Goal: Transaction & Acquisition: Purchase product/service

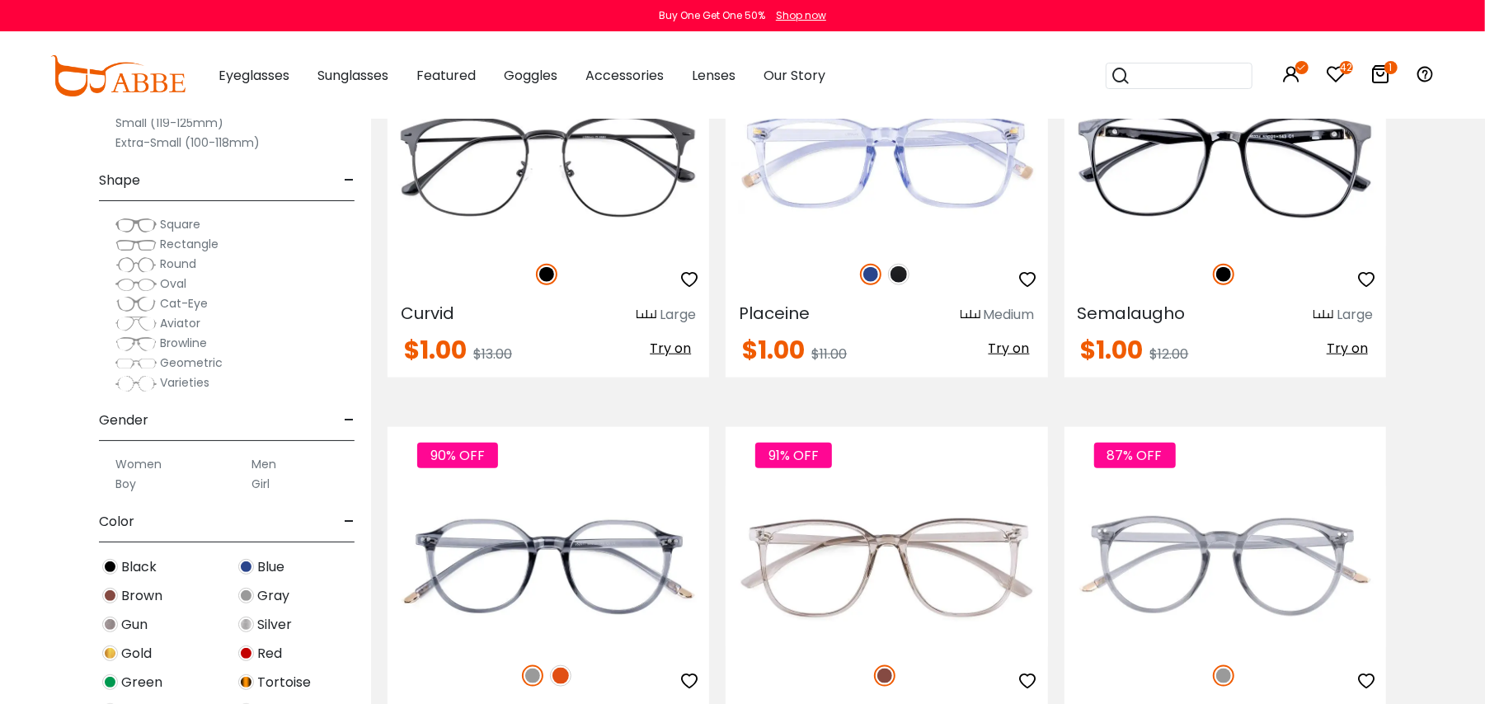
scroll to position [5717, 0]
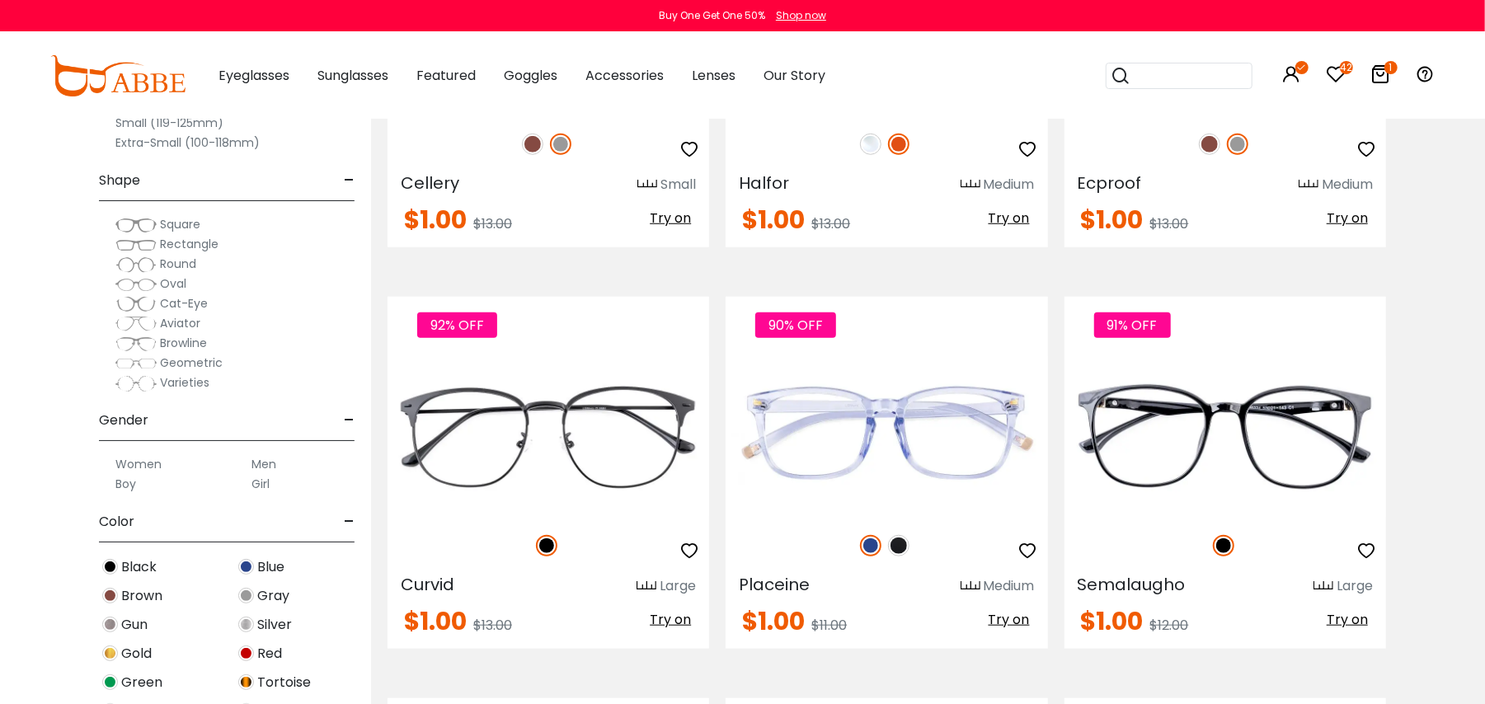
scroll to position [5305, 0]
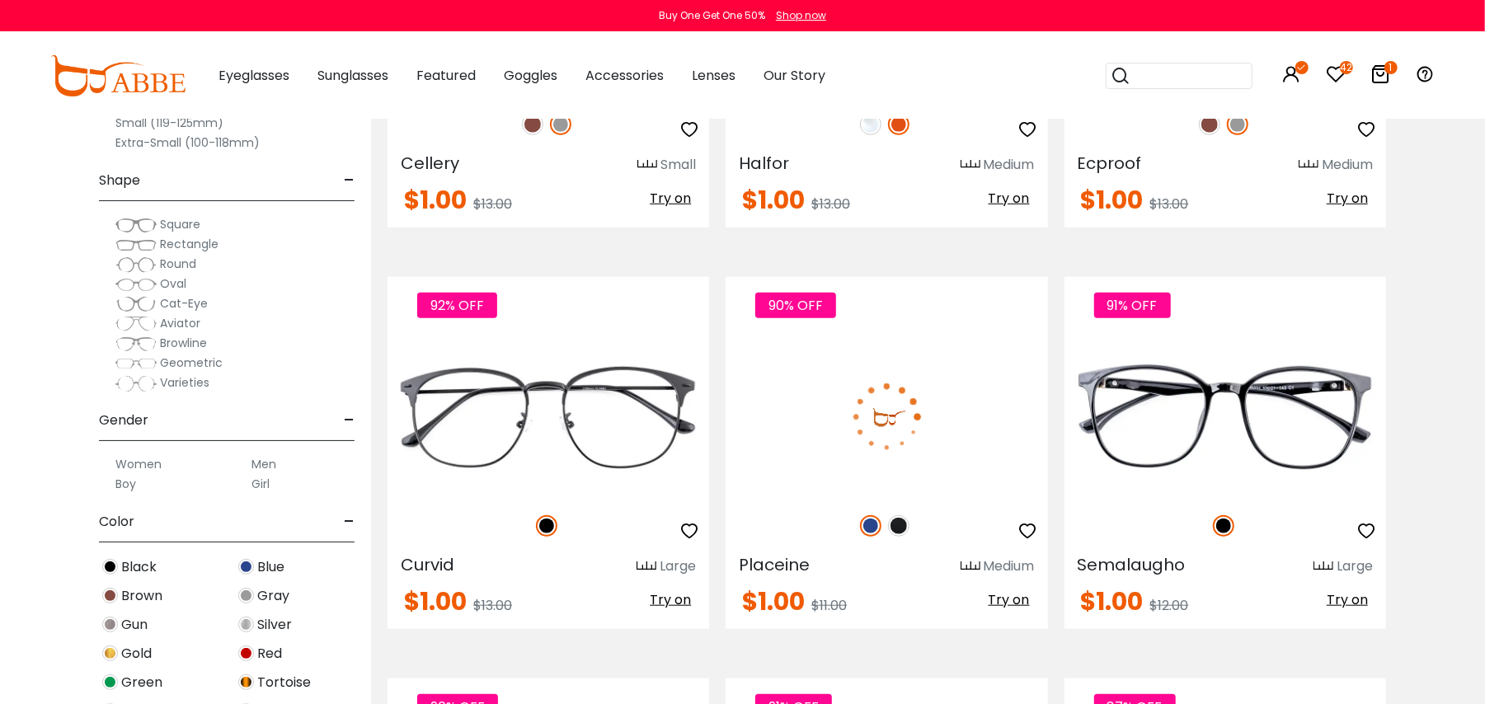
click at [898, 528] on img at bounding box center [898, 525] width 21 height 21
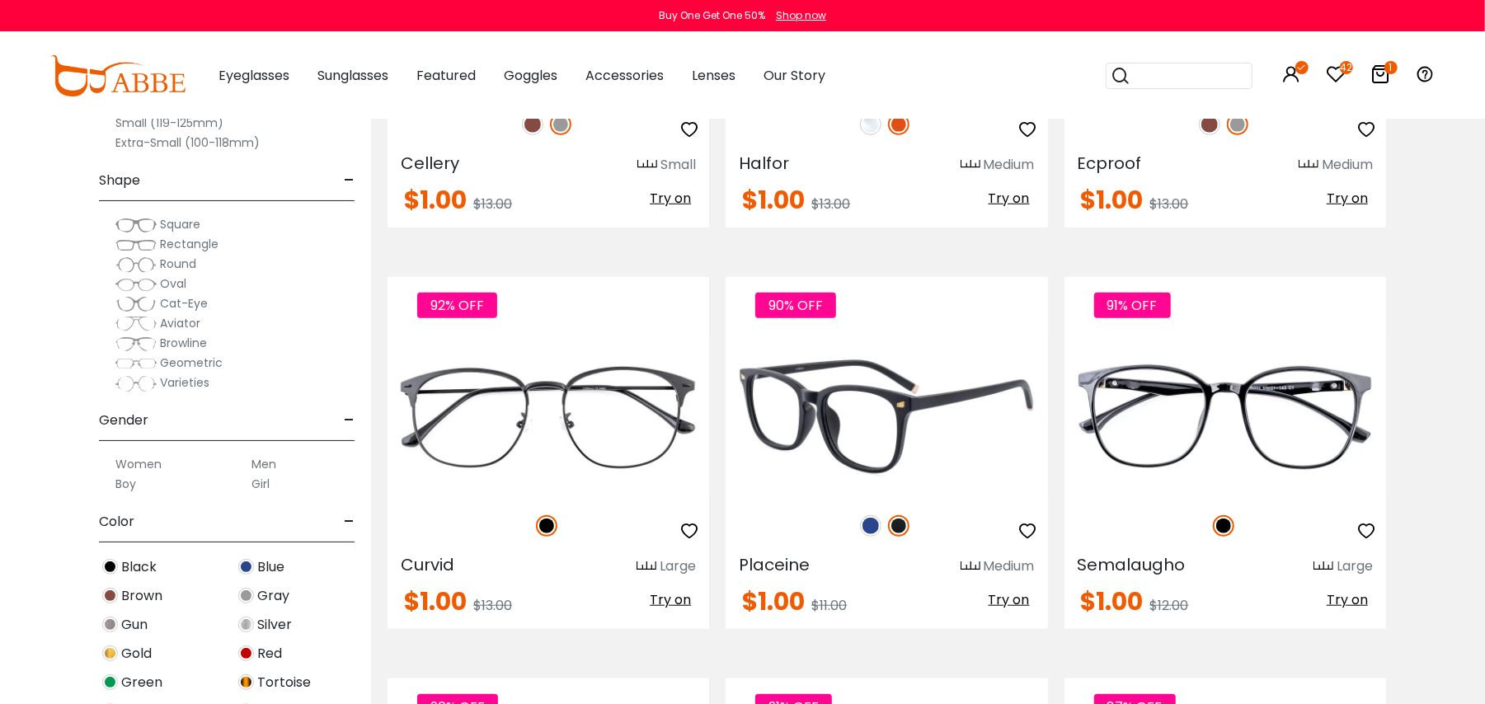
drag, startPoint x: 1014, startPoint y: 602, endPoint x: 881, endPoint y: 703, distance: 166.6
click at [1013, 602] on span "Try on" at bounding box center [1009, 599] width 41 height 19
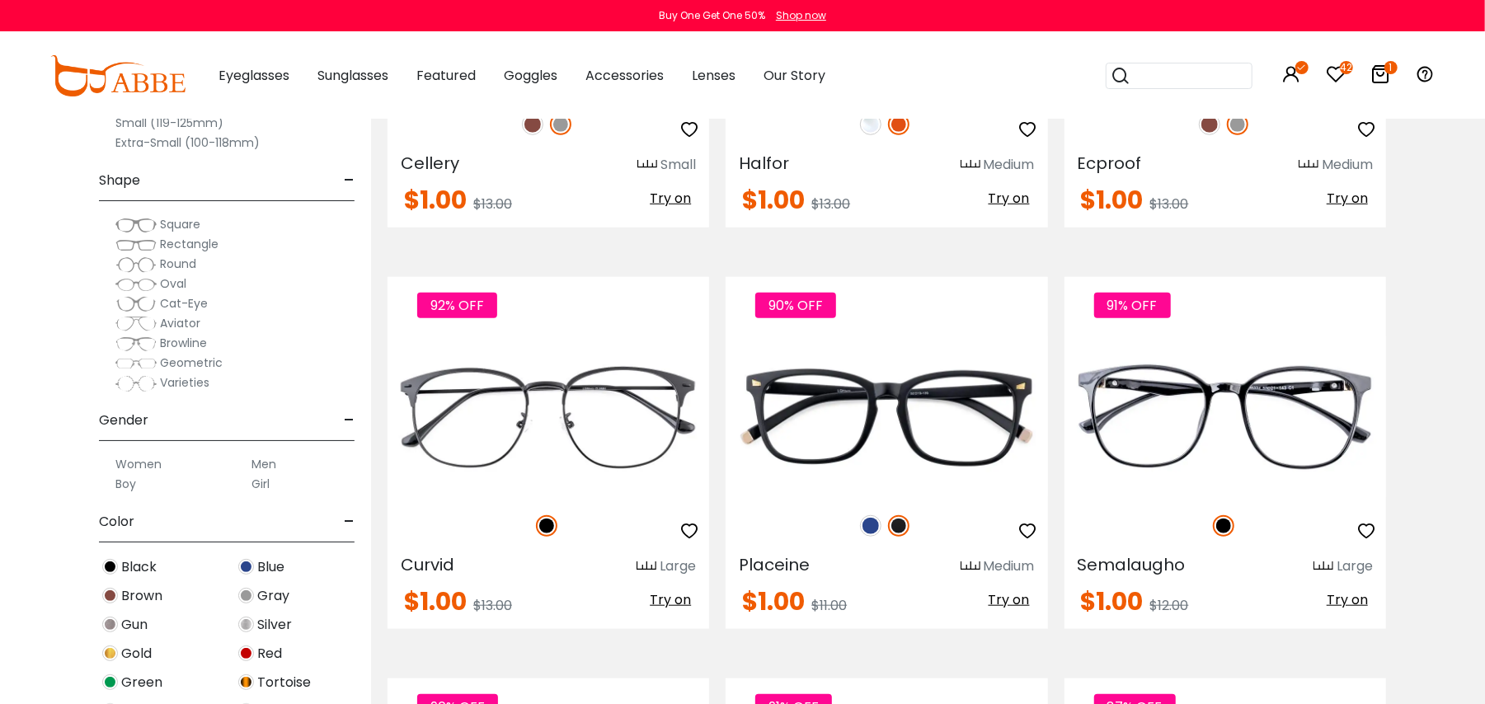
drag, startPoint x: 994, startPoint y: 595, endPoint x: 736, endPoint y: 0, distance: 647.8
click at [991, 595] on span "Try on" at bounding box center [1009, 599] width 41 height 19
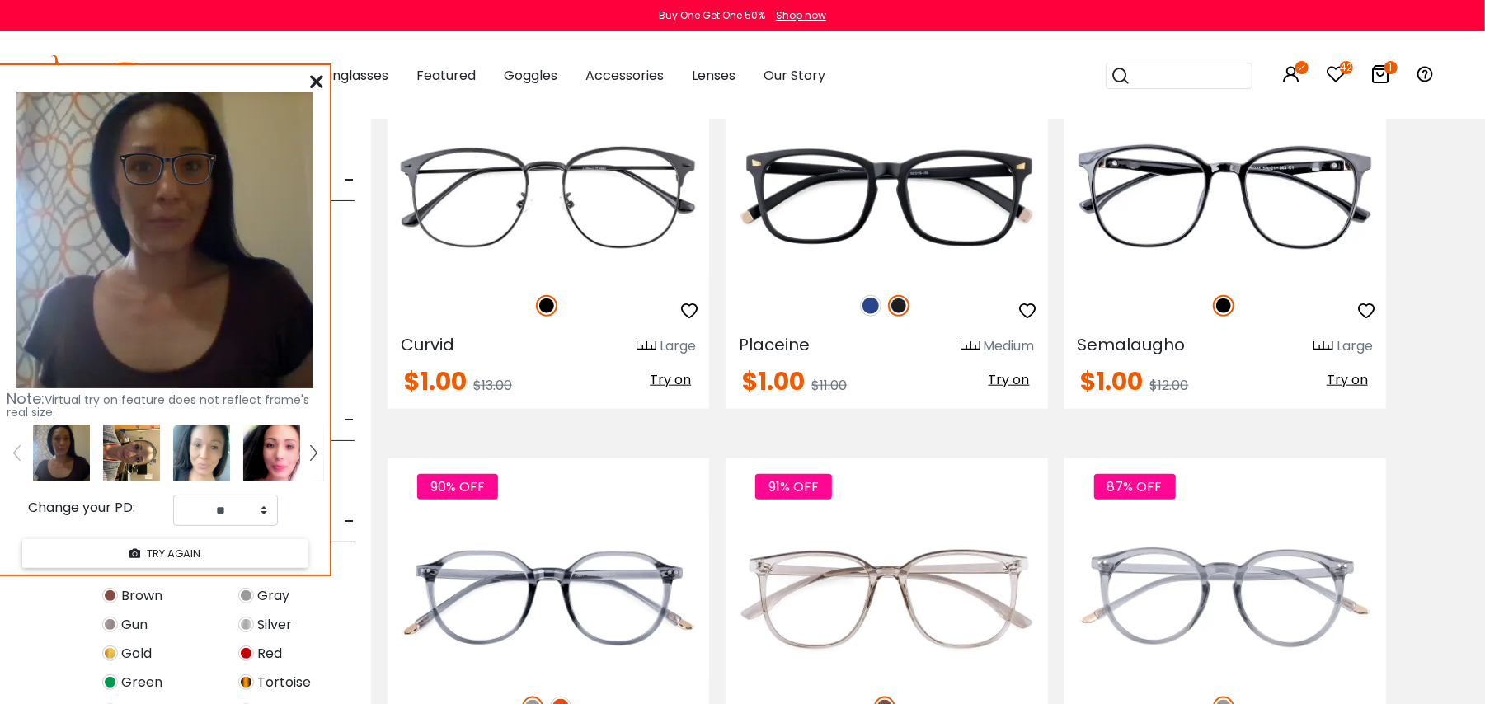
click at [188, 452] on img at bounding box center [201, 453] width 57 height 57
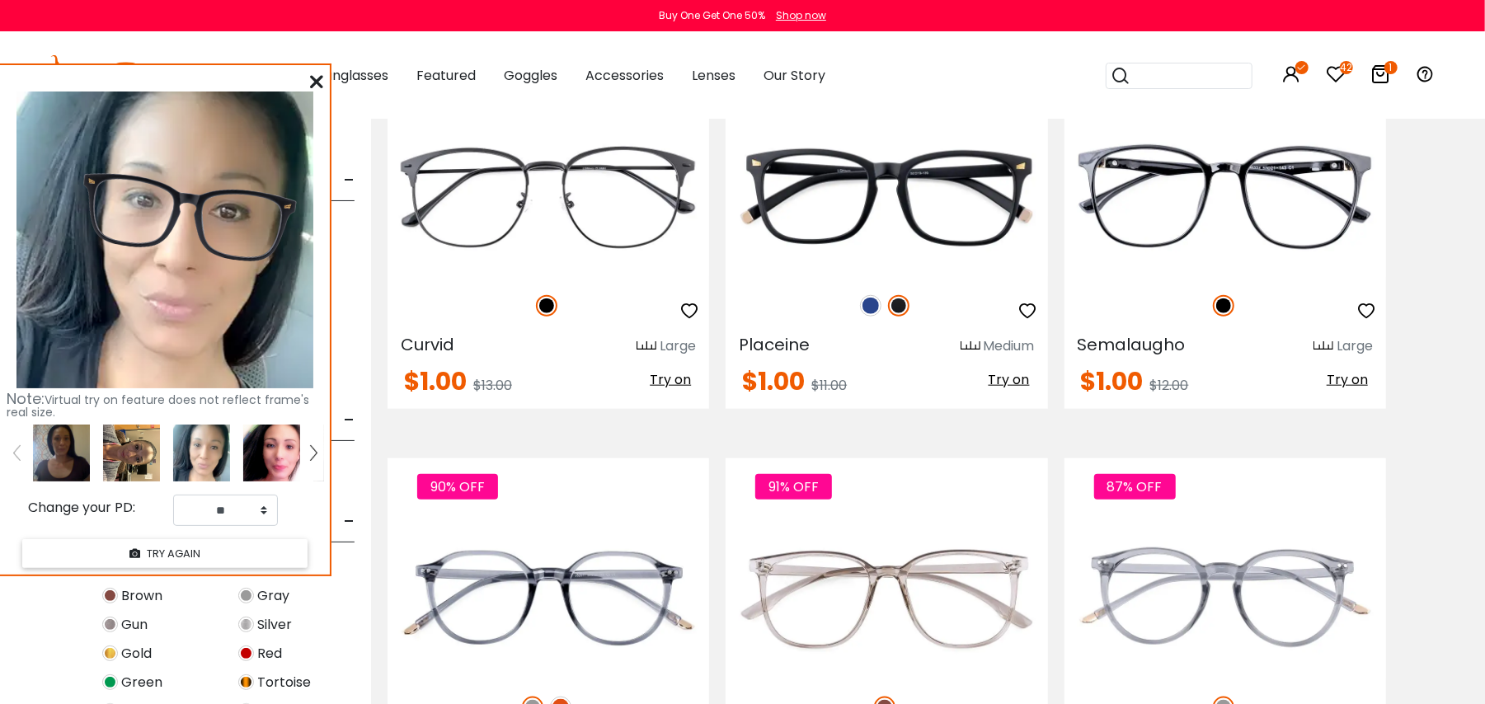
click at [268, 460] on img at bounding box center [271, 453] width 57 height 57
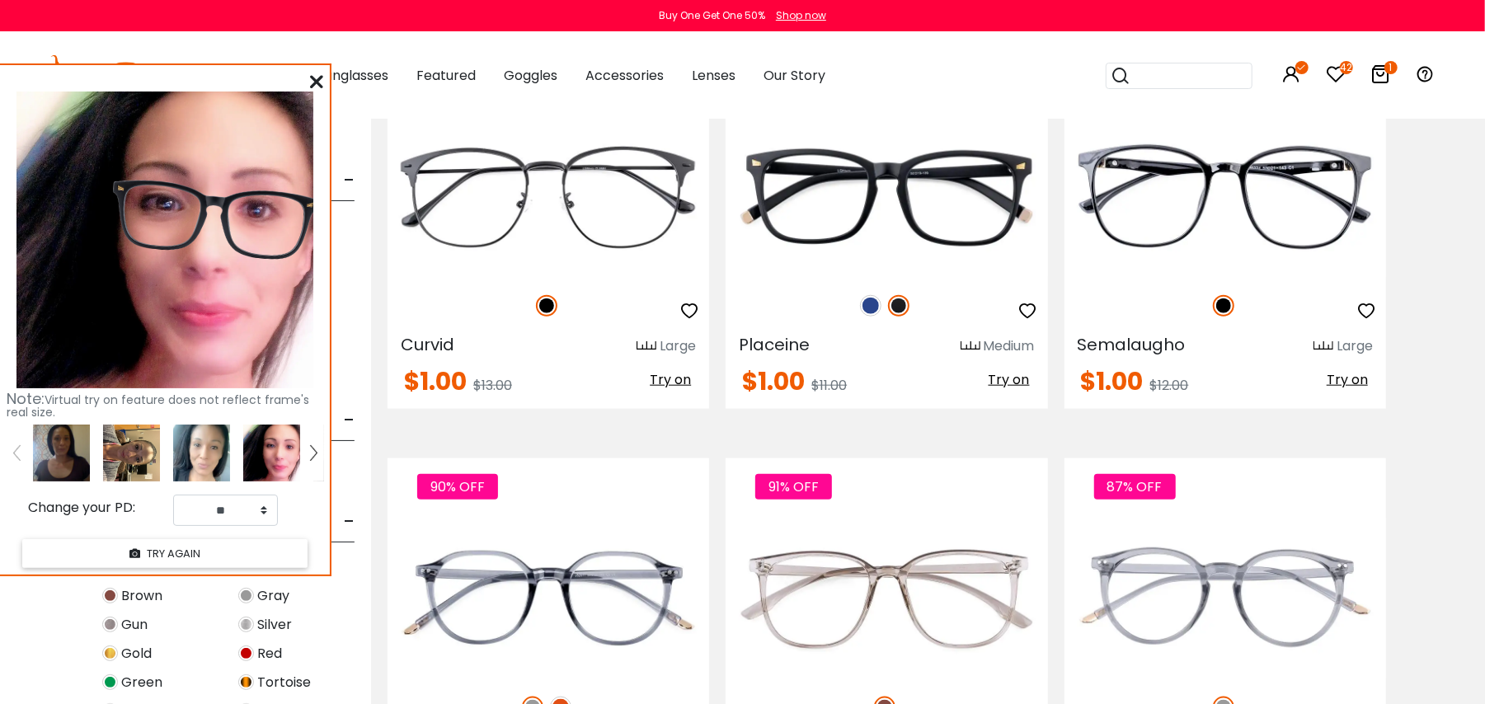
click at [308, 456] on link at bounding box center [313, 453] width 21 height 57
click at [213, 439] on img at bounding box center [201, 453] width 57 height 57
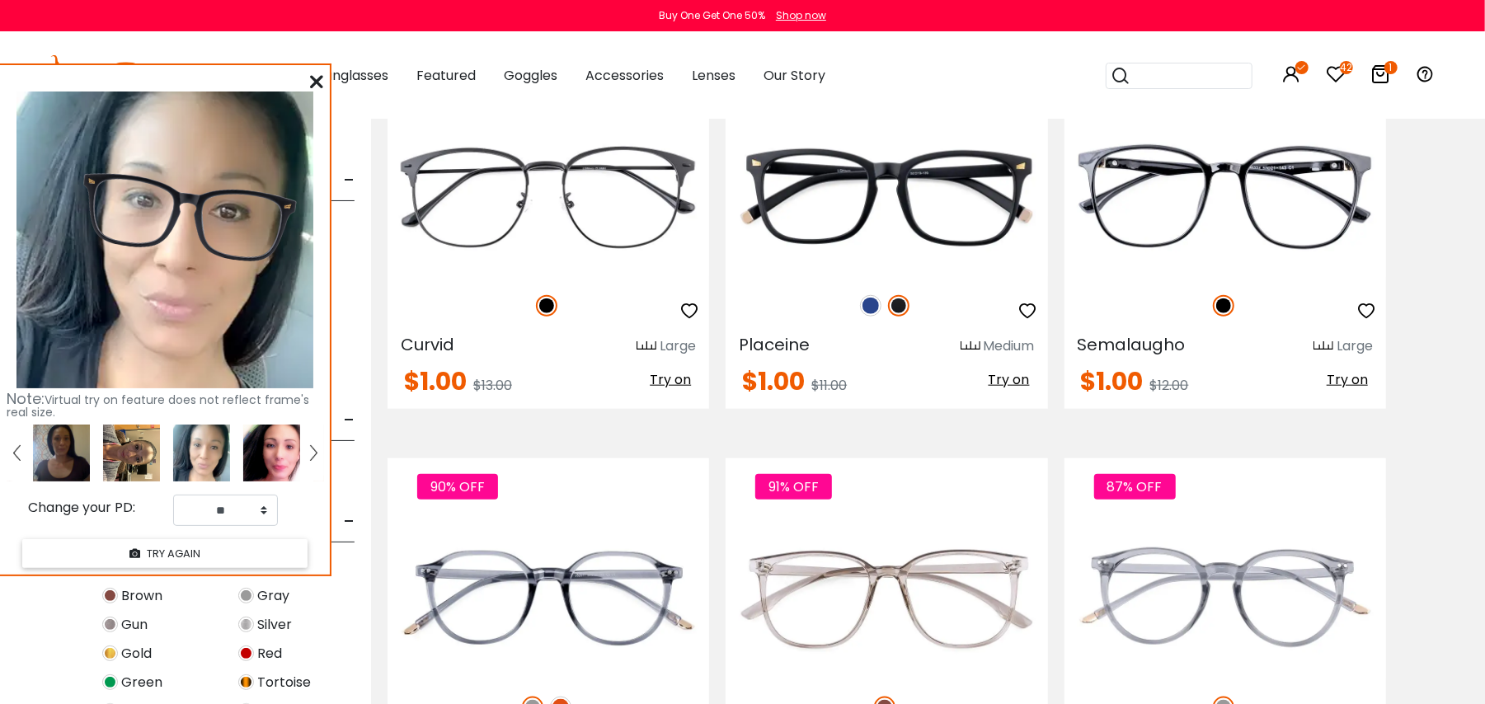
click at [257, 450] on img at bounding box center [271, 453] width 57 height 57
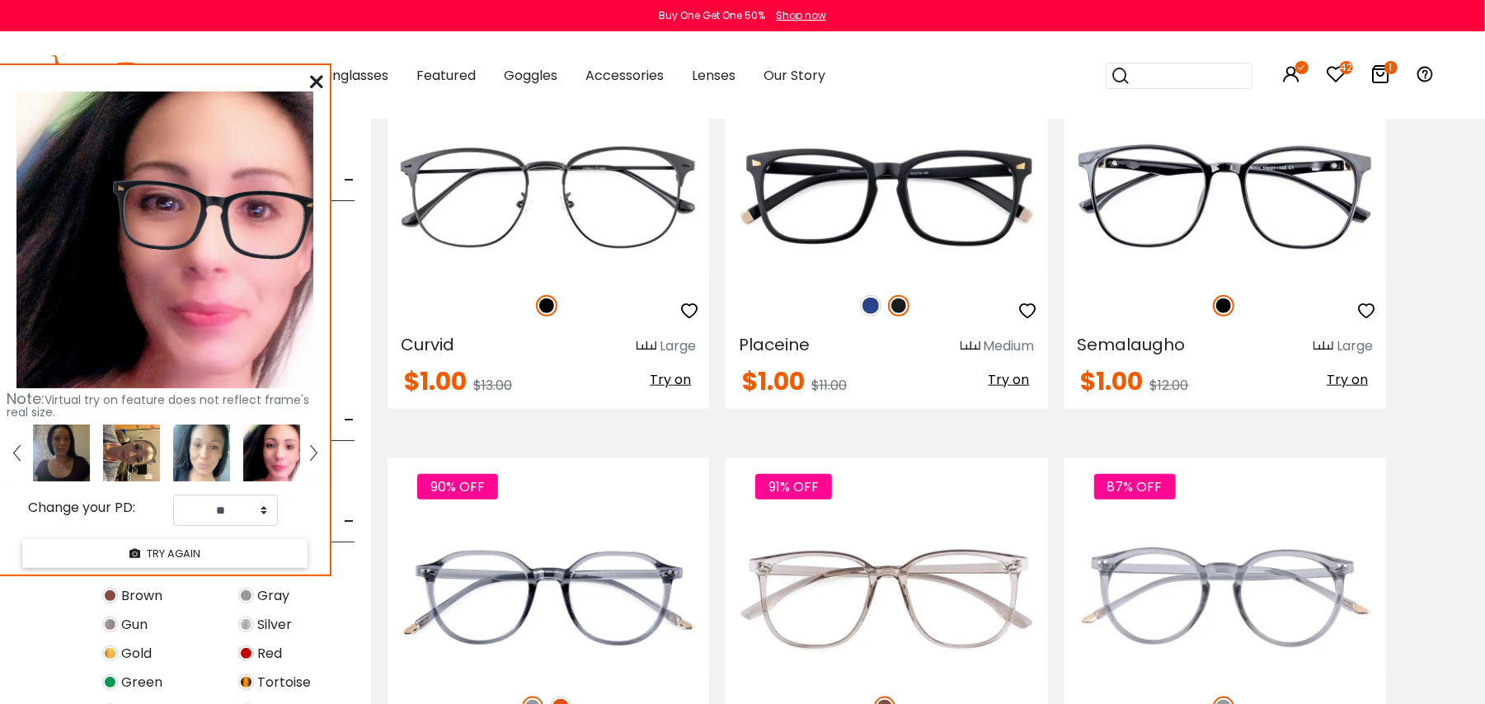
click at [312, 449] on img at bounding box center [313, 452] width 7 height 15
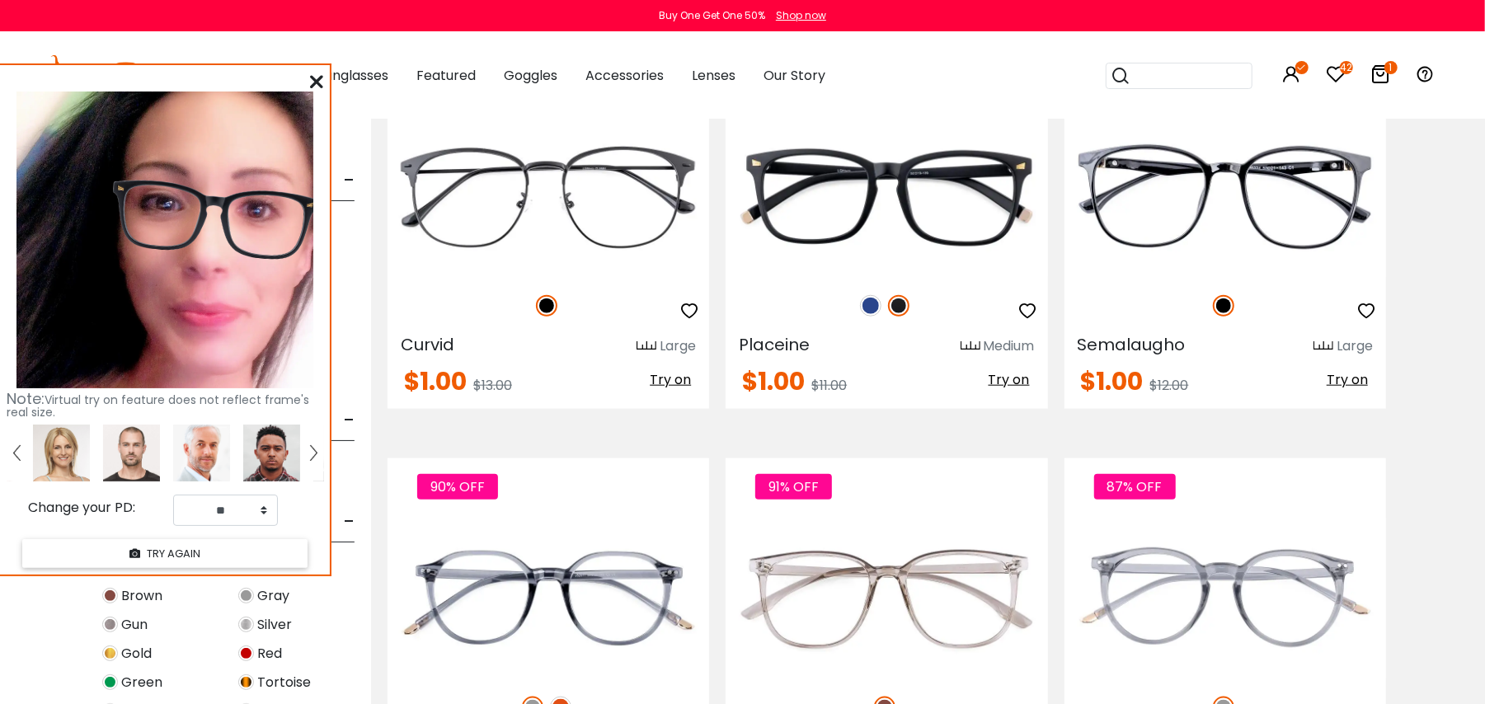
click at [74, 430] on img at bounding box center [61, 453] width 57 height 57
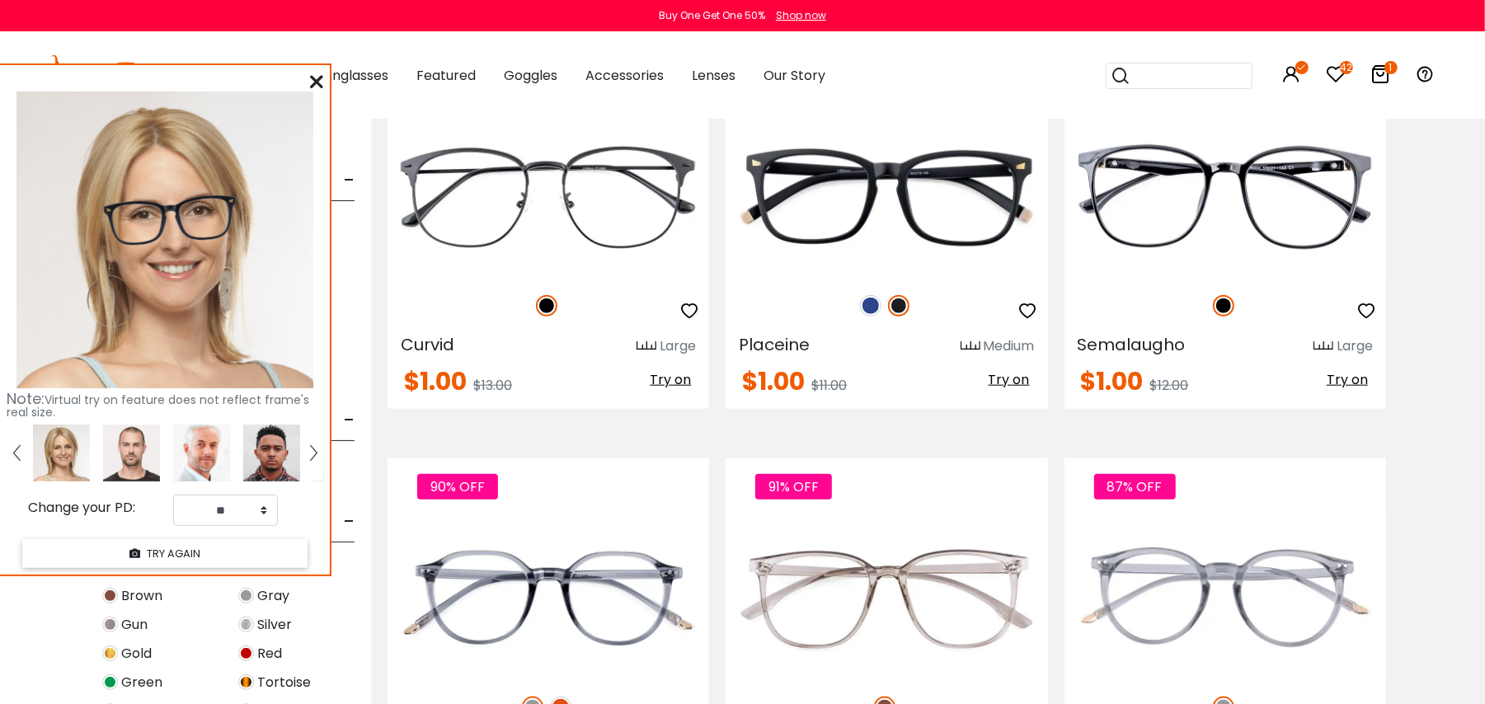
click at [21, 453] on link at bounding box center [17, 453] width 21 height 57
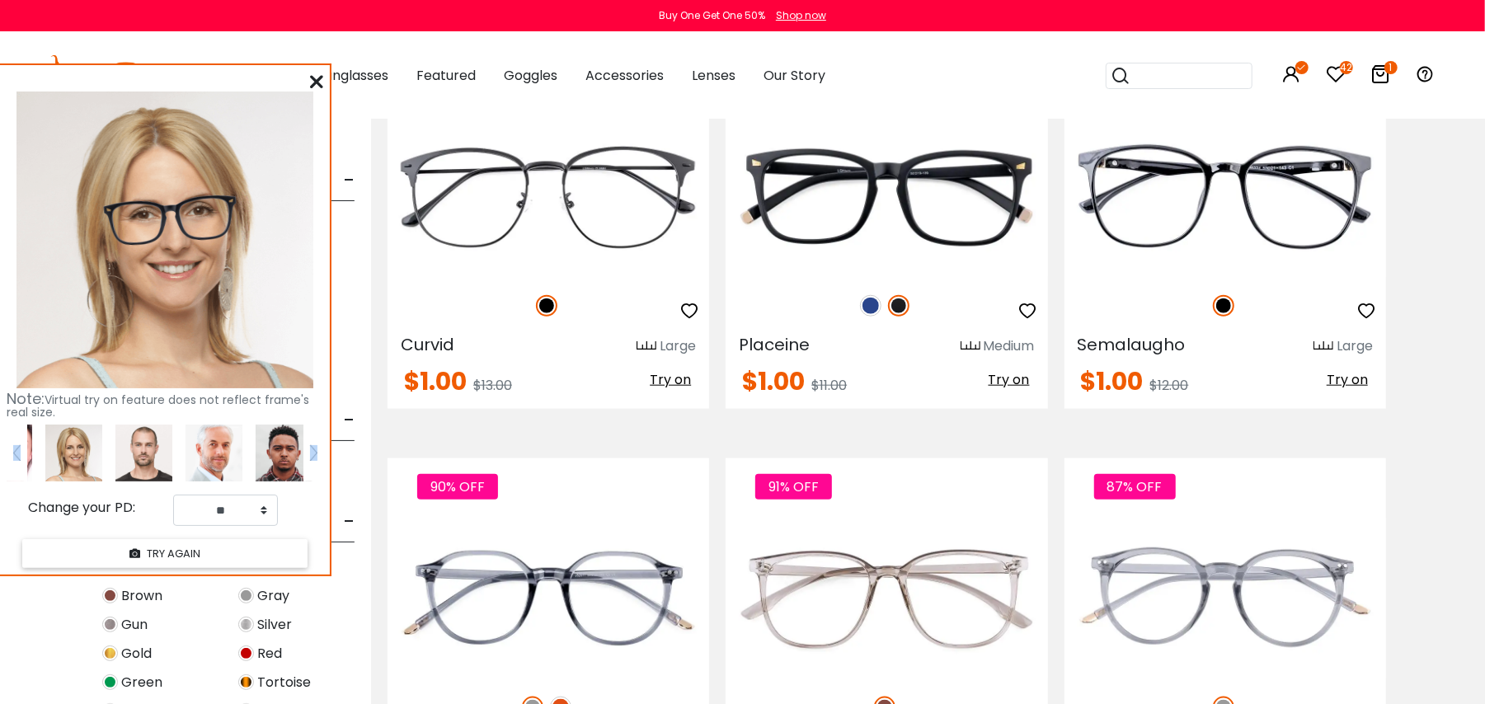
click at [21, 453] on link at bounding box center [17, 453] width 21 height 57
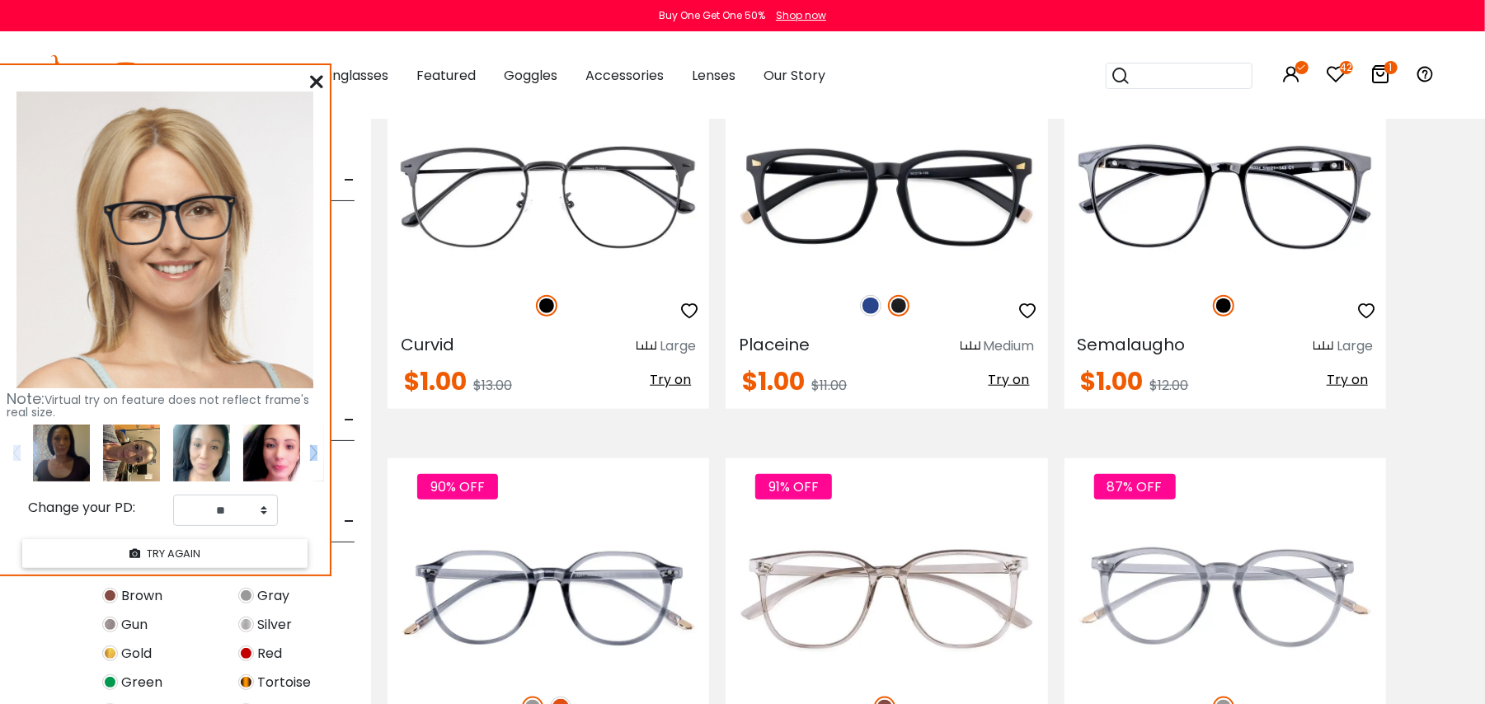
click at [21, 453] on link at bounding box center [17, 453] width 21 height 57
click at [275, 463] on img at bounding box center [271, 453] width 57 height 57
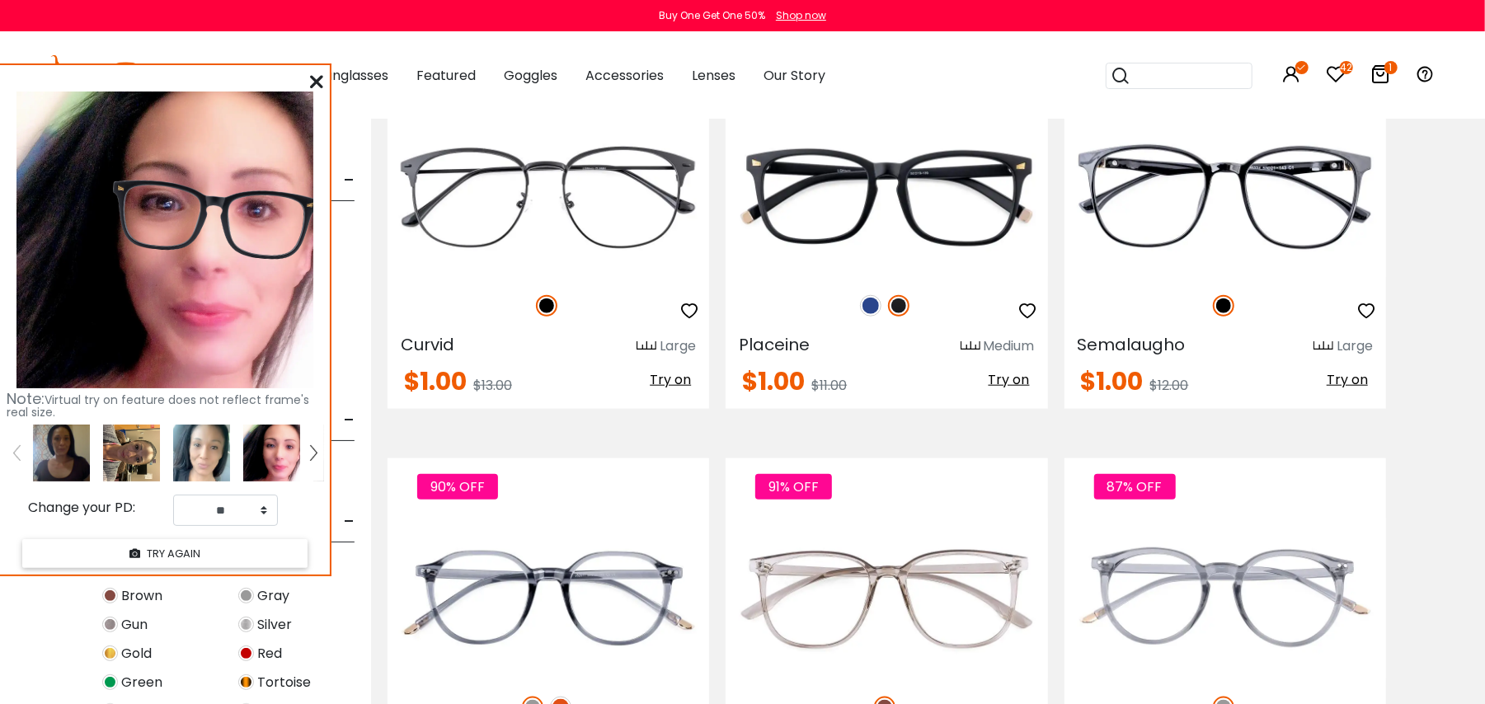
click at [219, 449] on img at bounding box center [201, 453] width 57 height 57
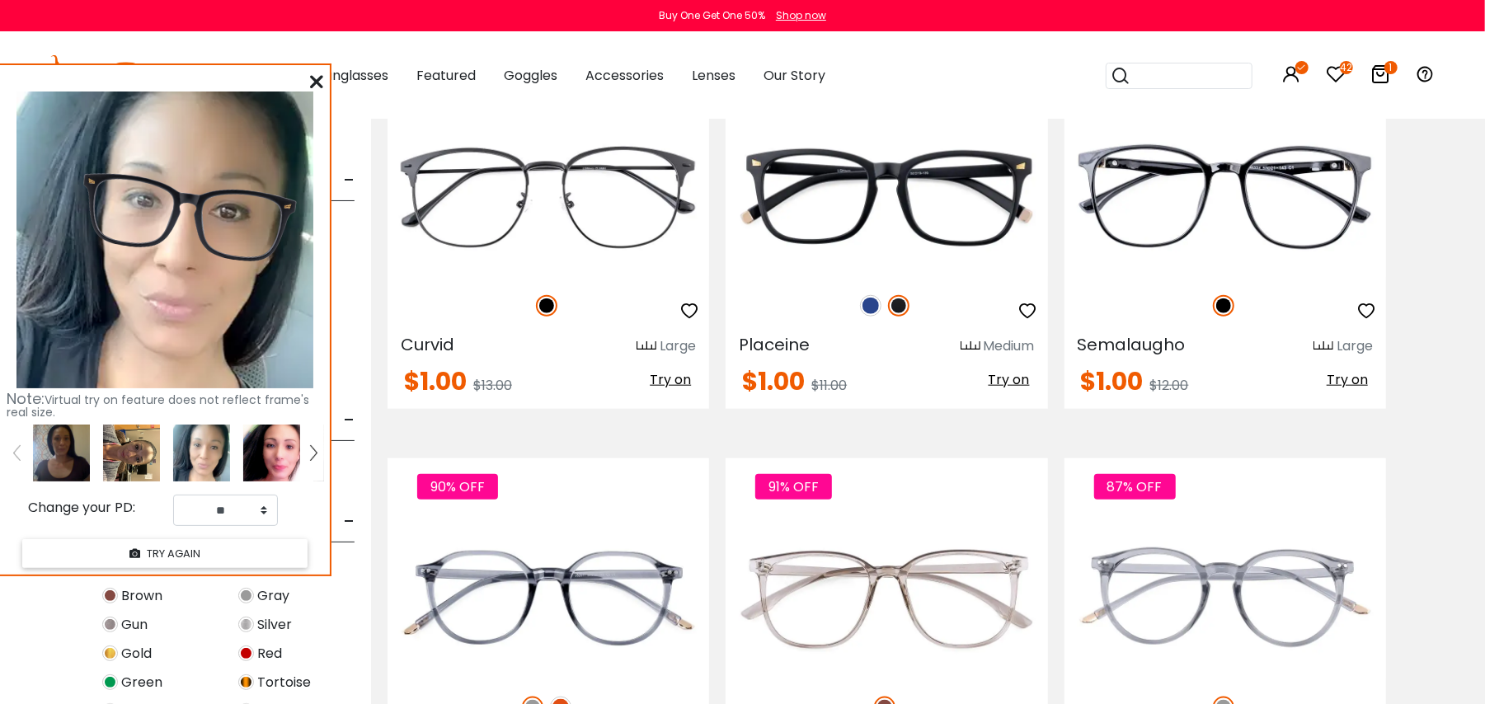
click at [320, 452] on link at bounding box center [313, 453] width 21 height 57
click at [46, 469] on img at bounding box center [61, 453] width 57 height 57
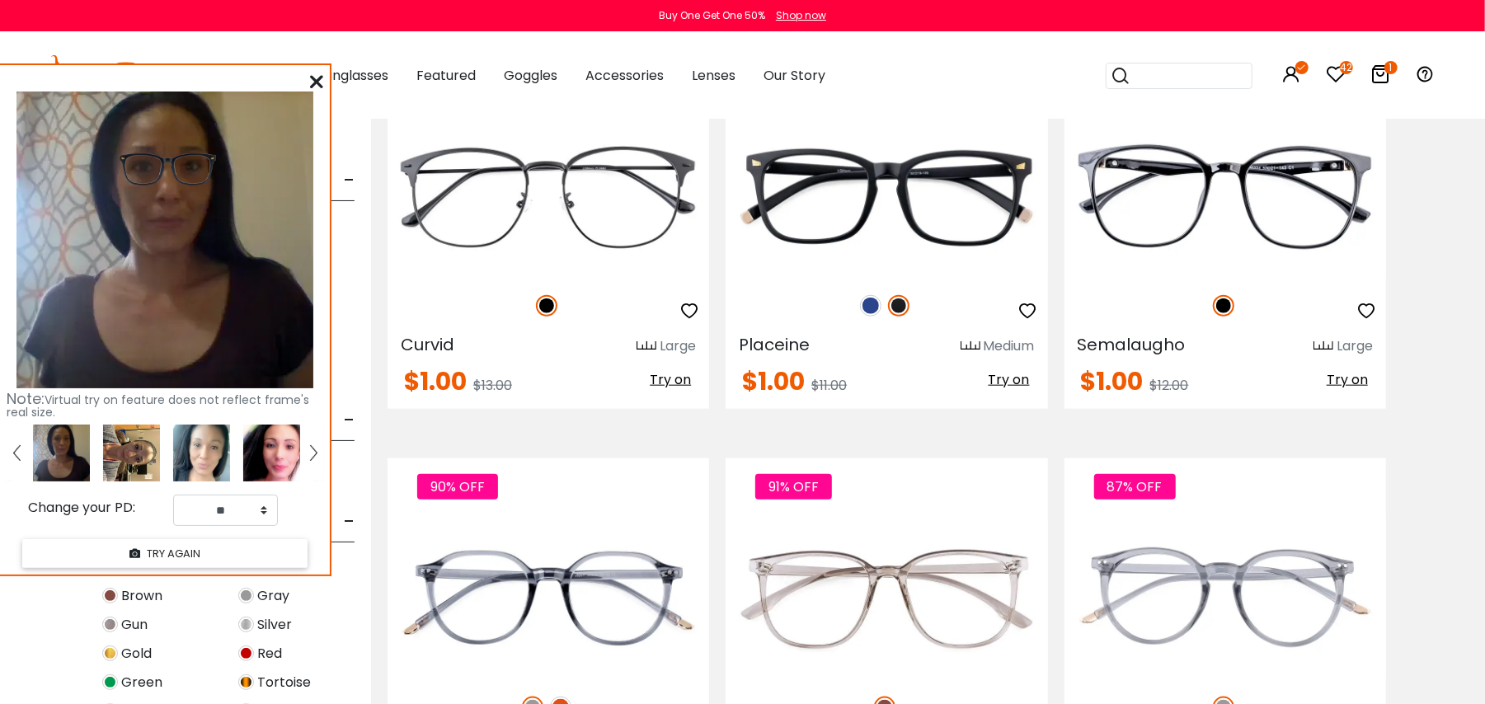
click at [145, 453] on img at bounding box center [131, 453] width 57 height 57
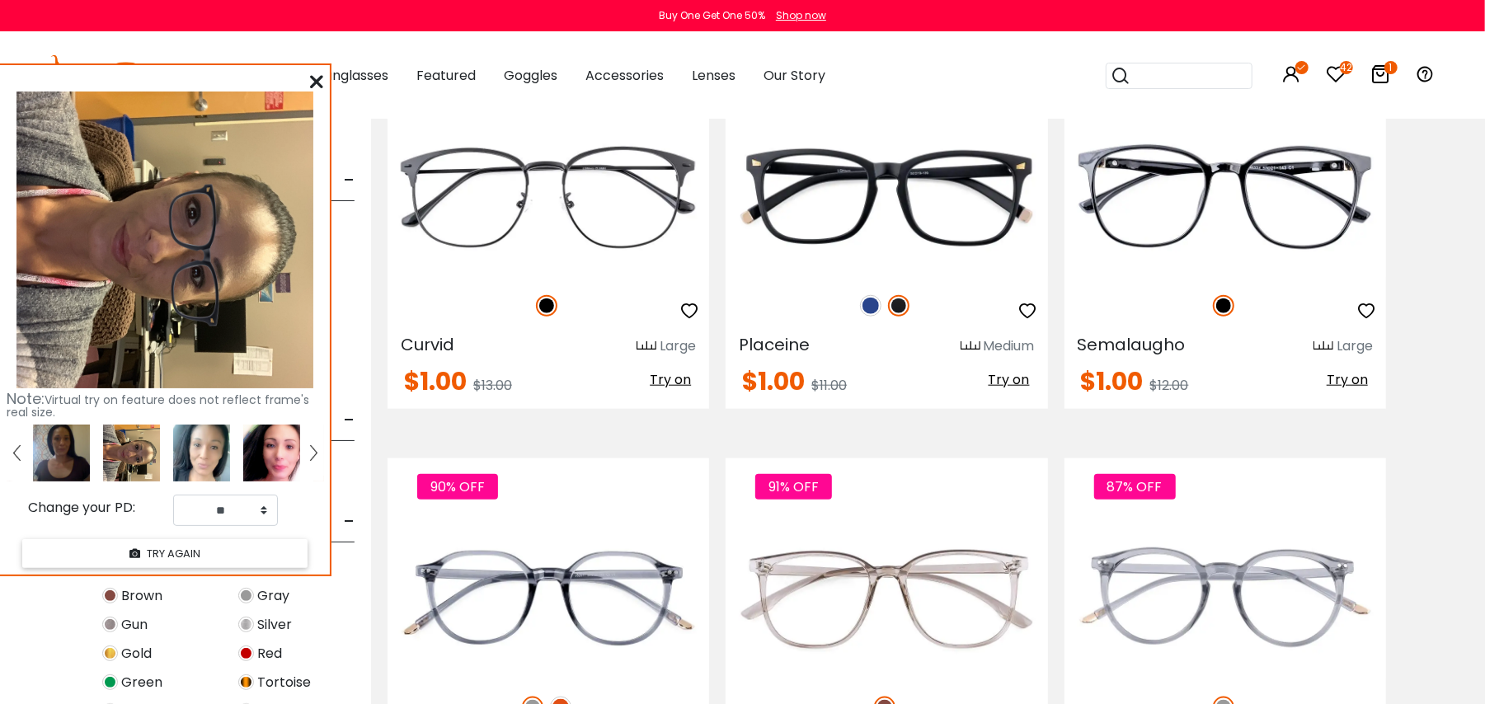
click at [25, 453] on link at bounding box center [17, 453] width 21 height 57
click at [51, 450] on img at bounding box center [61, 453] width 57 height 57
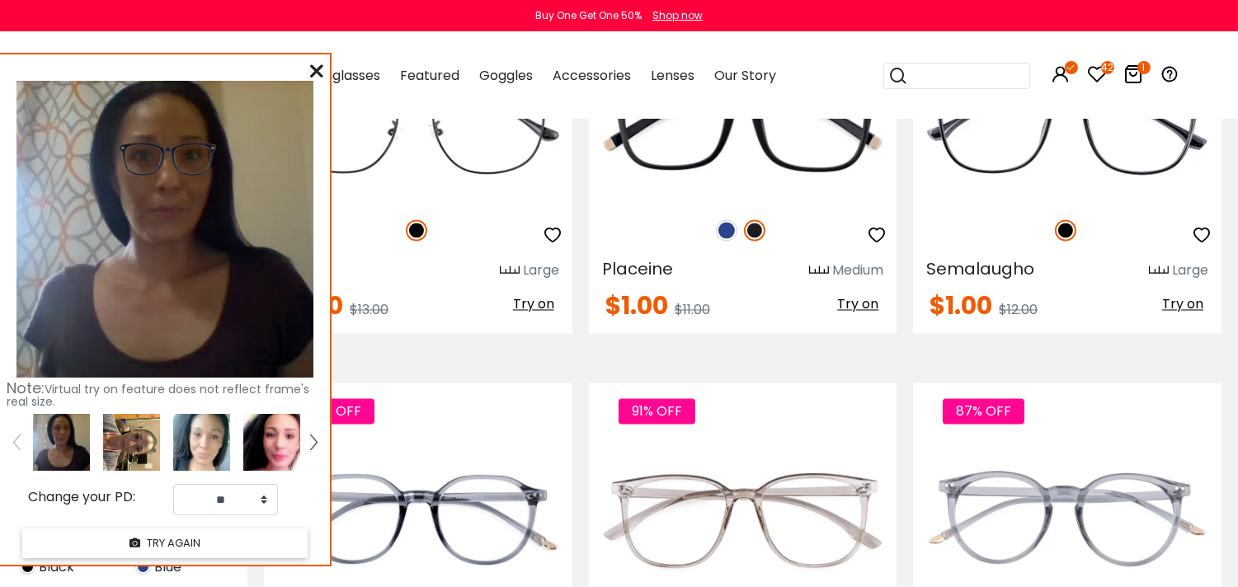
click at [290, 457] on img at bounding box center [271, 442] width 57 height 57
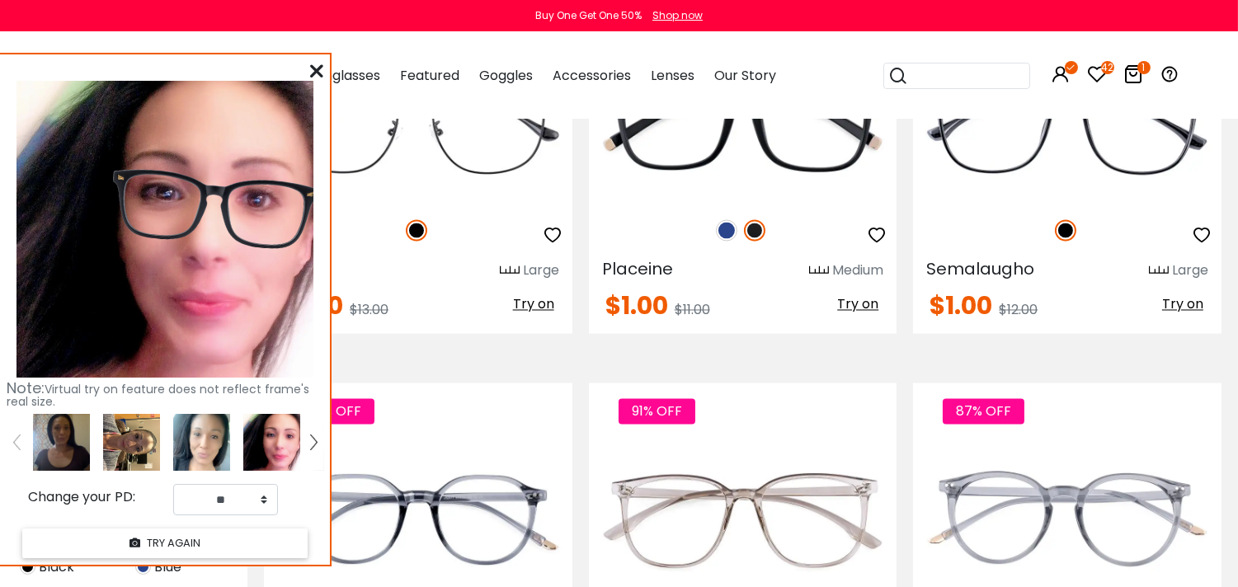
click at [117, 432] on img at bounding box center [131, 442] width 57 height 57
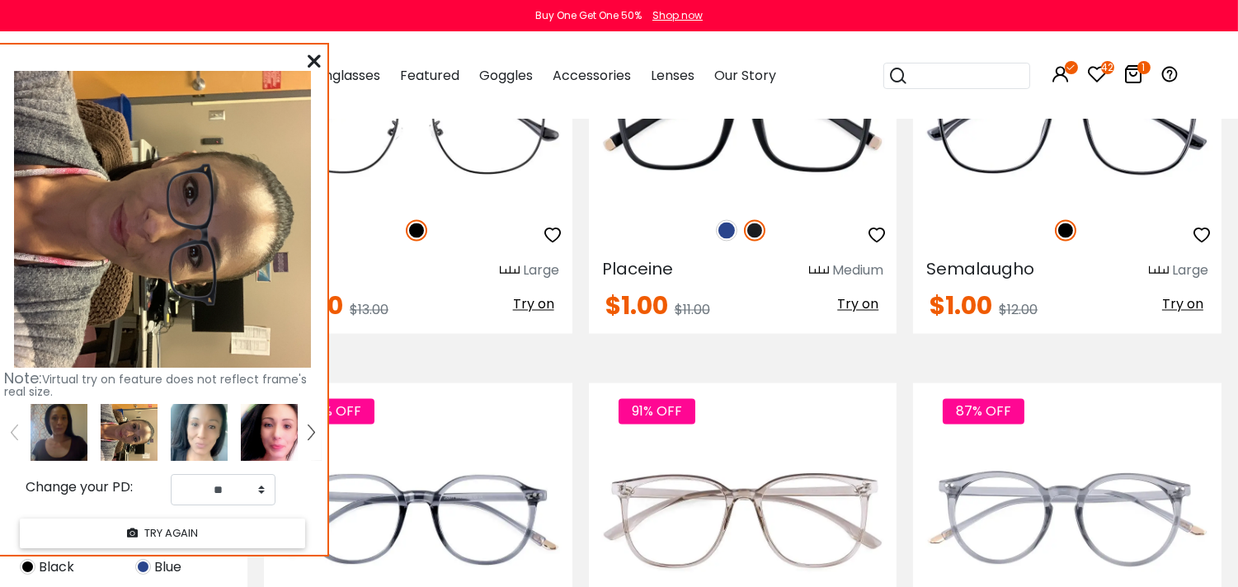
drag, startPoint x: 214, startPoint y: 270, endPoint x: 212, endPoint y: 260, distance: 11.0
click at [212, 260] on img at bounding box center [192, 236] width 83 height 158
click at [213, 440] on img at bounding box center [199, 431] width 57 height 57
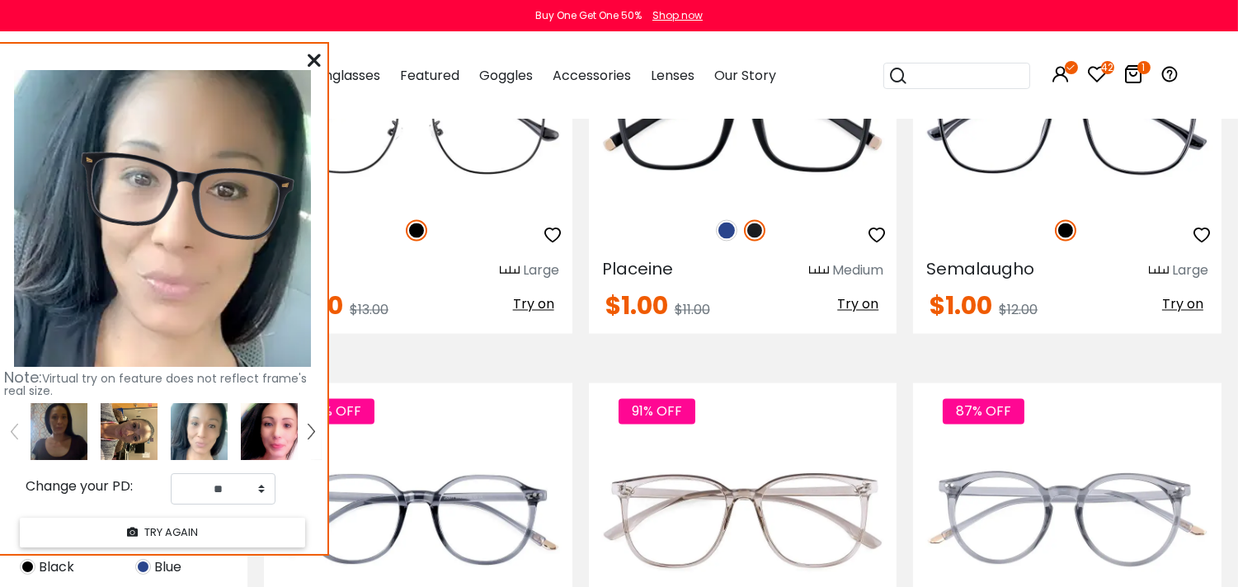
click at [143, 437] on img at bounding box center [129, 431] width 57 height 57
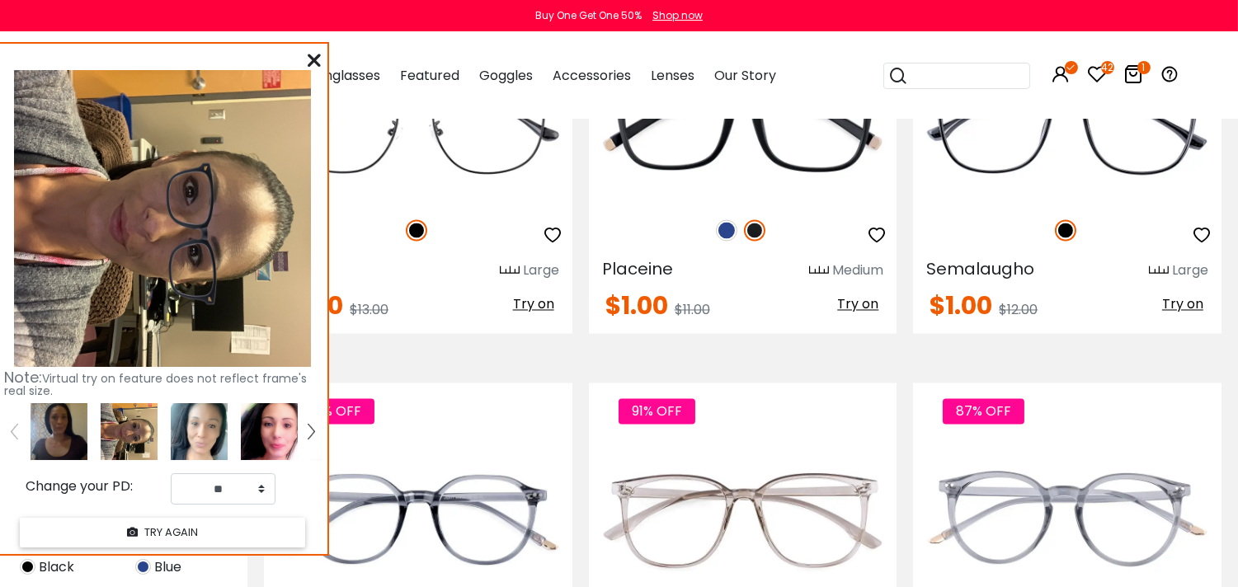
click at [308, 432] on img at bounding box center [311, 431] width 7 height 15
click at [267, 437] on img at bounding box center [269, 431] width 57 height 57
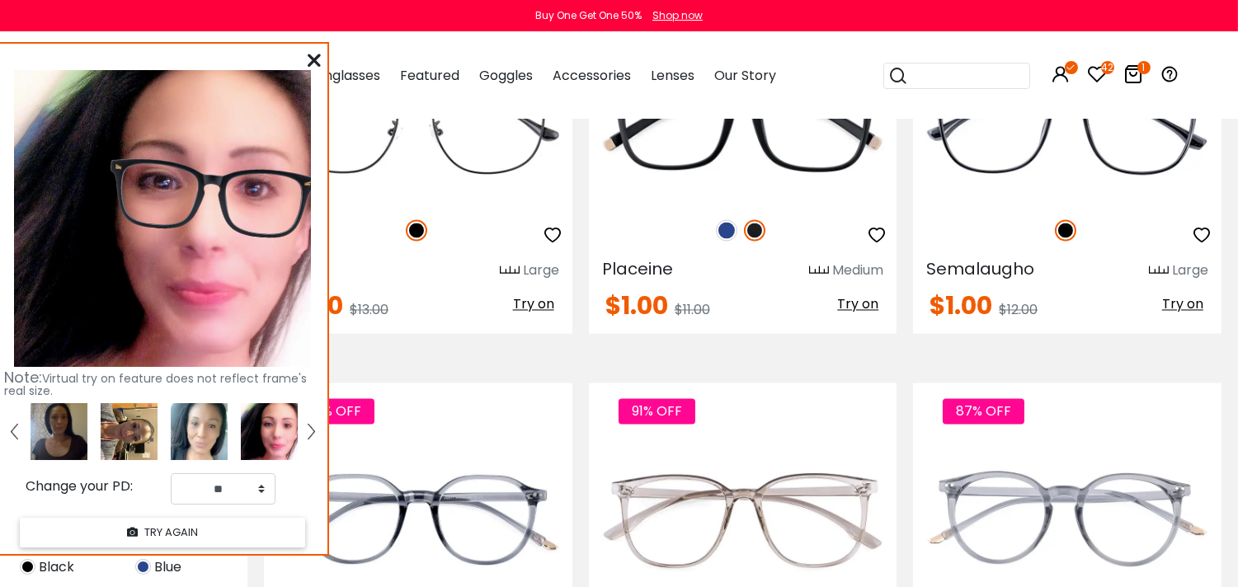
click at [241, 451] on img at bounding box center [269, 431] width 57 height 57
click at [204, 445] on img at bounding box center [199, 431] width 57 height 57
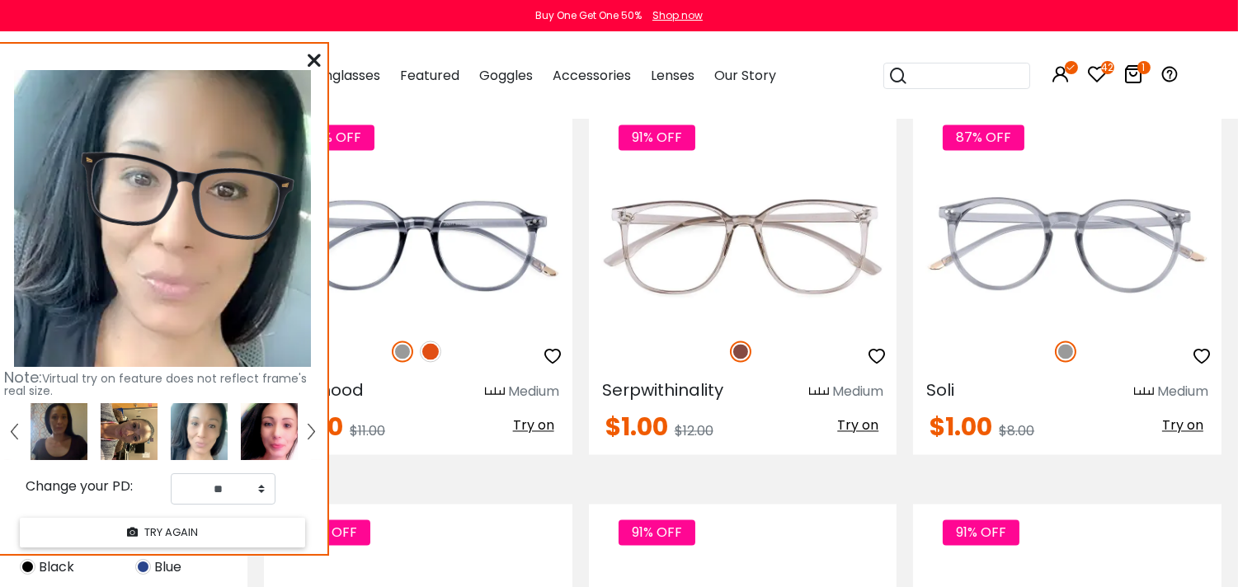
scroll to position [5341, 0]
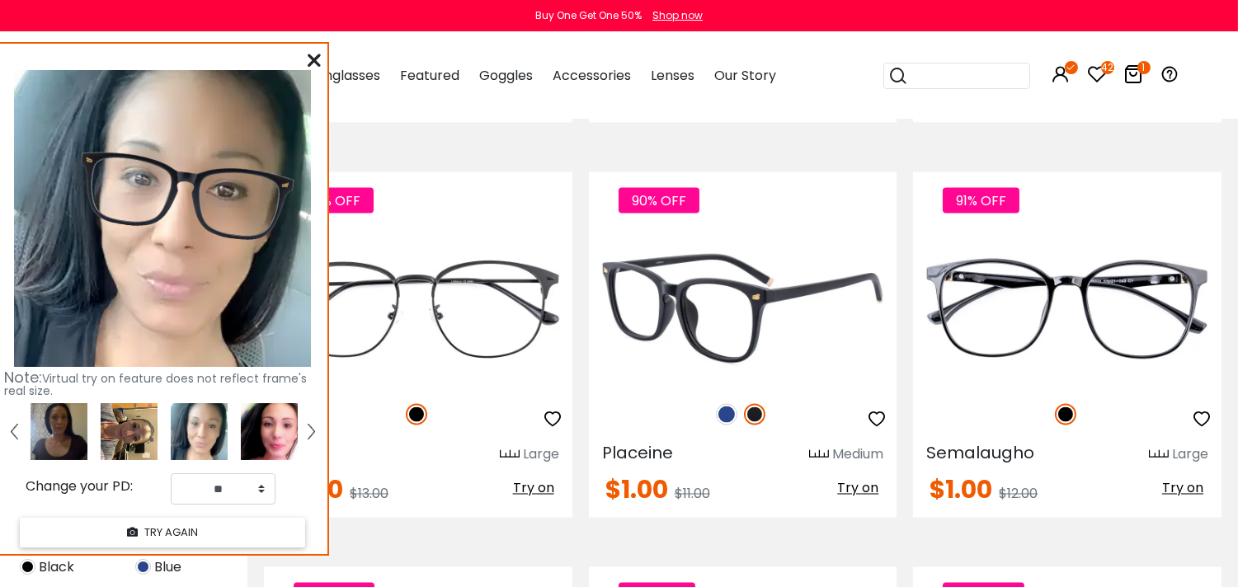
click at [878, 424] on icon "button" at bounding box center [877, 420] width 20 height 20
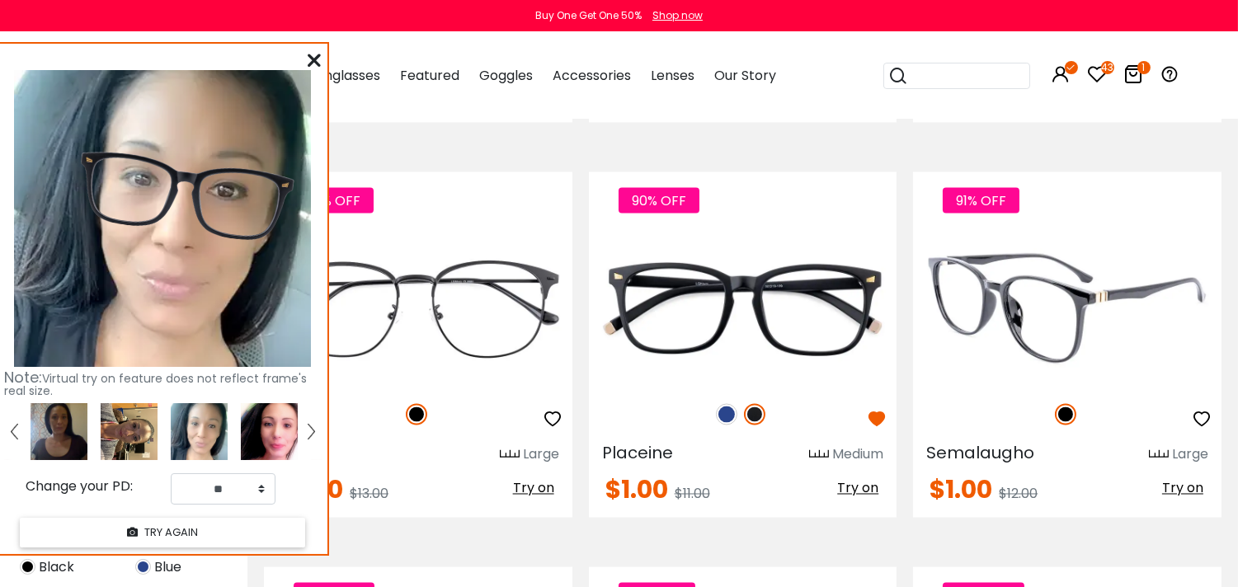
click at [1178, 498] on span "Try on" at bounding box center [1182, 488] width 41 height 19
click at [1194, 497] on span "Try on" at bounding box center [1182, 488] width 41 height 19
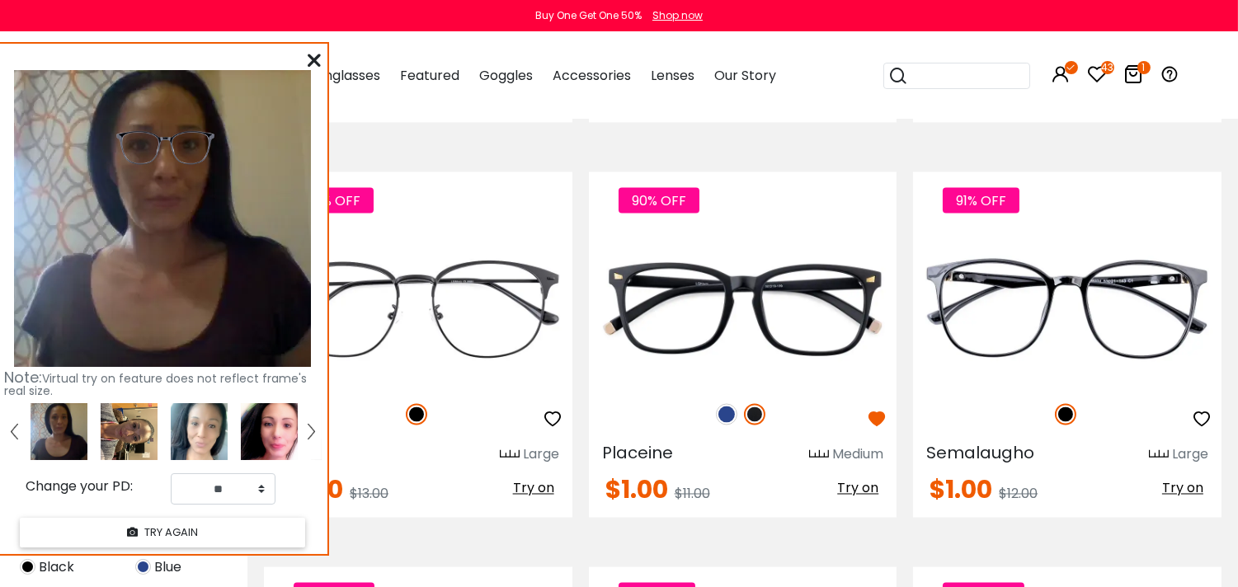
scroll to position [5616, 0]
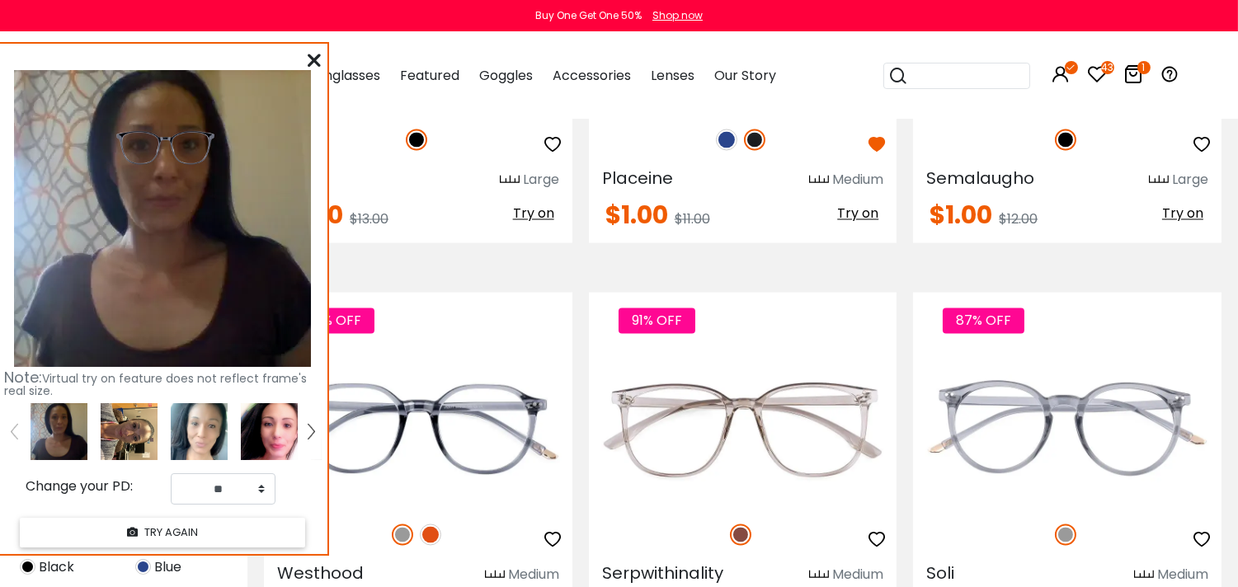
click at [141, 434] on img at bounding box center [129, 431] width 57 height 57
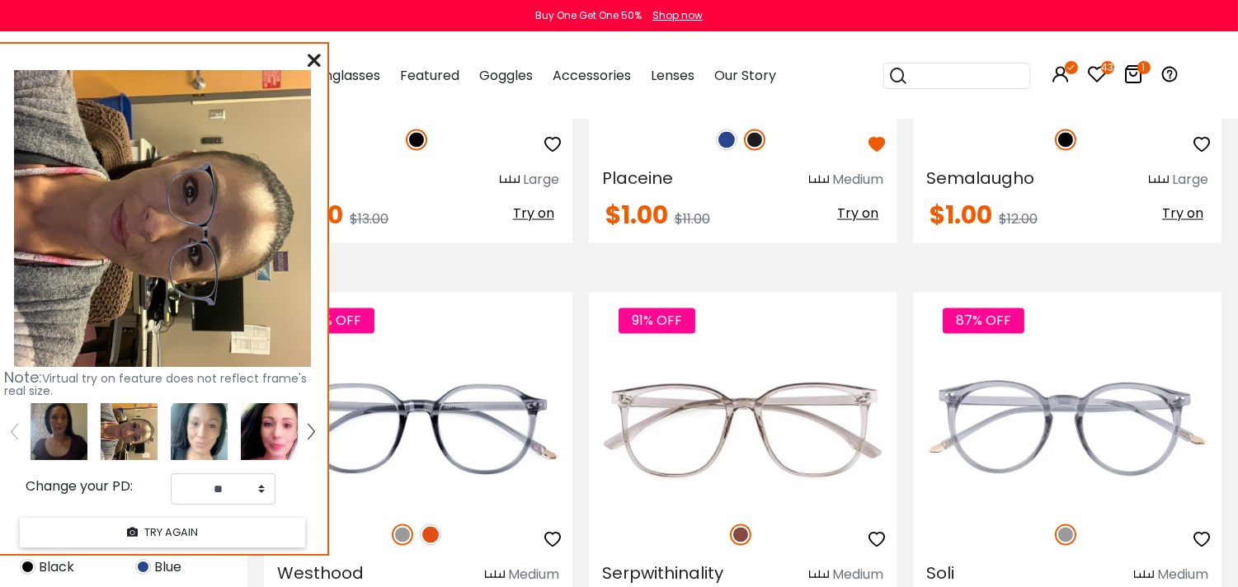
click at [187, 430] on img at bounding box center [199, 431] width 57 height 57
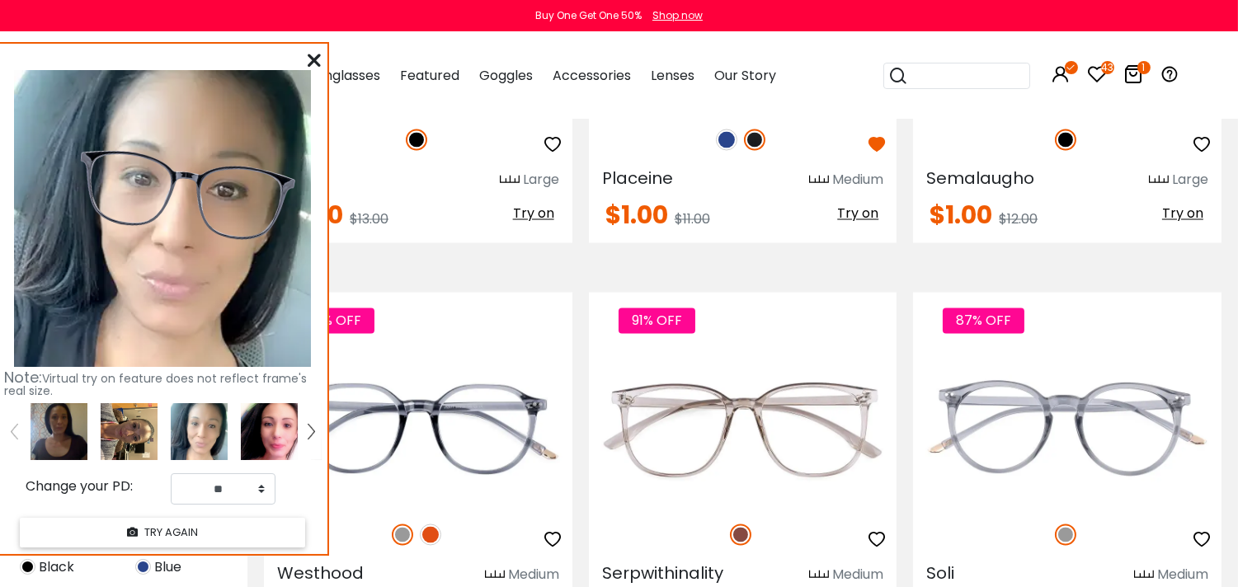
click at [257, 426] on img at bounding box center [269, 431] width 57 height 57
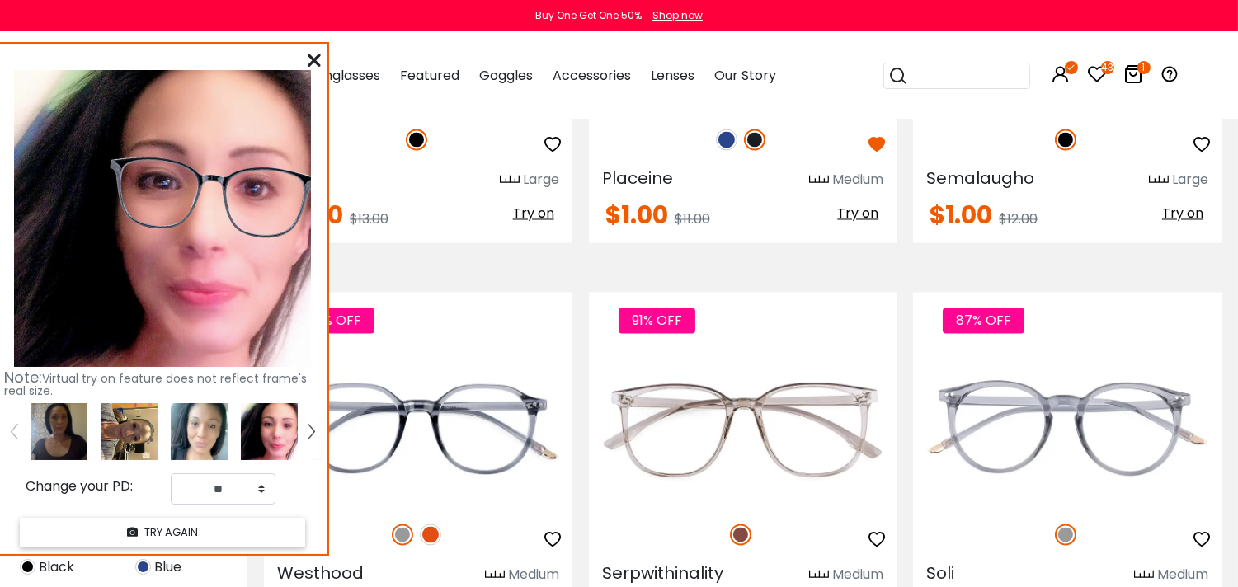
click at [308, 437] on img at bounding box center [311, 431] width 7 height 15
click at [129, 430] on img at bounding box center [129, 431] width 57 height 57
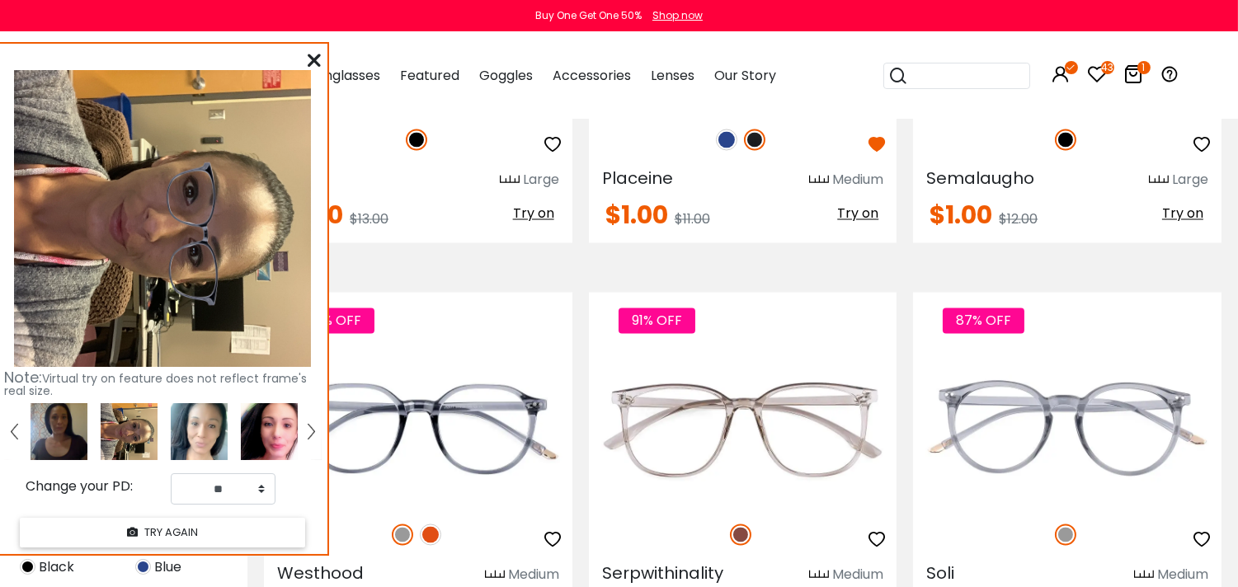
click at [179, 443] on img at bounding box center [199, 431] width 57 height 57
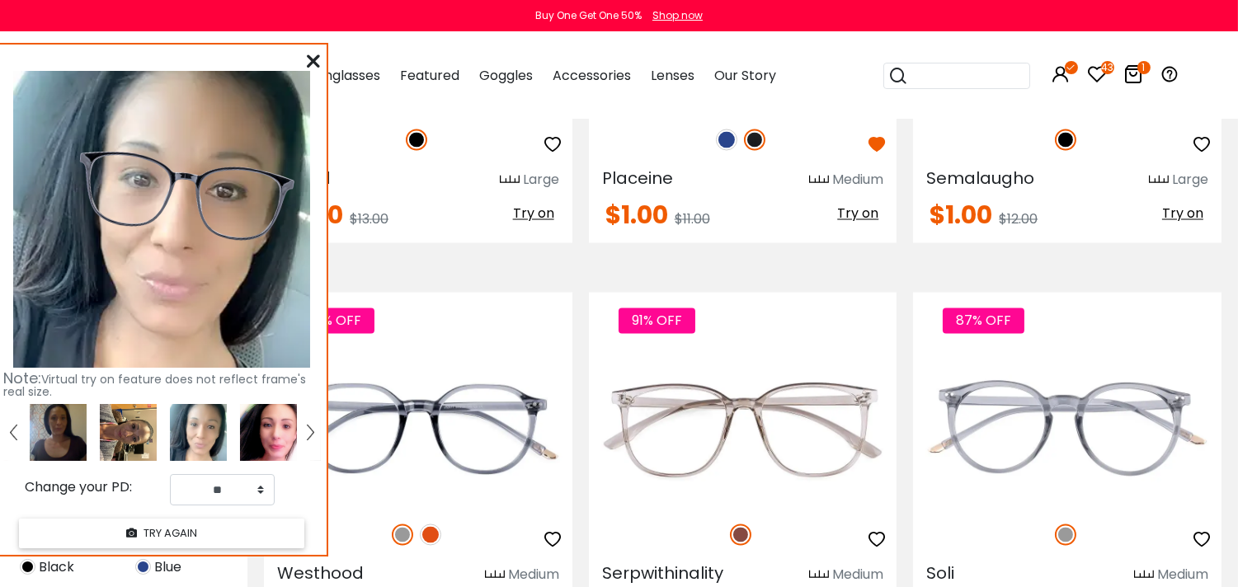
drag, startPoint x: 320, startPoint y: 376, endPoint x: 308, endPoint y: 388, distance: 16.3
click at [308, 388] on div "Note: Virtual try on feature does not reflect frame's real size." at bounding box center [161, 384] width 317 height 26
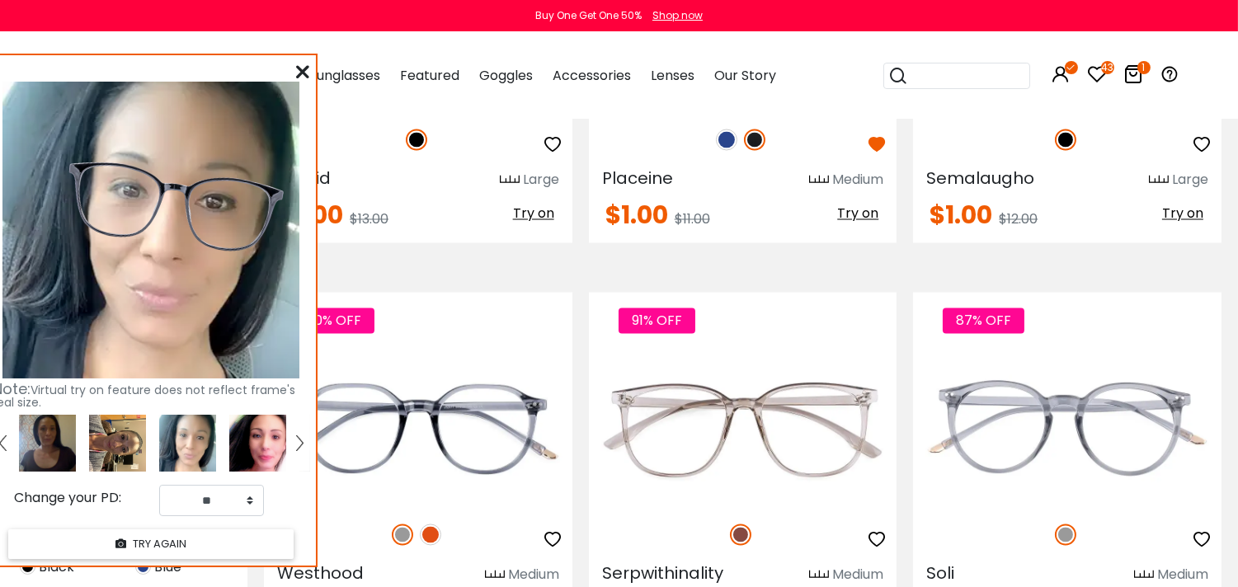
click at [266, 460] on img at bounding box center [257, 443] width 57 height 57
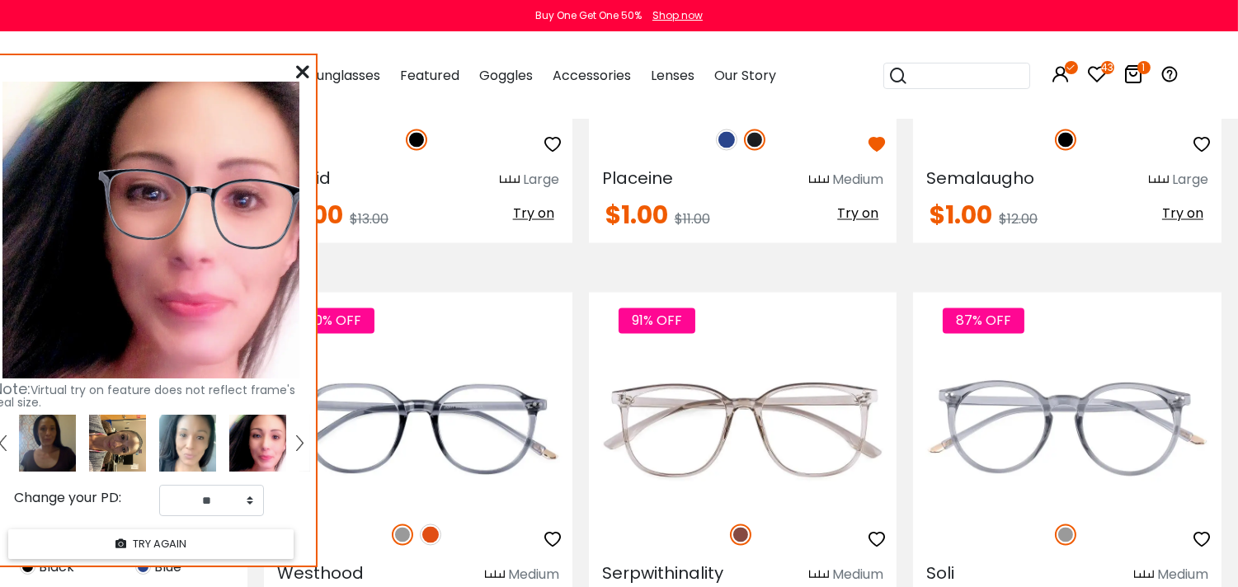
click at [294, 442] on link at bounding box center [299, 443] width 21 height 57
click at [43, 444] on img at bounding box center [47, 443] width 57 height 57
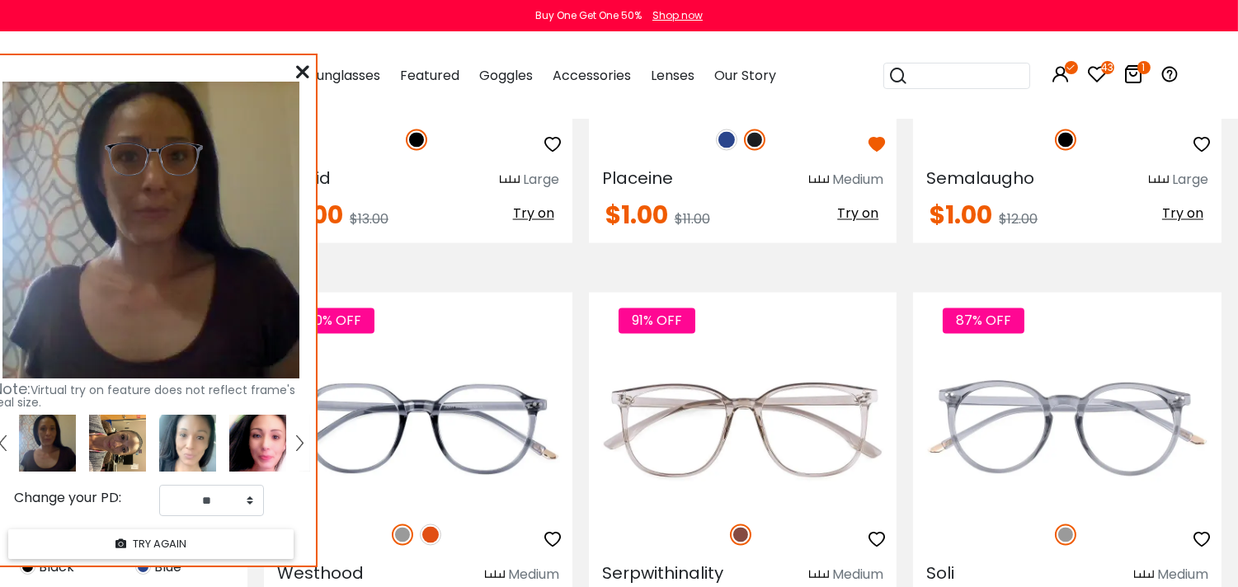
click at [11, 440] on link at bounding box center [3, 443] width 21 height 57
click at [14, 441] on div at bounding box center [47, 443] width 70 height 57
click at [10, 447] on link at bounding box center [3, 443] width 21 height 57
click at [2, 440] on img at bounding box center [2, 442] width 7 height 15
click at [118, 434] on img at bounding box center [117, 443] width 57 height 57
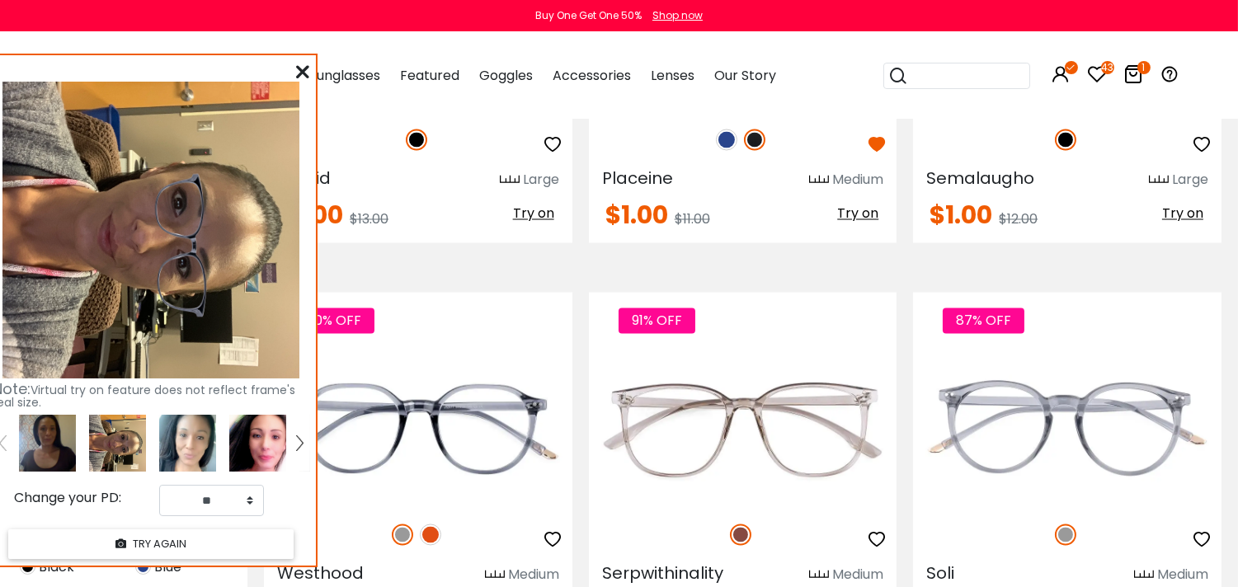
scroll to position [5432, 0]
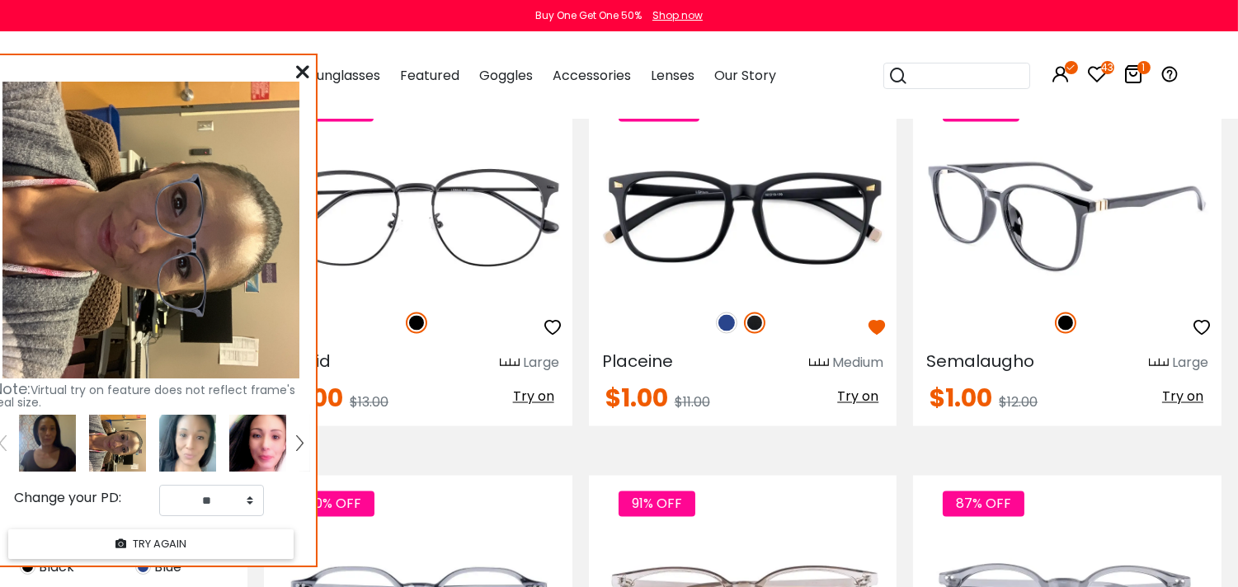
click at [1208, 336] on icon "button" at bounding box center [1202, 328] width 20 height 20
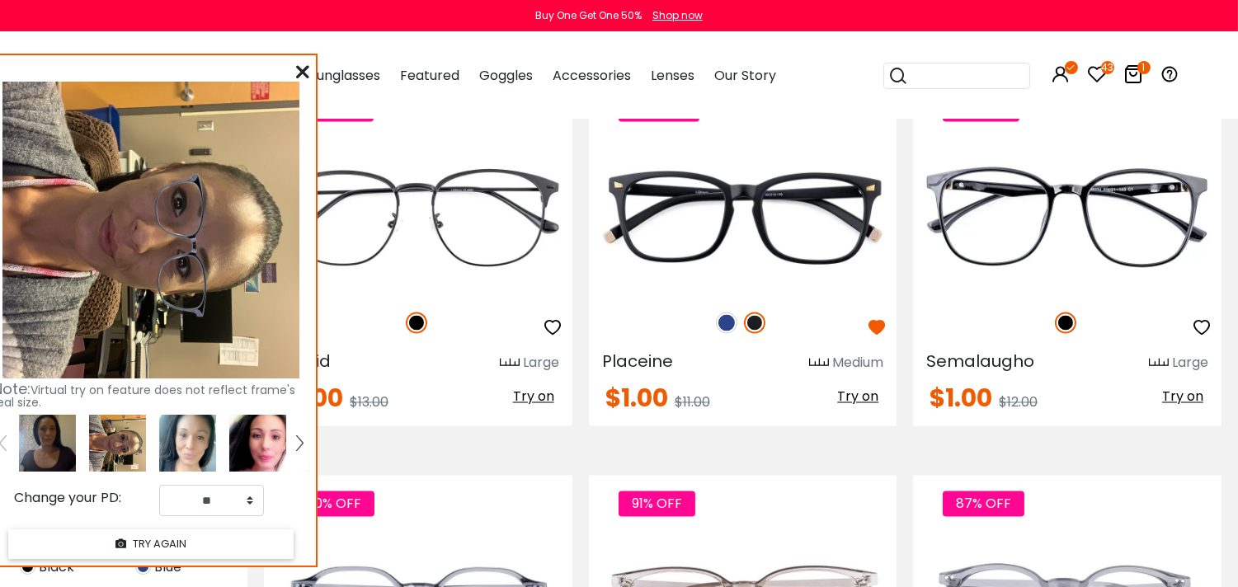
click at [1206, 341] on button "button" at bounding box center [1202, 328] width 30 height 31
click at [1206, 336] on icon "button" at bounding box center [1202, 328] width 20 height 20
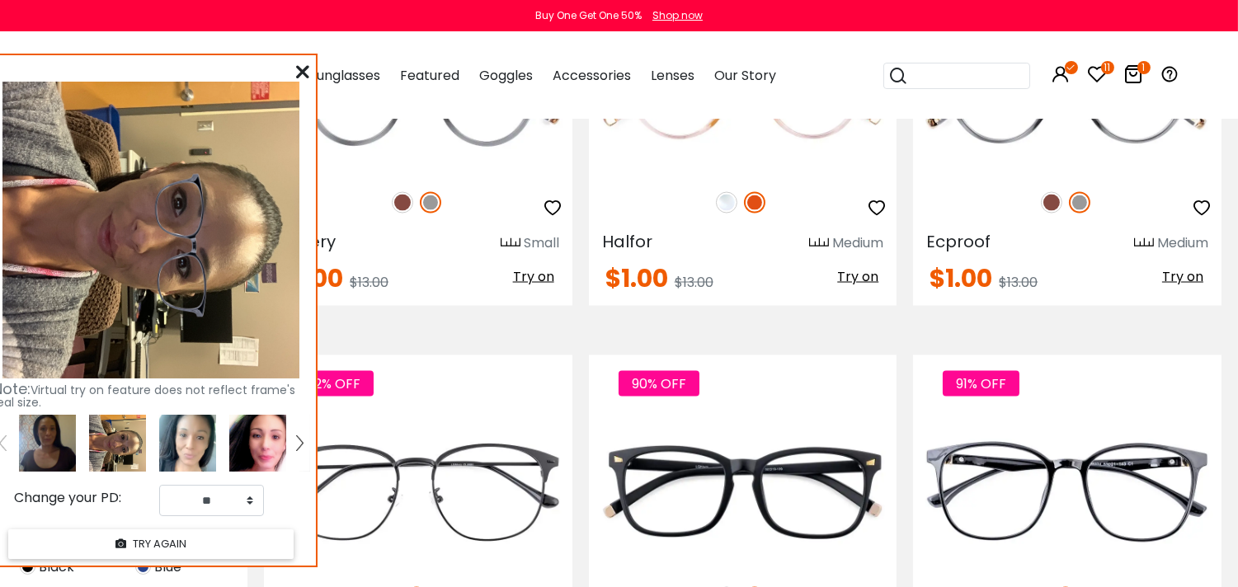
scroll to position [4883, 0]
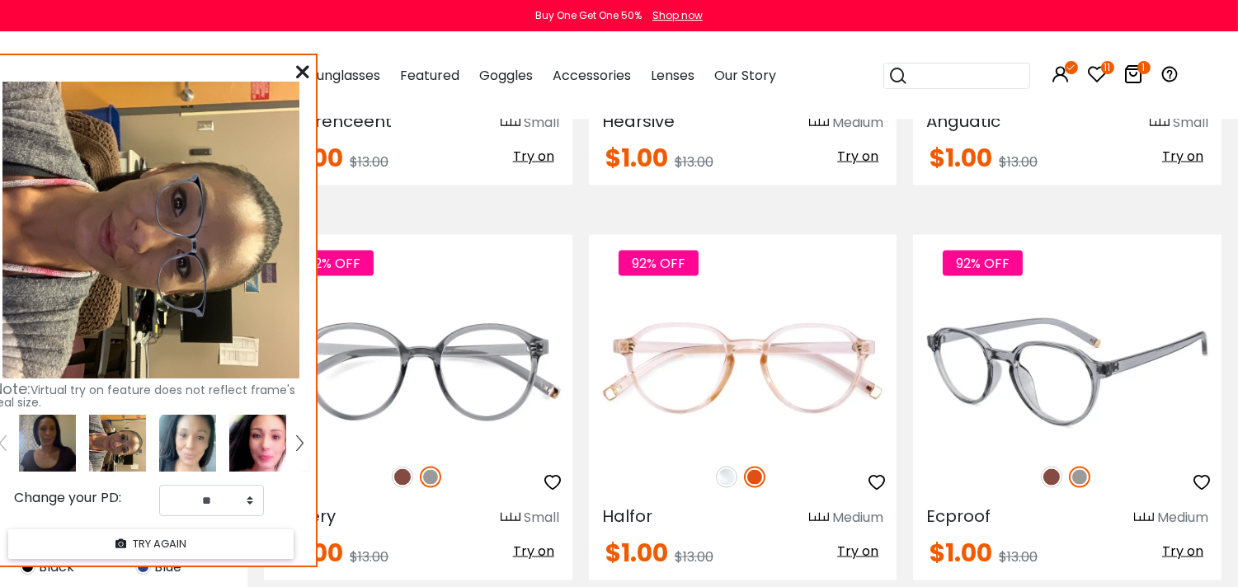
click at [1046, 482] on img at bounding box center [1051, 477] width 21 height 21
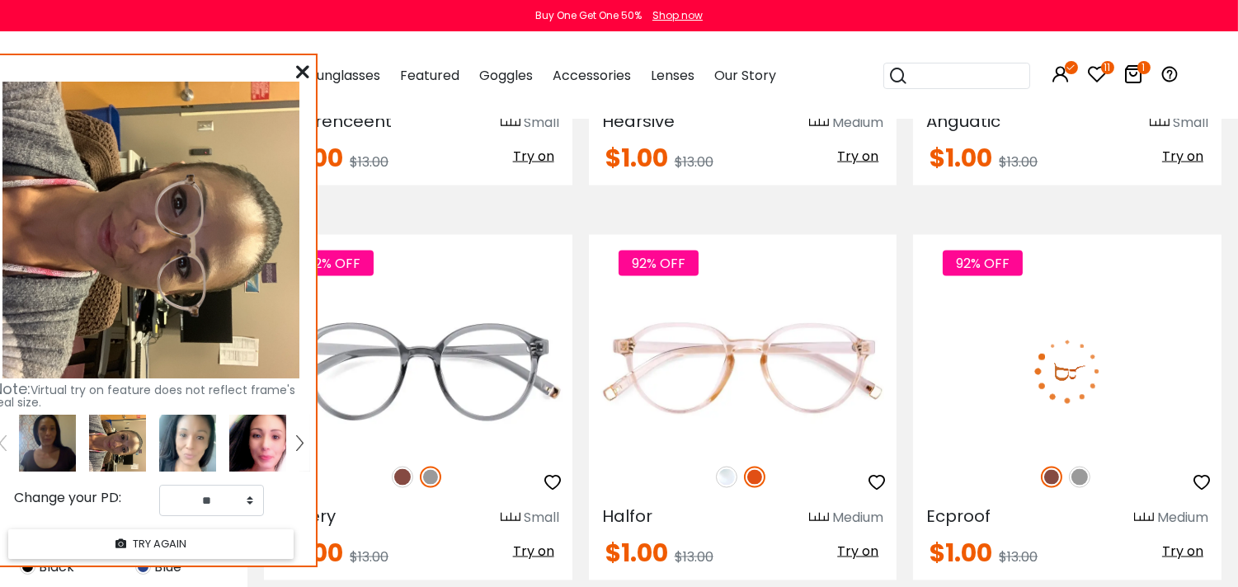
click at [1075, 479] on img at bounding box center [1079, 477] width 21 height 21
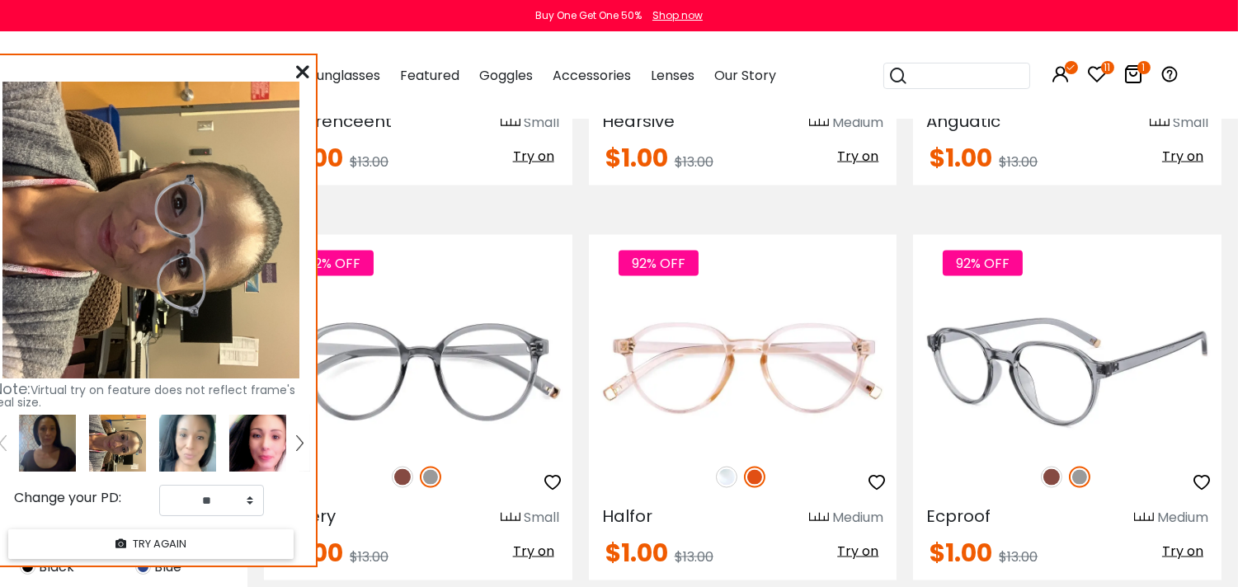
click at [1046, 487] on img at bounding box center [1051, 477] width 21 height 21
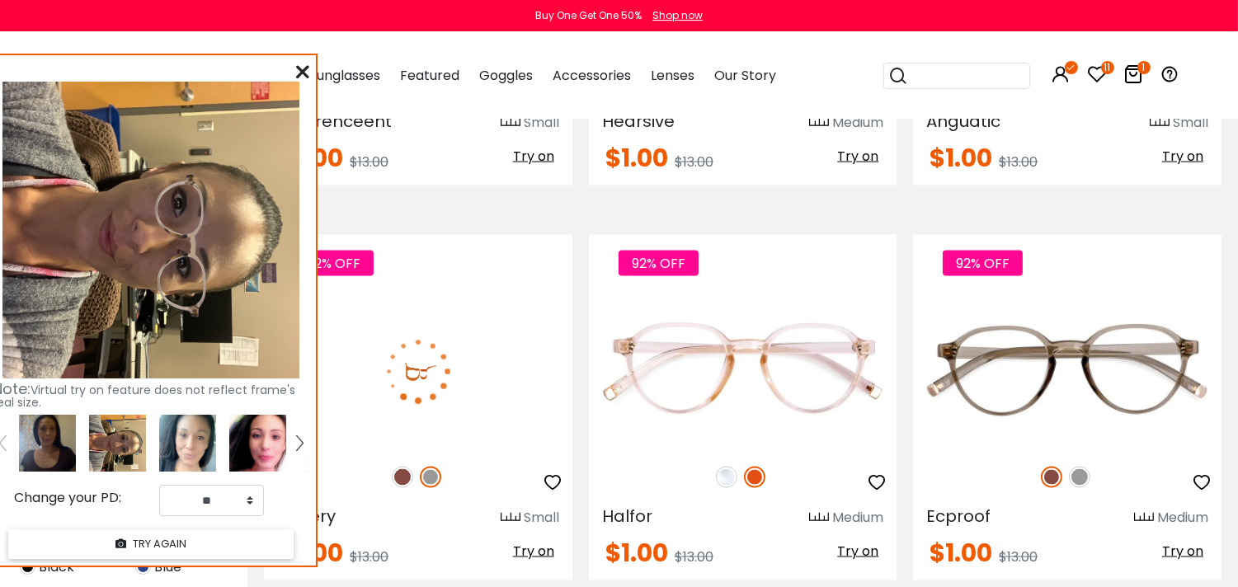
click at [398, 483] on img at bounding box center [402, 477] width 21 height 21
click at [430, 488] on img at bounding box center [430, 477] width 21 height 21
click at [404, 485] on img at bounding box center [402, 477] width 21 height 21
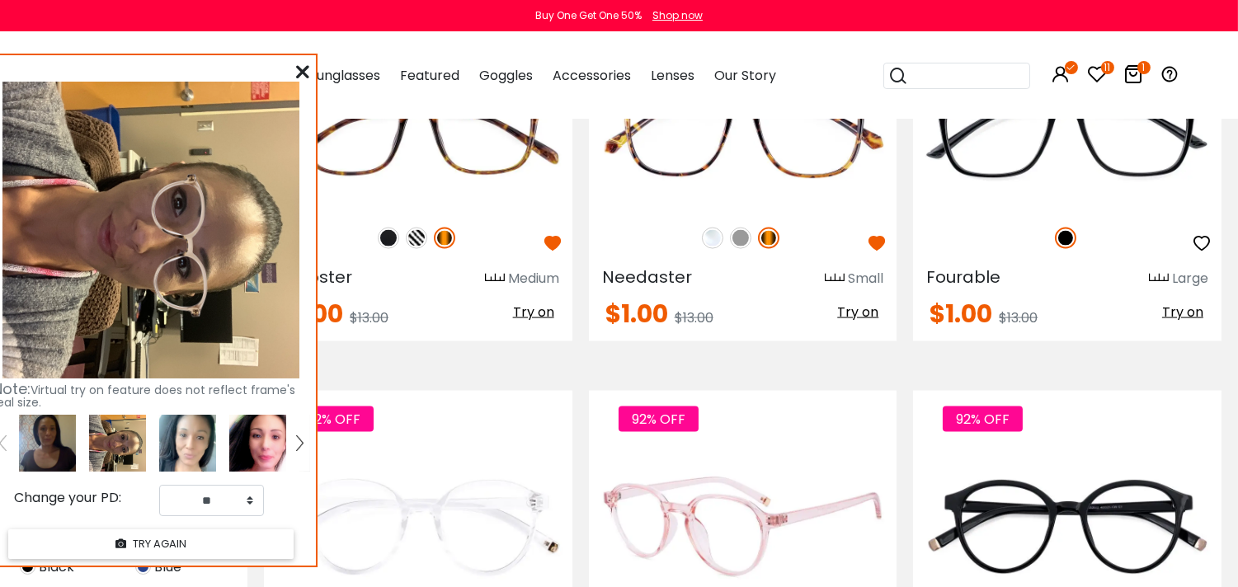
scroll to position [4150, 0]
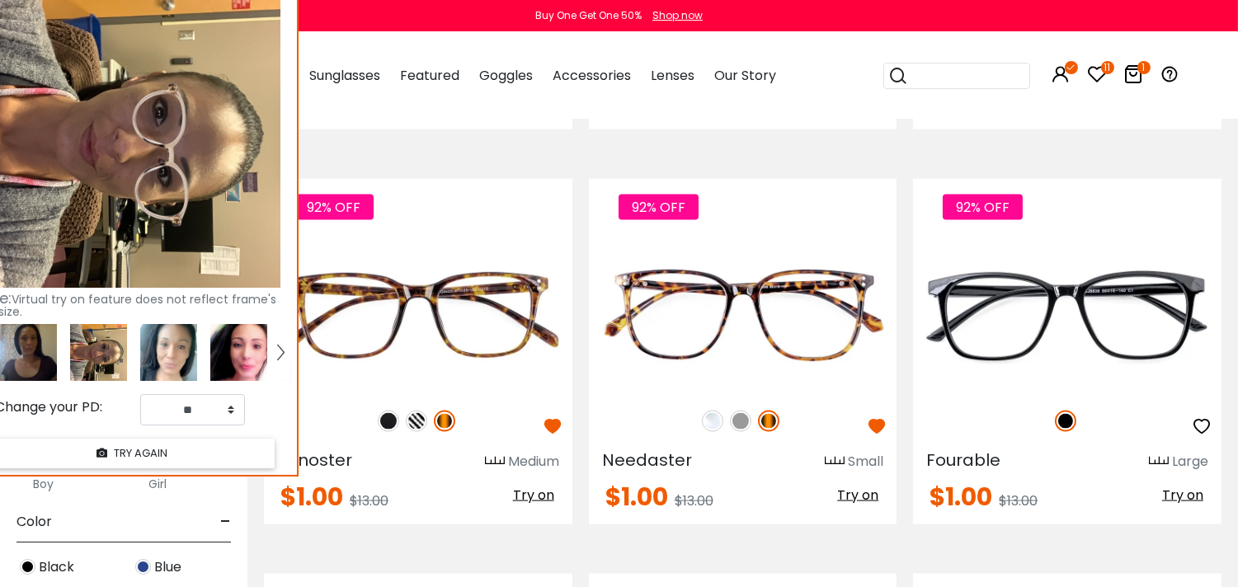
drag, startPoint x: 63, startPoint y: 68, endPoint x: 42, endPoint y: -21, distance: 91.4
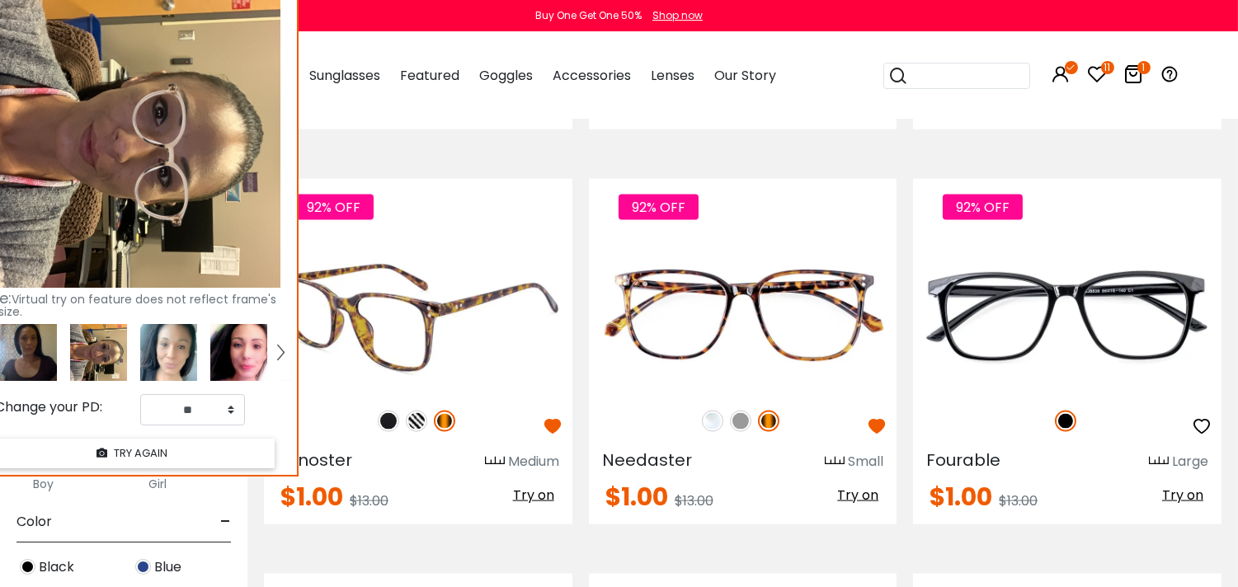
click at [380, 427] on img at bounding box center [388, 421] width 21 height 21
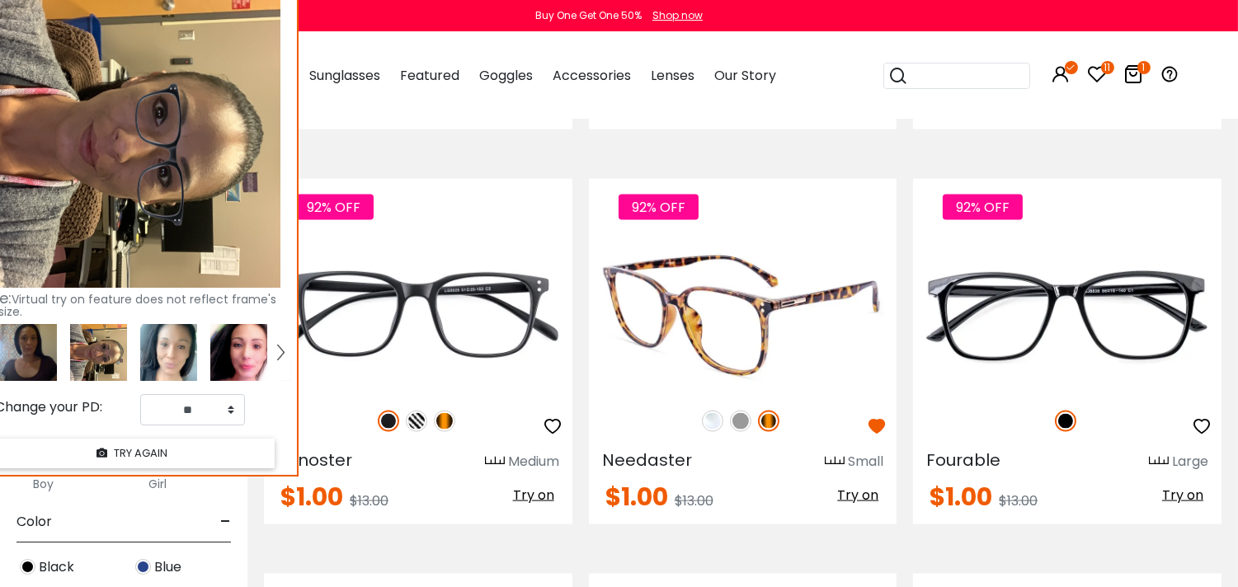
click at [735, 427] on img at bounding box center [740, 421] width 21 height 21
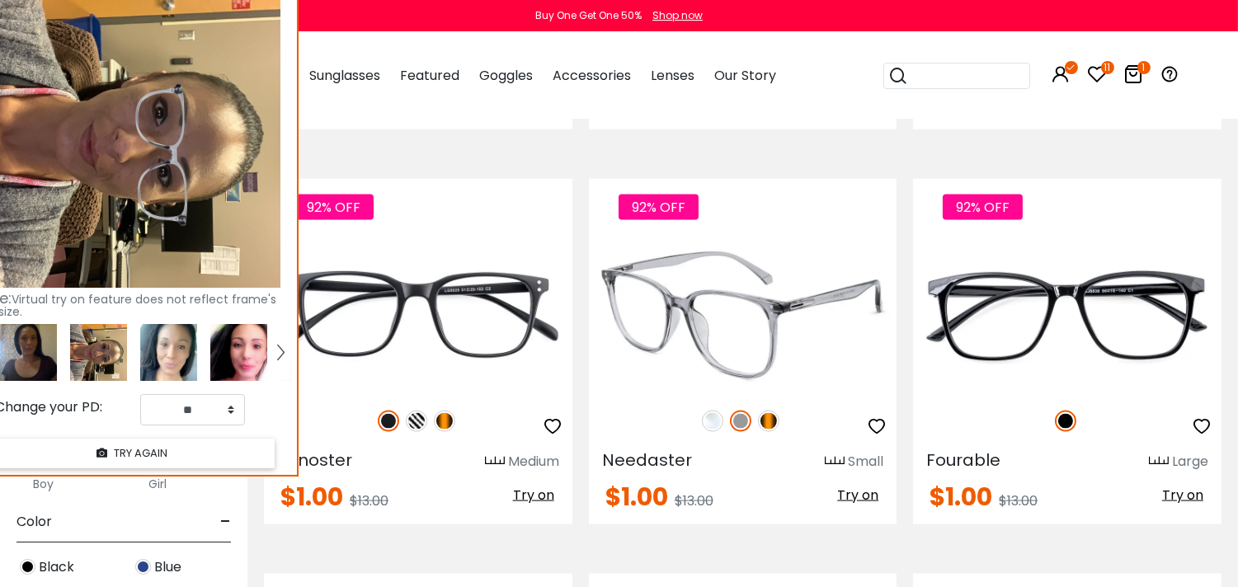
click at [767, 426] on img at bounding box center [768, 421] width 21 height 21
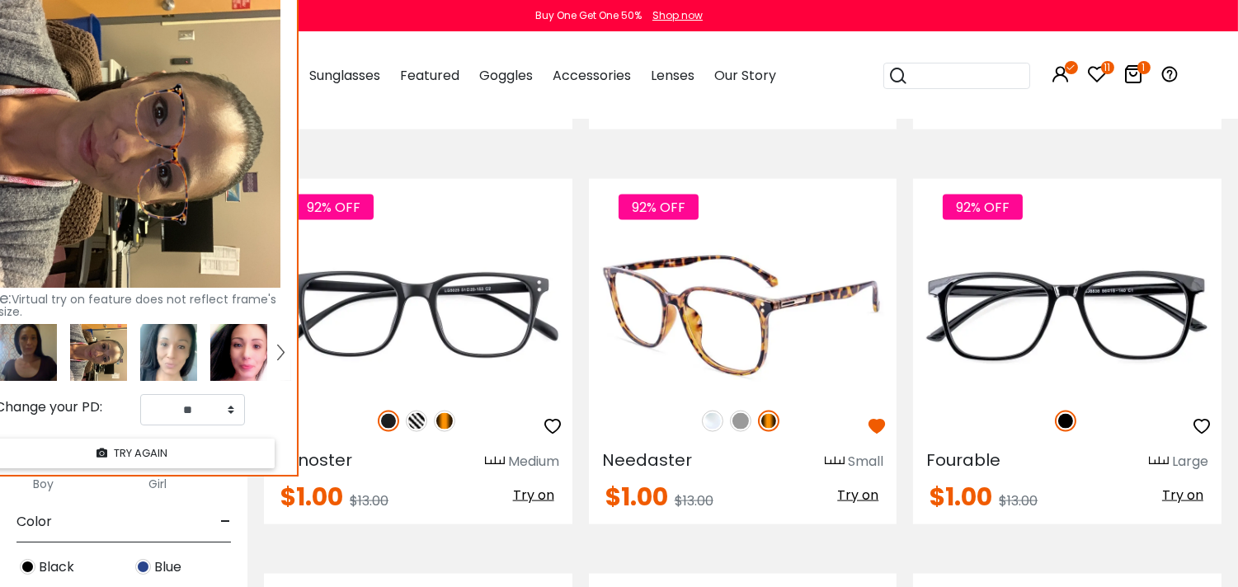
click at [866, 499] on span "Try on" at bounding box center [857, 495] width 41 height 19
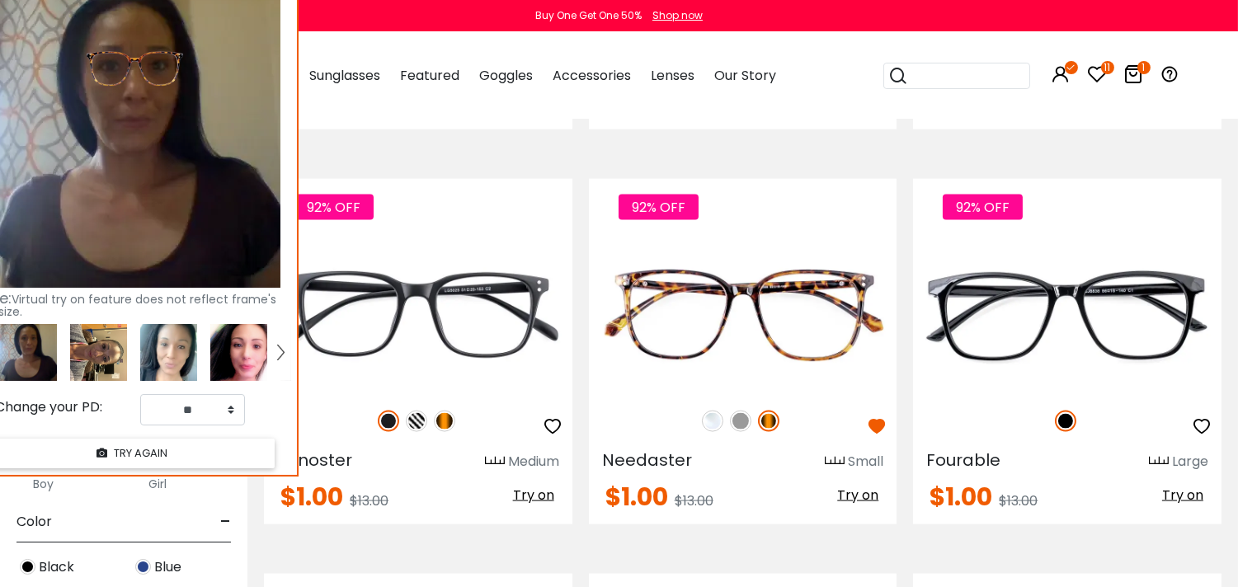
click at [173, 358] on img at bounding box center [168, 352] width 57 height 57
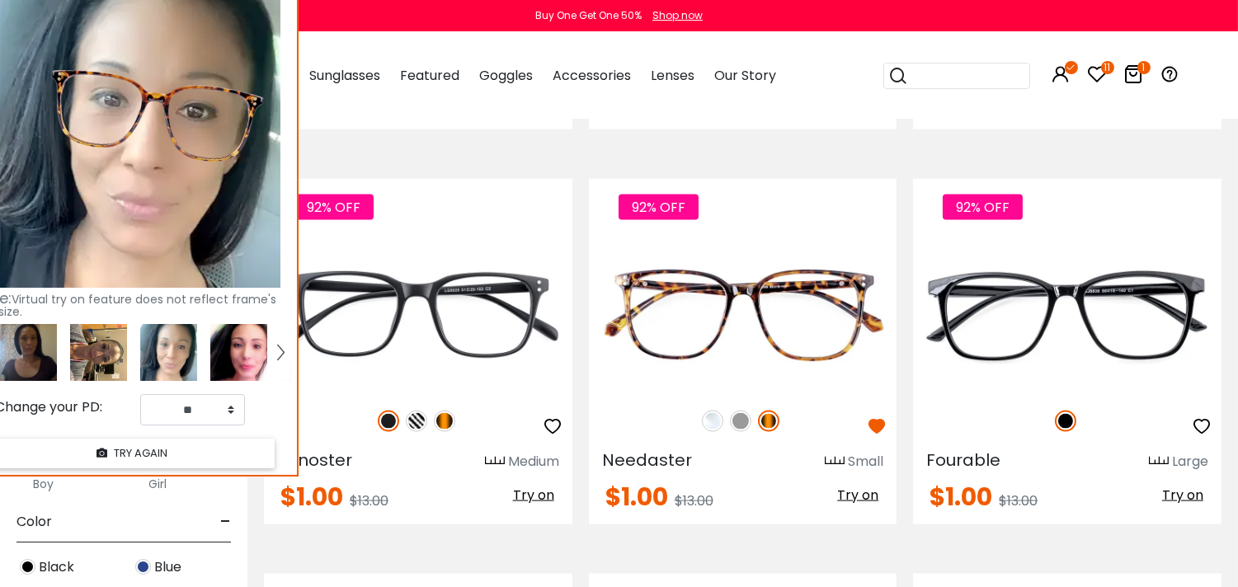
click at [257, 361] on img at bounding box center [238, 352] width 57 height 57
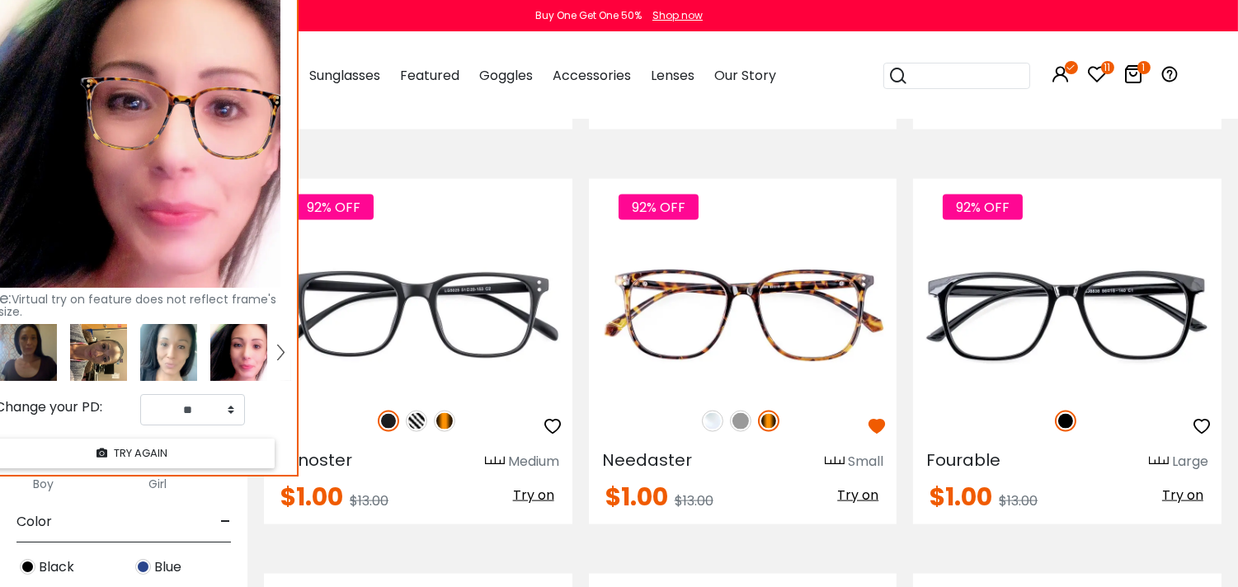
click at [85, 359] on img at bounding box center [98, 352] width 57 height 57
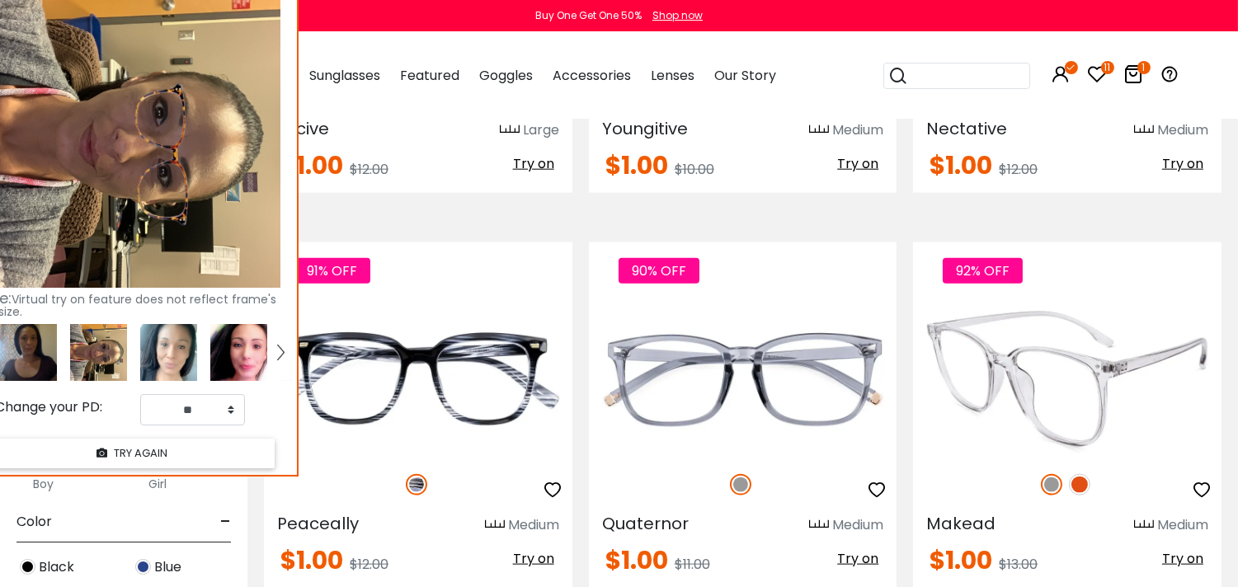
scroll to position [3876, 0]
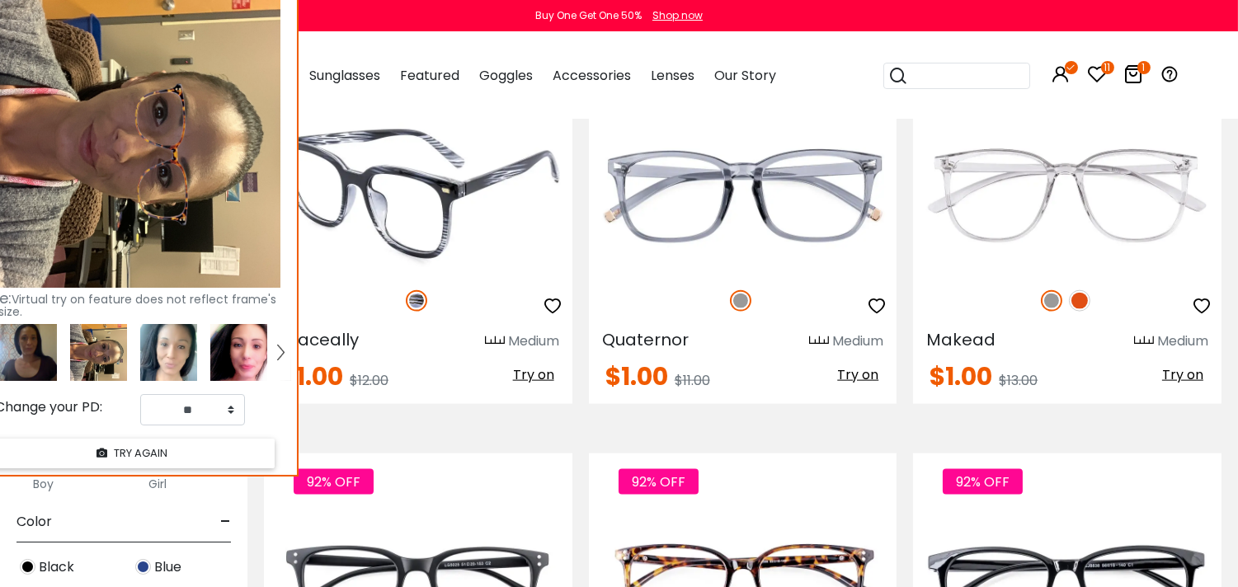
click at [529, 381] on span "Try on" at bounding box center [533, 374] width 41 height 19
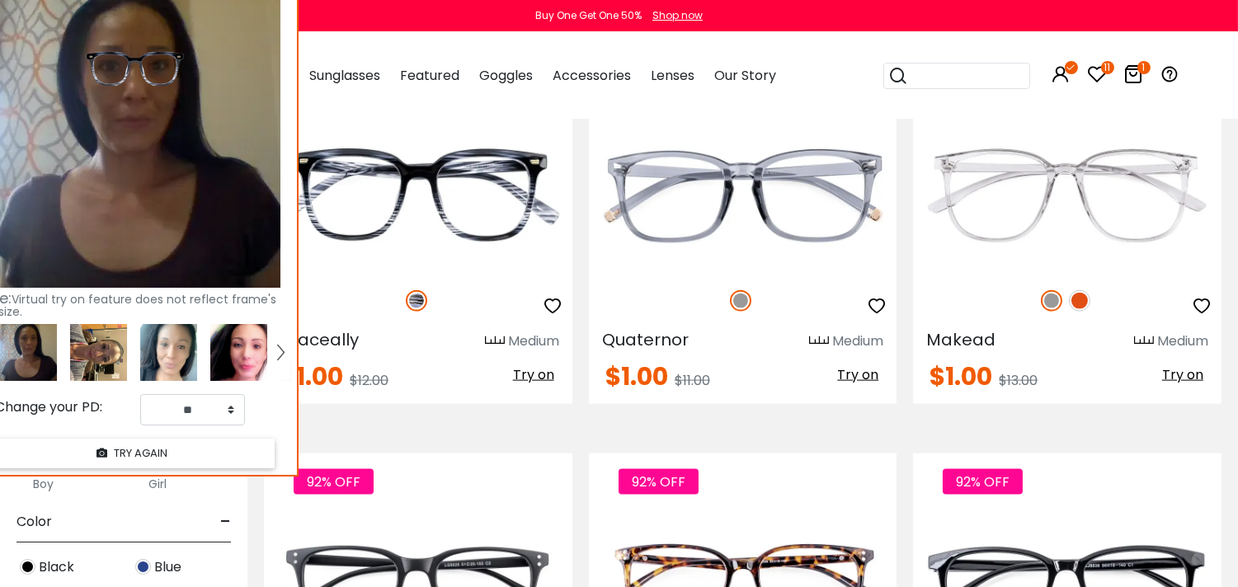
click at [113, 355] on img at bounding box center [98, 352] width 57 height 57
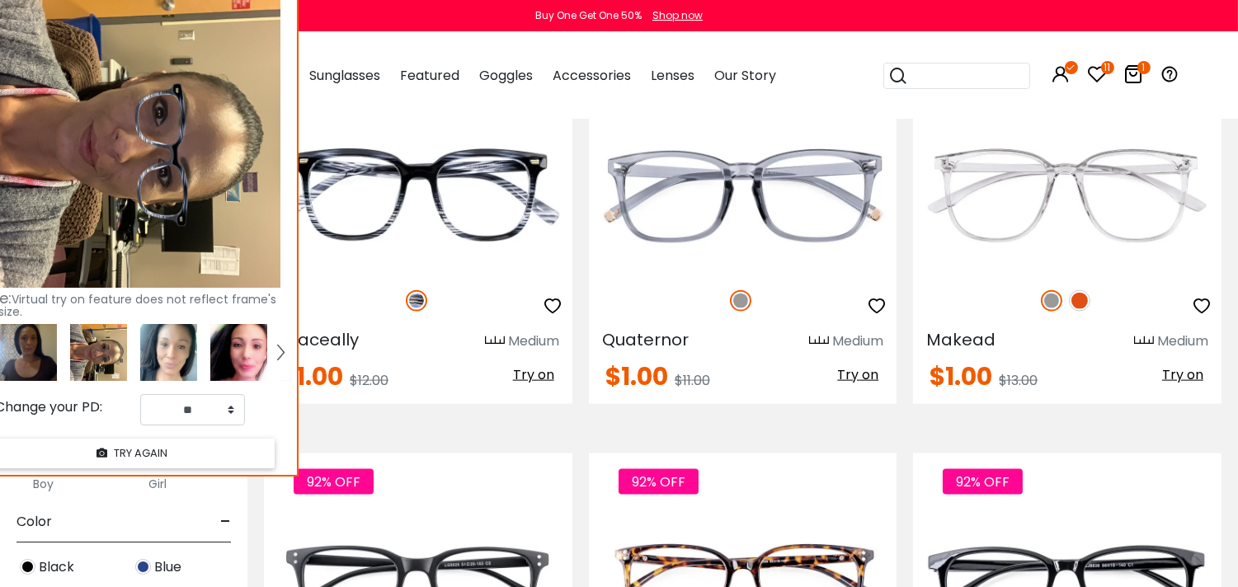
click at [143, 358] on img at bounding box center [168, 352] width 57 height 57
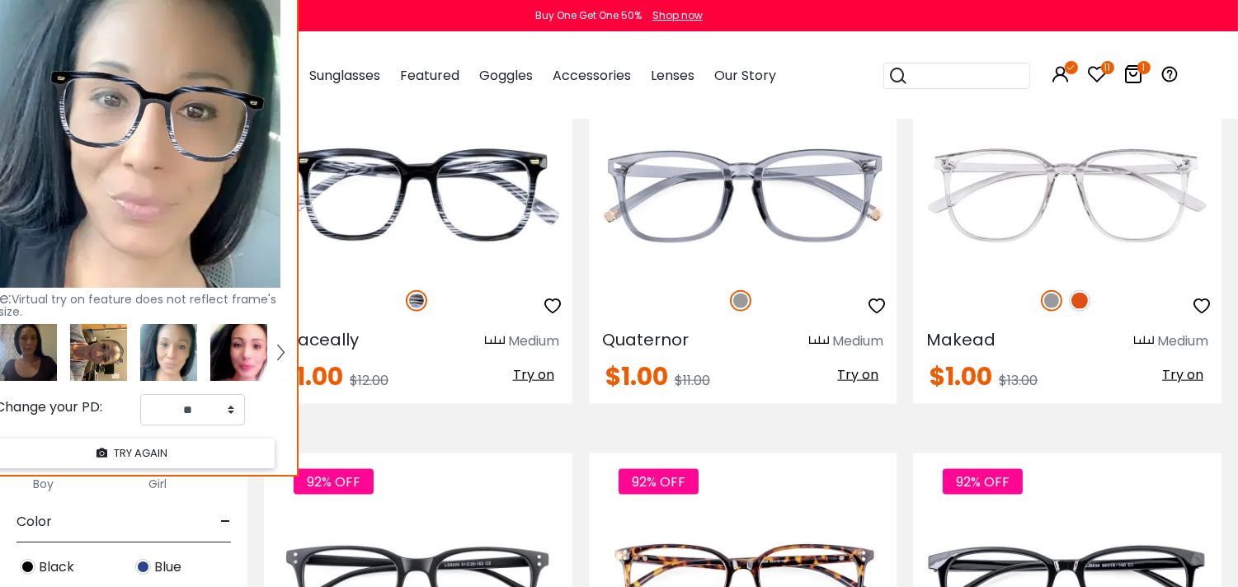
click at [251, 360] on img at bounding box center [238, 352] width 57 height 57
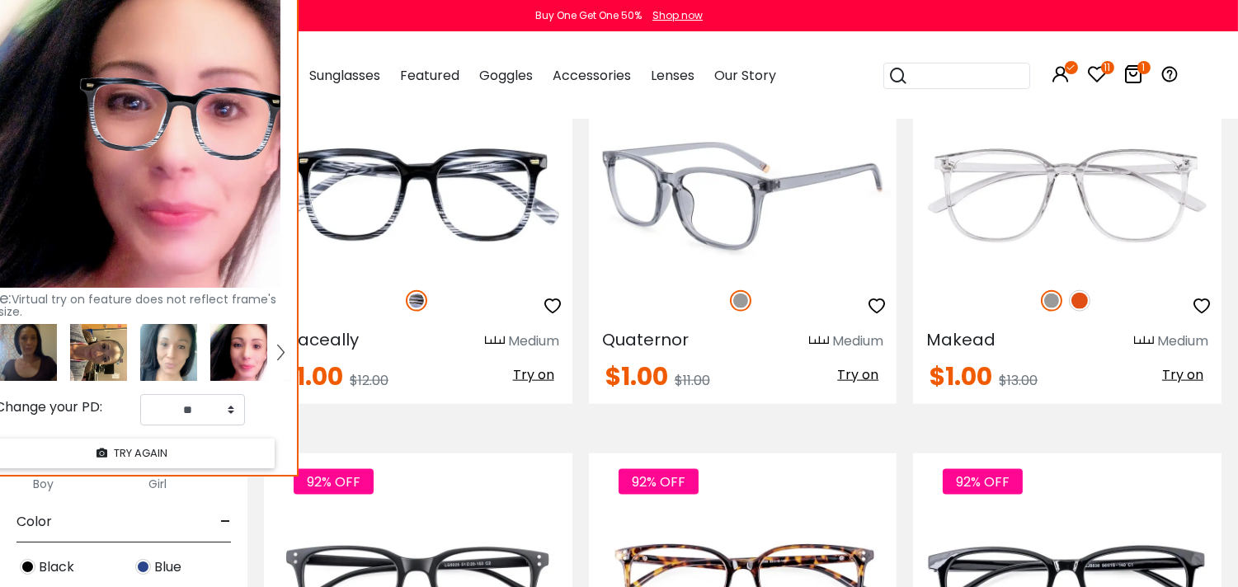
click at [844, 383] on span "Try on" at bounding box center [857, 374] width 41 height 19
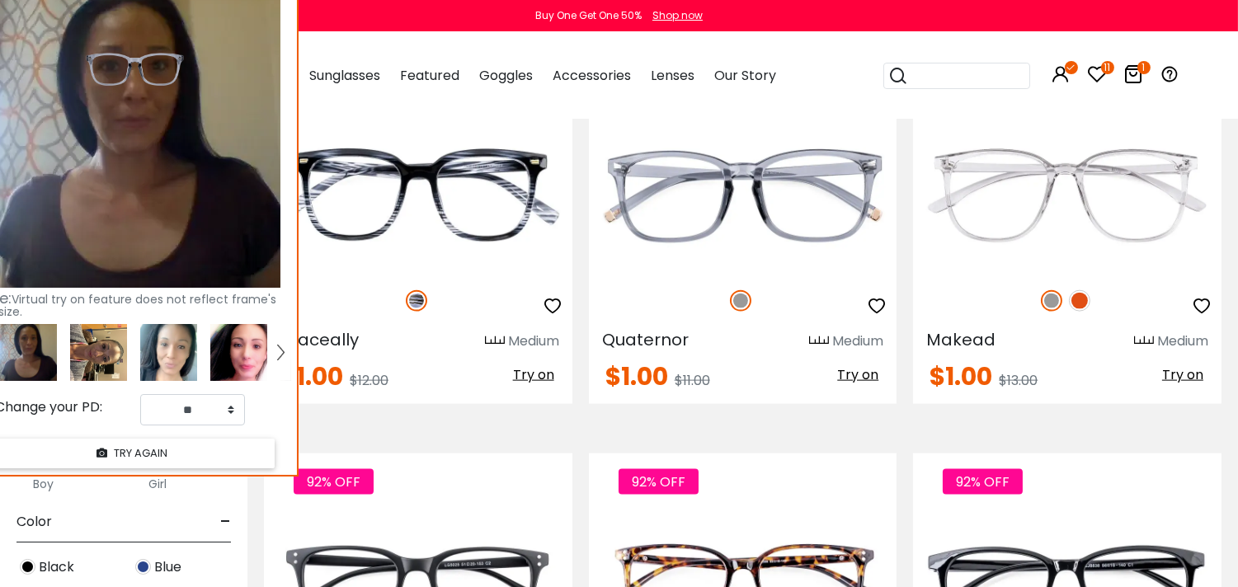
click at [159, 341] on img at bounding box center [168, 352] width 57 height 57
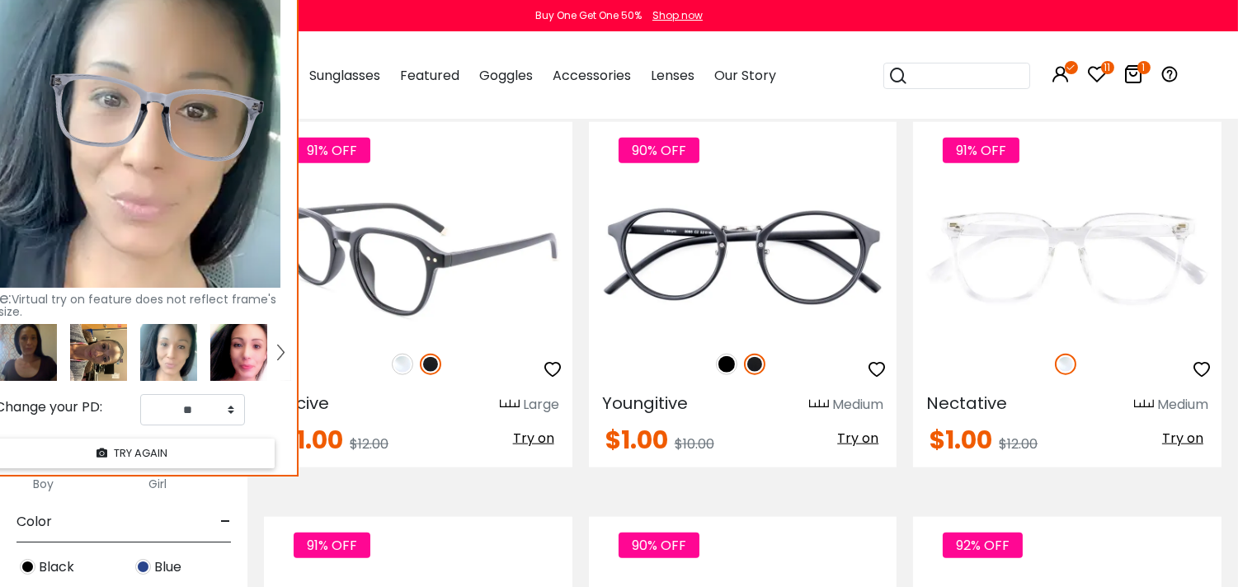
scroll to position [3326, 0]
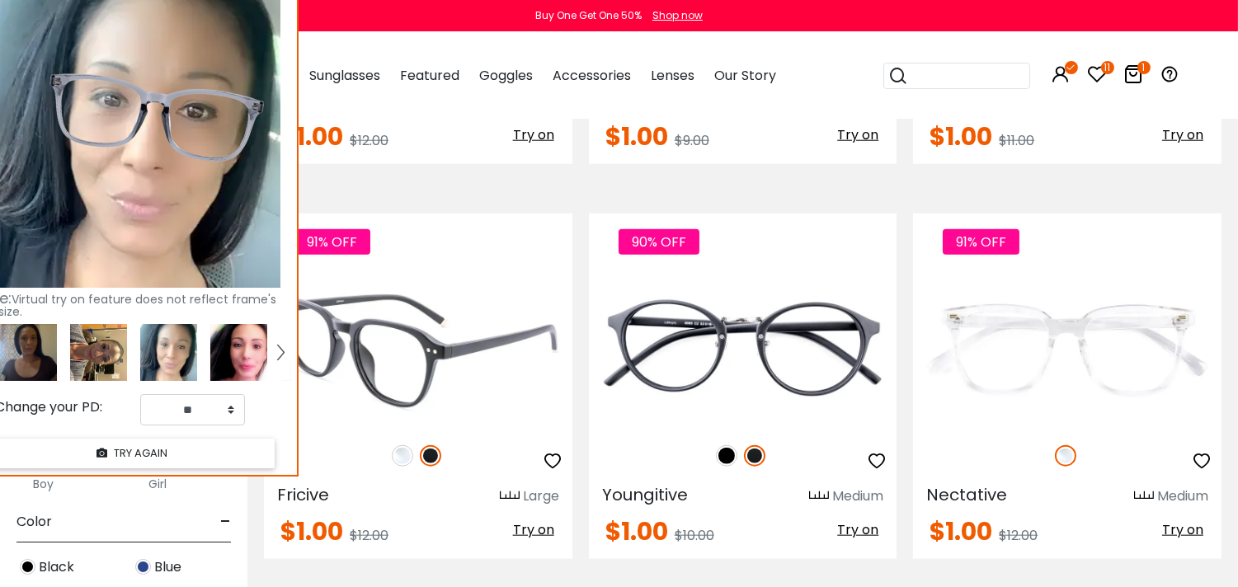
click at [529, 541] on button "Try on" at bounding box center [533, 529] width 51 height 21
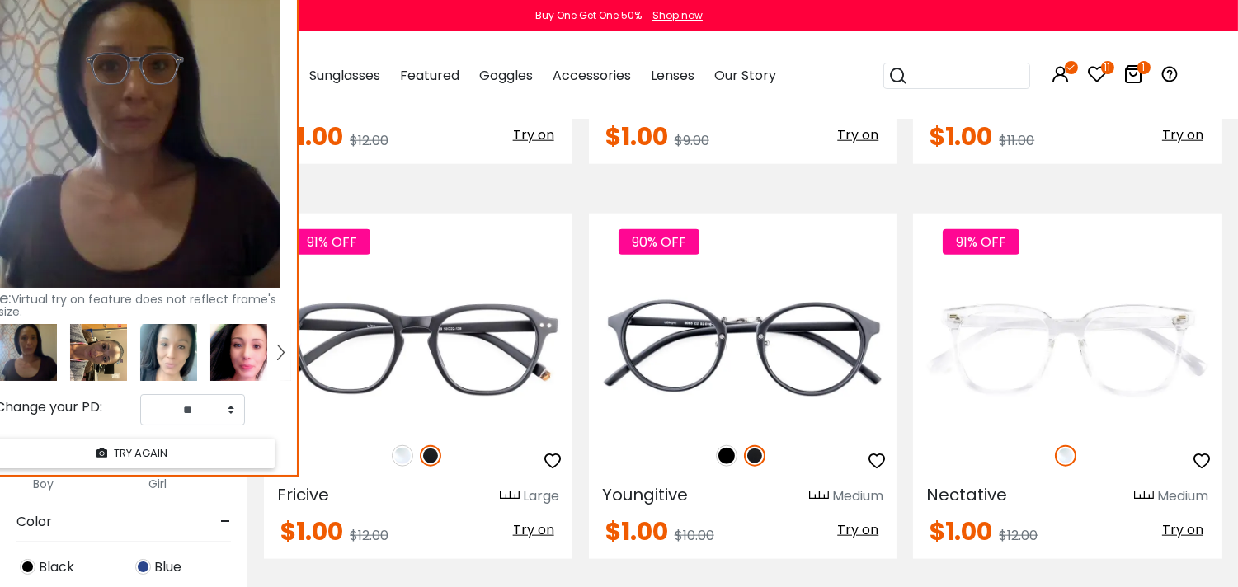
click at [246, 364] on img at bounding box center [238, 352] width 57 height 57
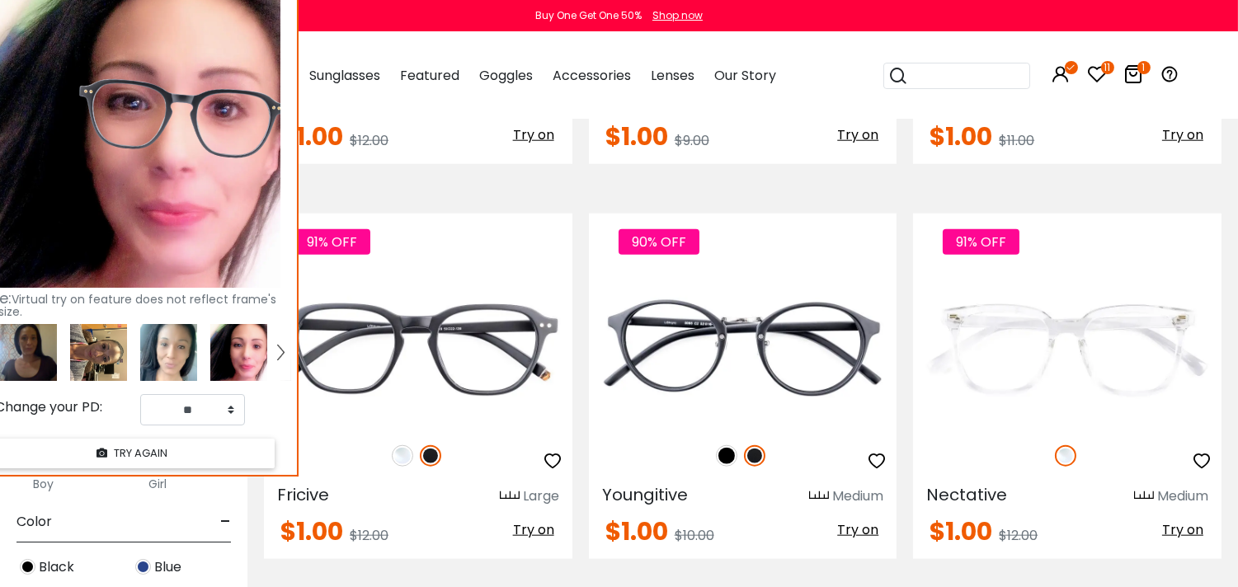
click at [108, 334] on img at bounding box center [98, 352] width 57 height 57
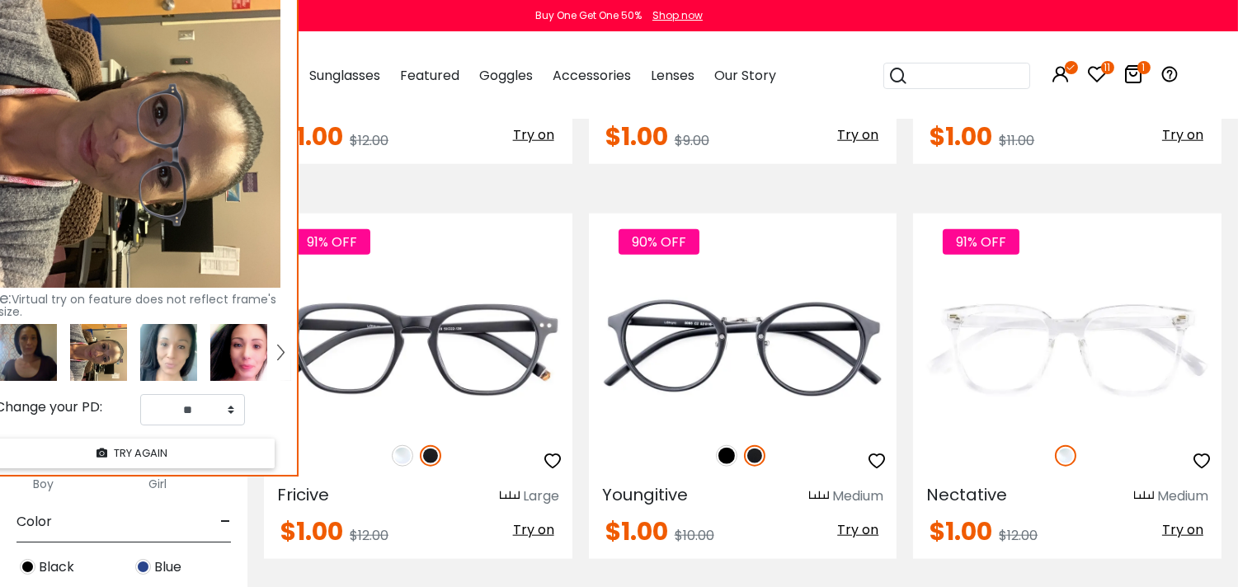
click at [147, 364] on img at bounding box center [168, 352] width 57 height 57
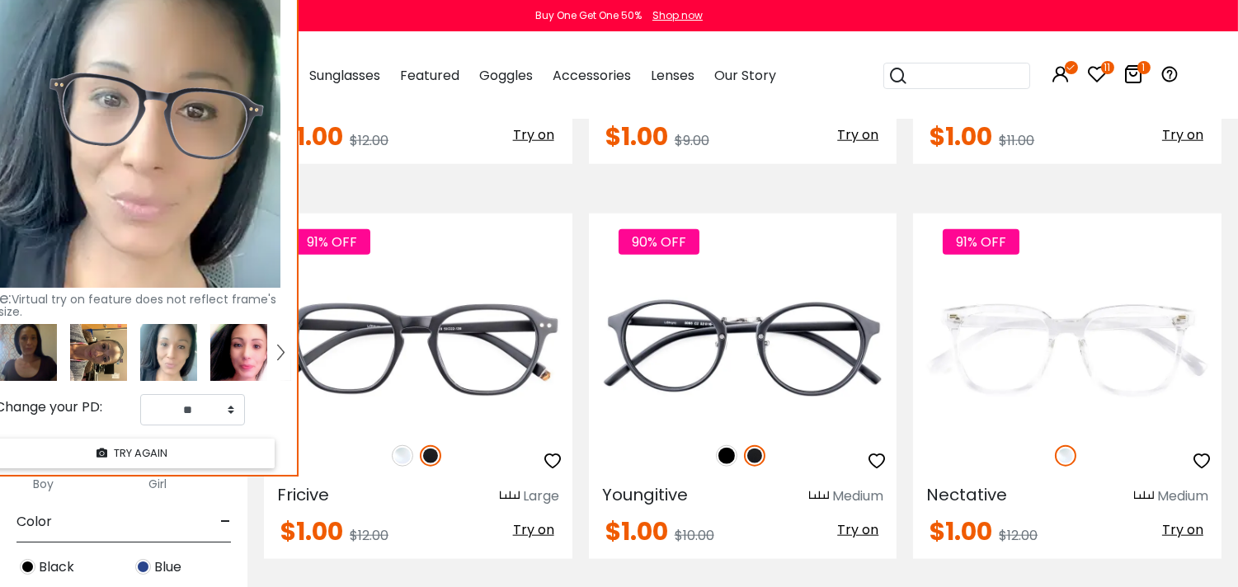
scroll to position [3051, 0]
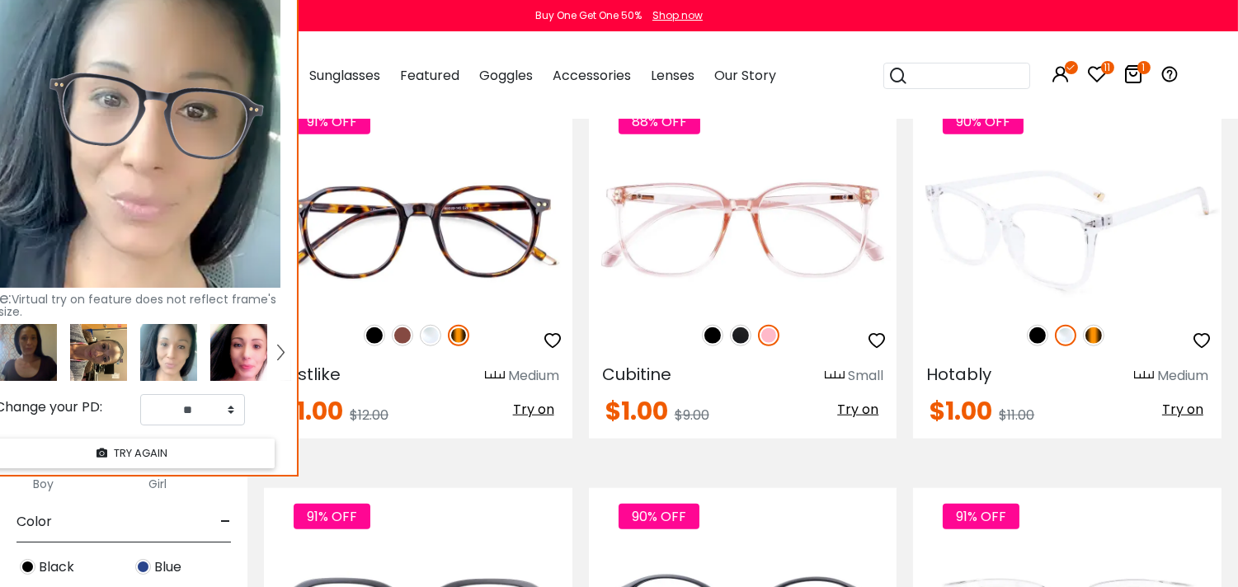
click at [1034, 338] on img at bounding box center [1037, 335] width 21 height 21
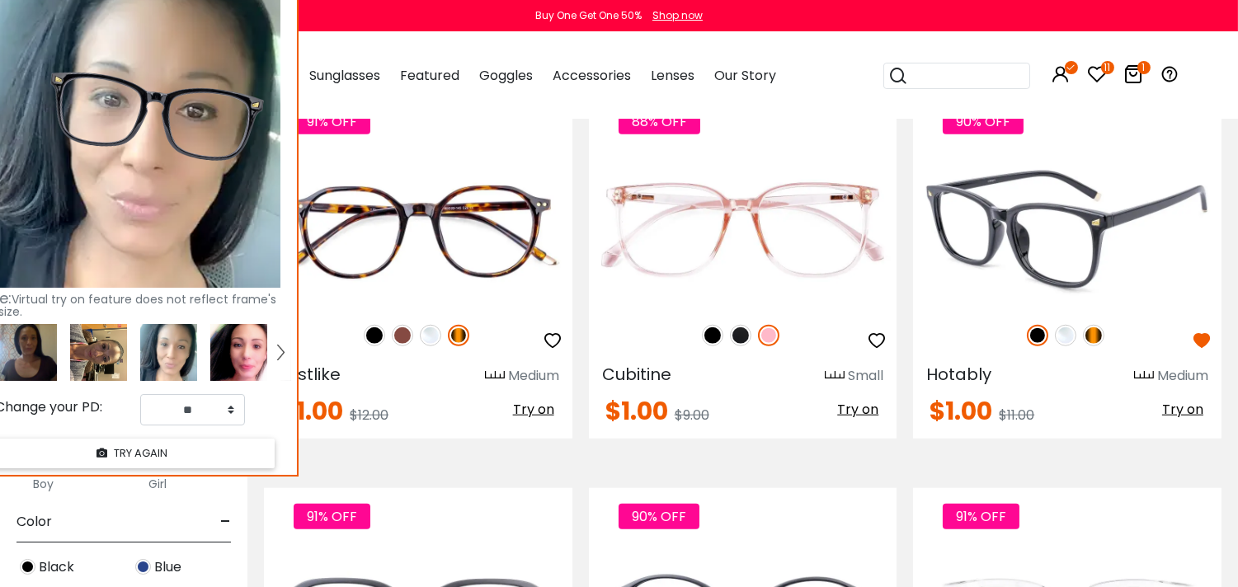
click at [1165, 416] on span "Try on" at bounding box center [1182, 409] width 41 height 19
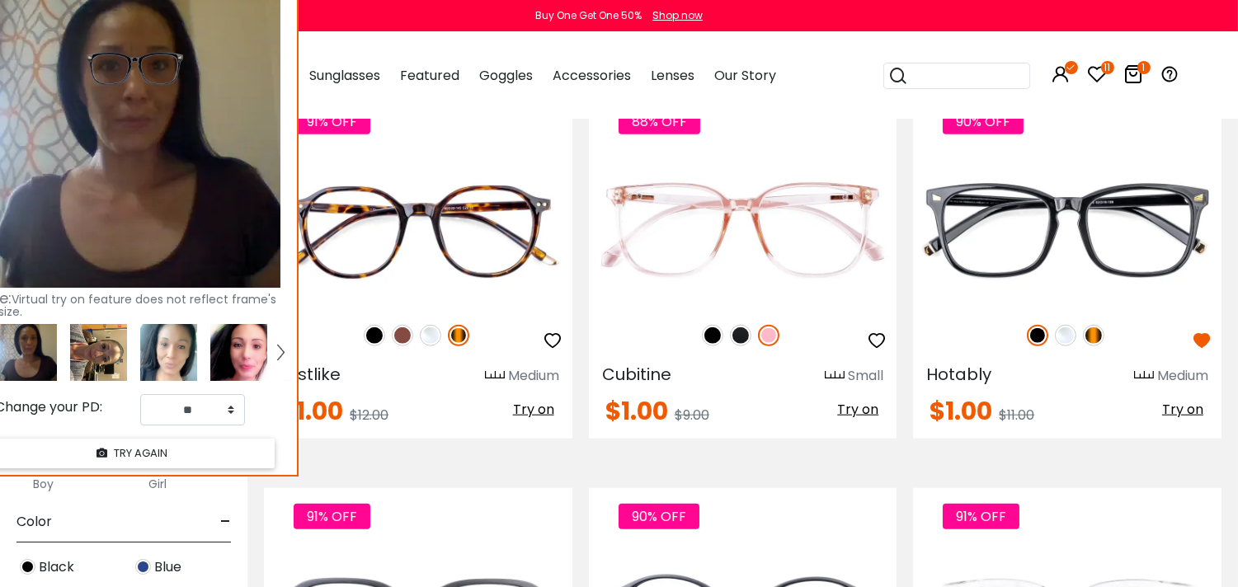
click at [258, 343] on img at bounding box center [238, 352] width 57 height 57
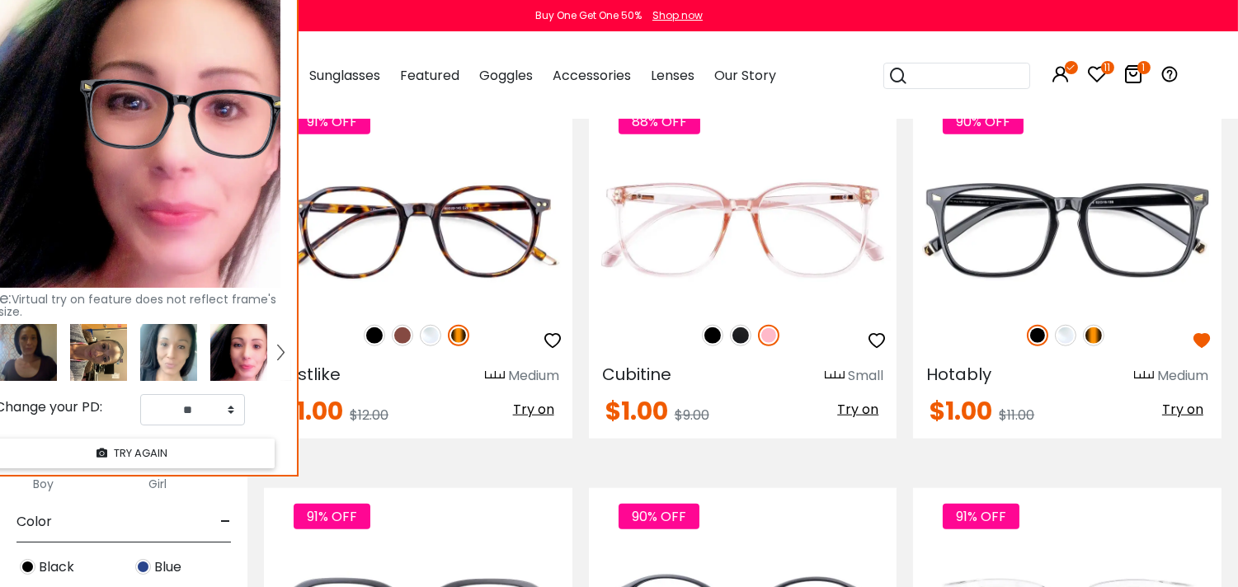
click at [184, 365] on img at bounding box center [168, 352] width 57 height 57
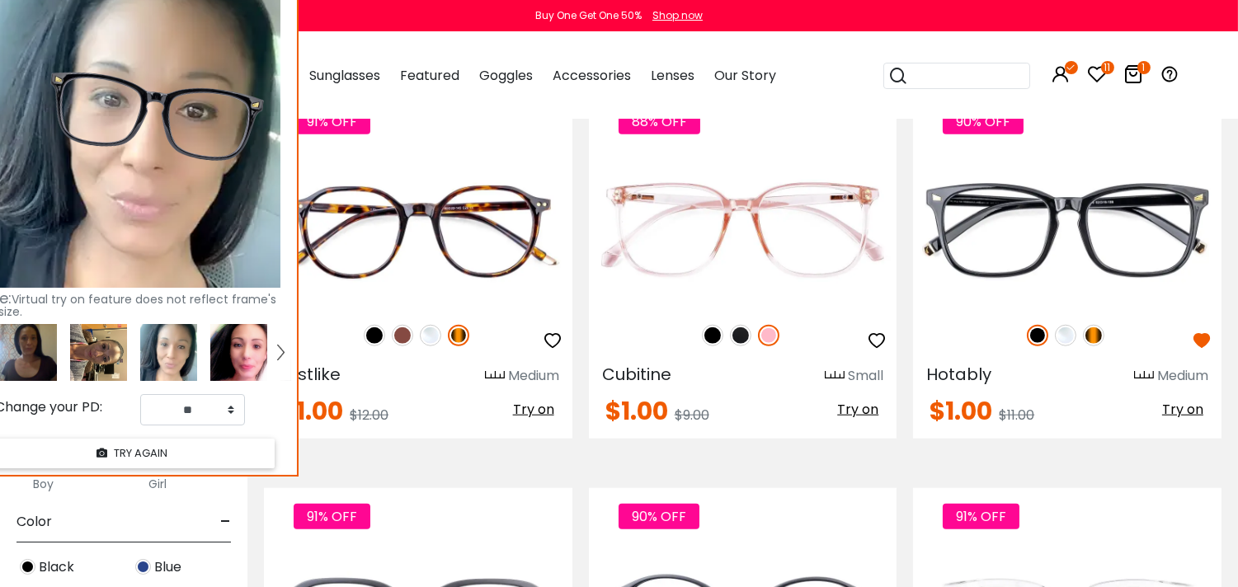
click at [97, 344] on img at bounding box center [98, 352] width 57 height 57
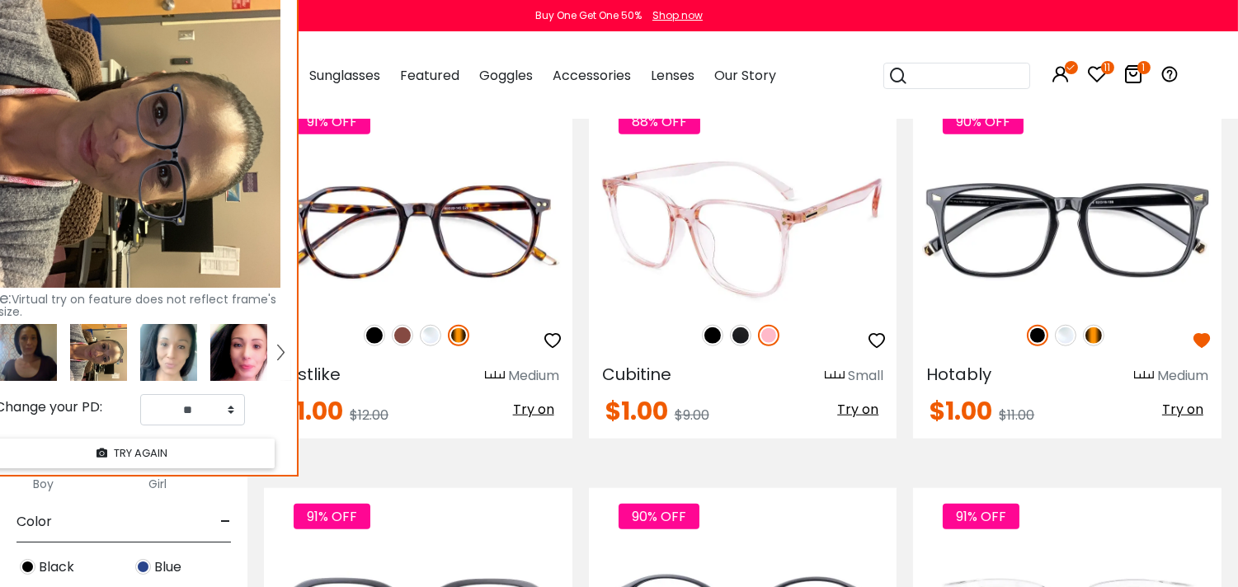
click at [732, 342] on img at bounding box center [740, 335] width 21 height 21
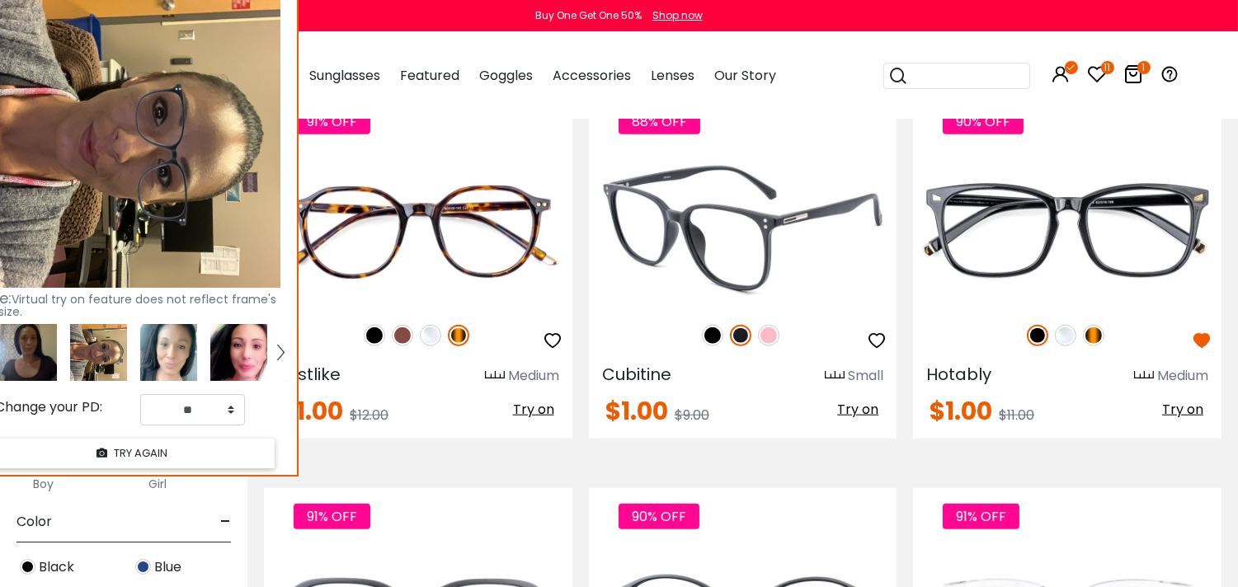
click at [707, 338] on img at bounding box center [712, 335] width 21 height 21
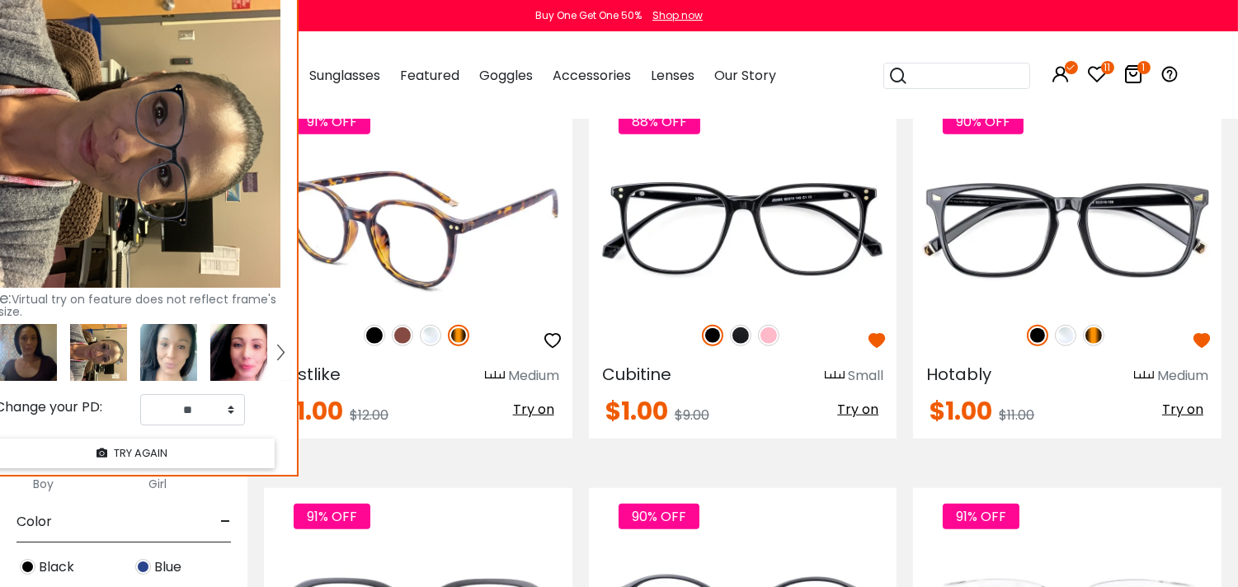
click at [407, 345] on img at bounding box center [402, 335] width 21 height 21
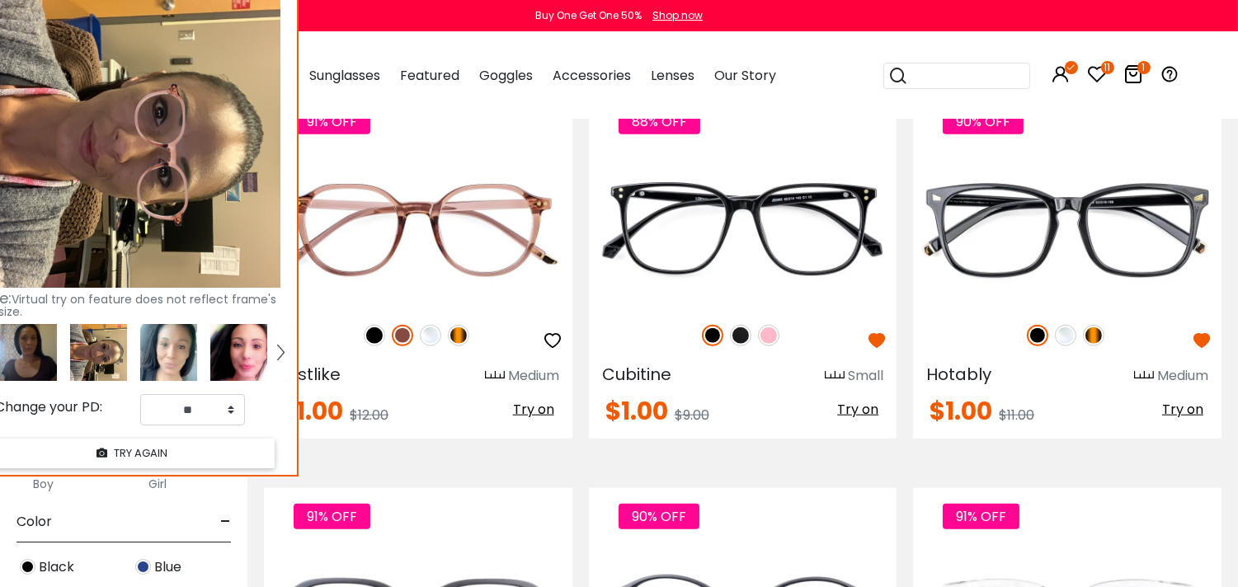
drag, startPoint x: 533, startPoint y: 412, endPoint x: 129, endPoint y: 285, distance: 422.7
click at [530, 415] on span "Try on" at bounding box center [533, 409] width 41 height 19
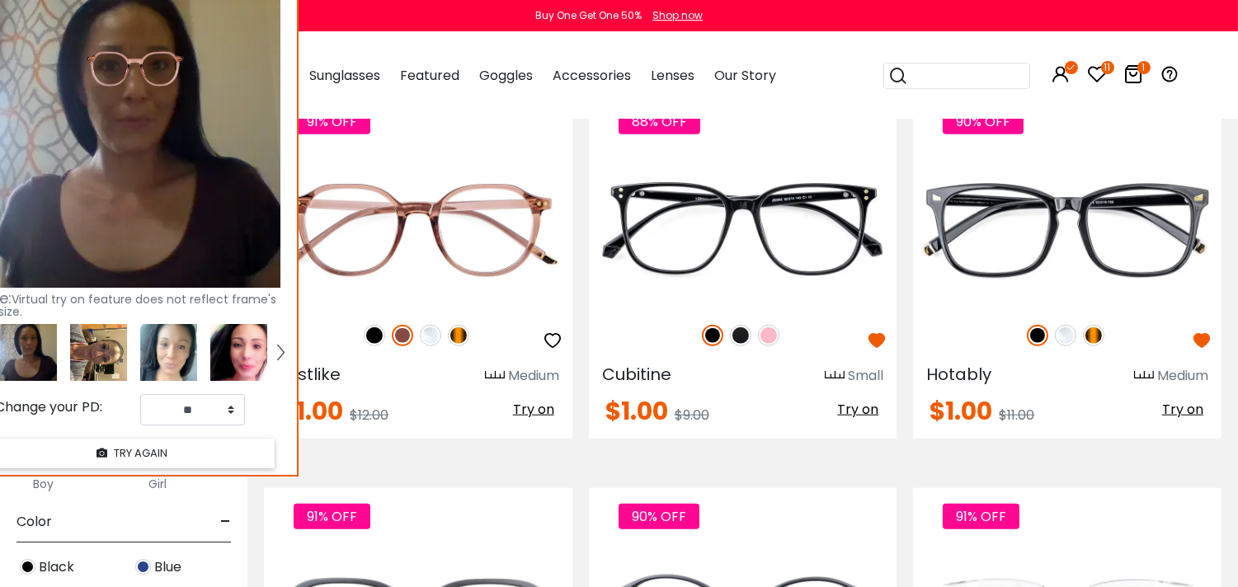
click at [186, 353] on img at bounding box center [168, 352] width 57 height 57
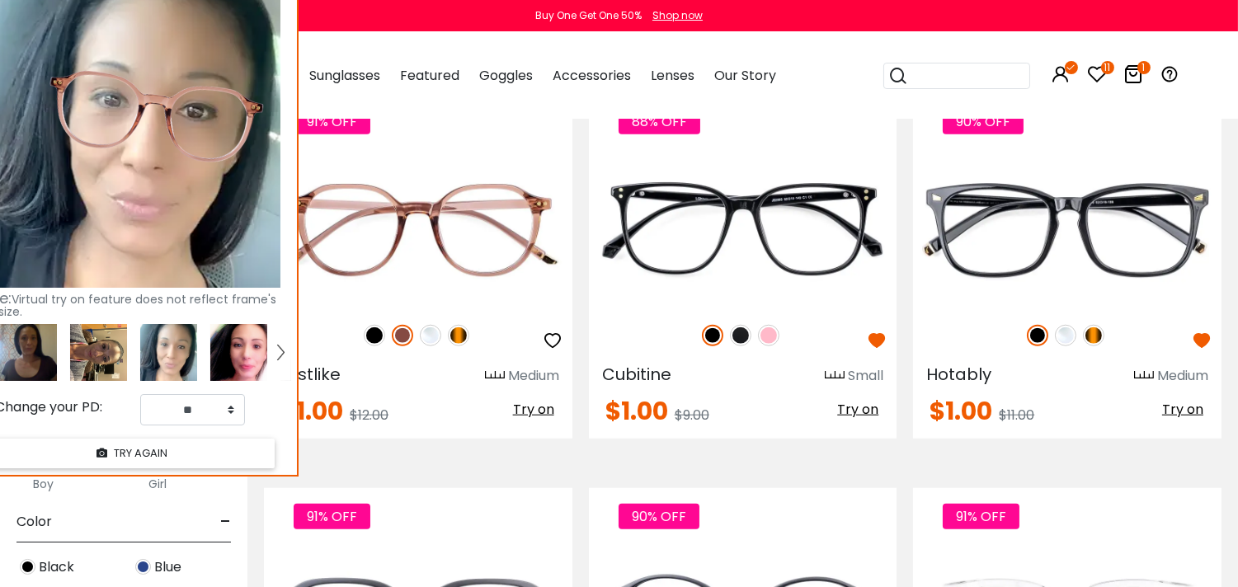
click at [256, 348] on img at bounding box center [238, 352] width 57 height 57
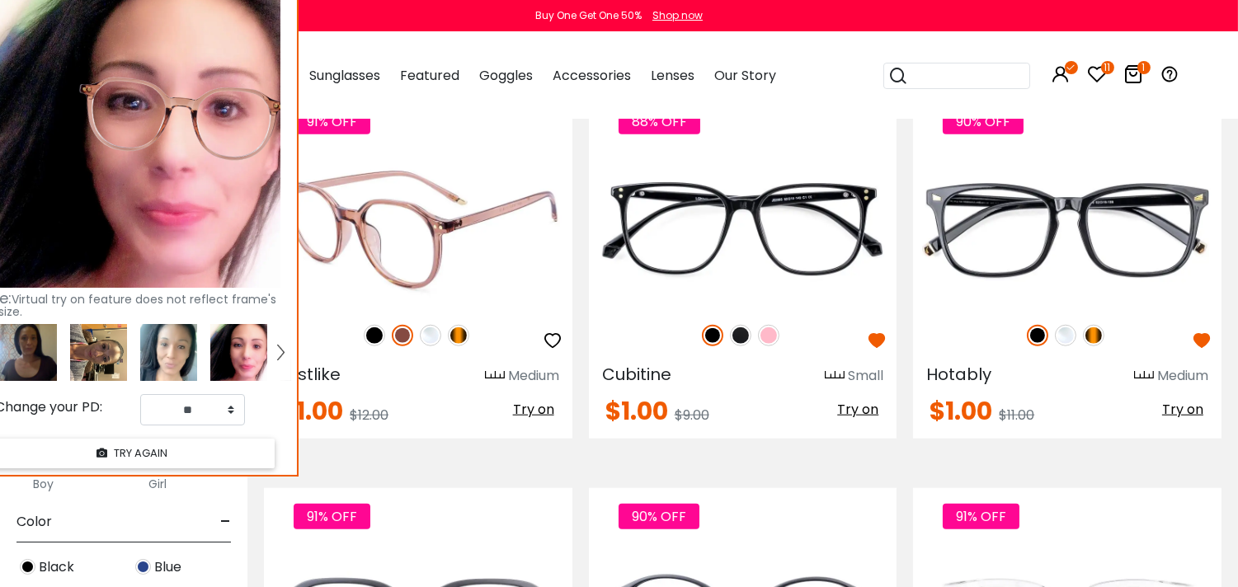
click at [371, 342] on img at bounding box center [374, 335] width 21 height 21
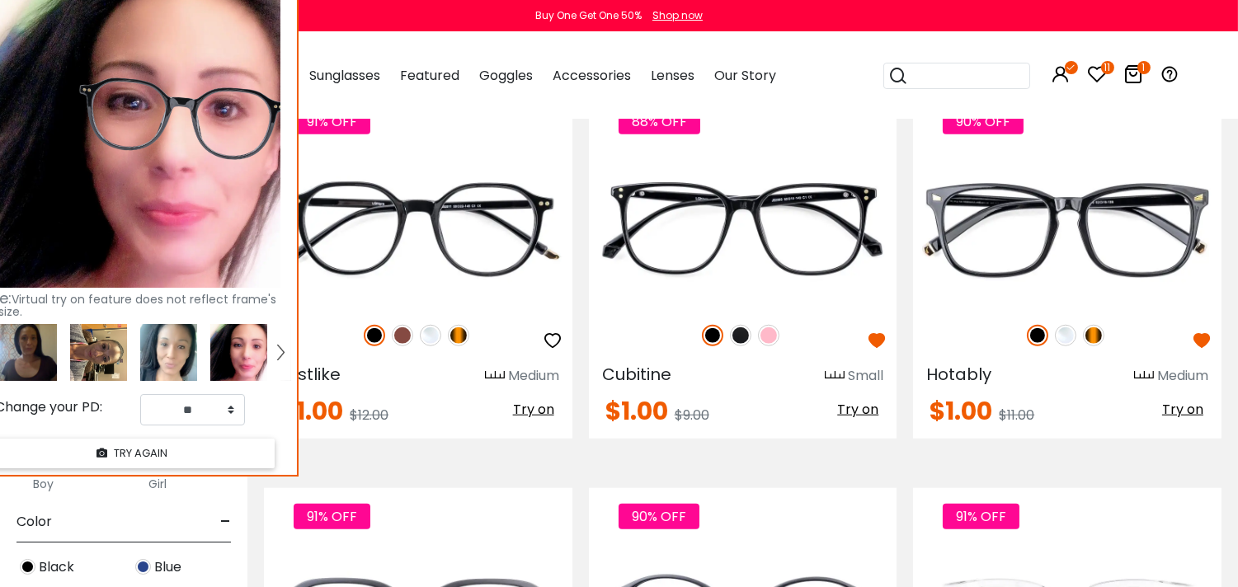
drag, startPoint x: 552, startPoint y: 416, endPoint x: 262, endPoint y: 320, distance: 305.6
click at [552, 417] on span "Try on" at bounding box center [533, 409] width 41 height 19
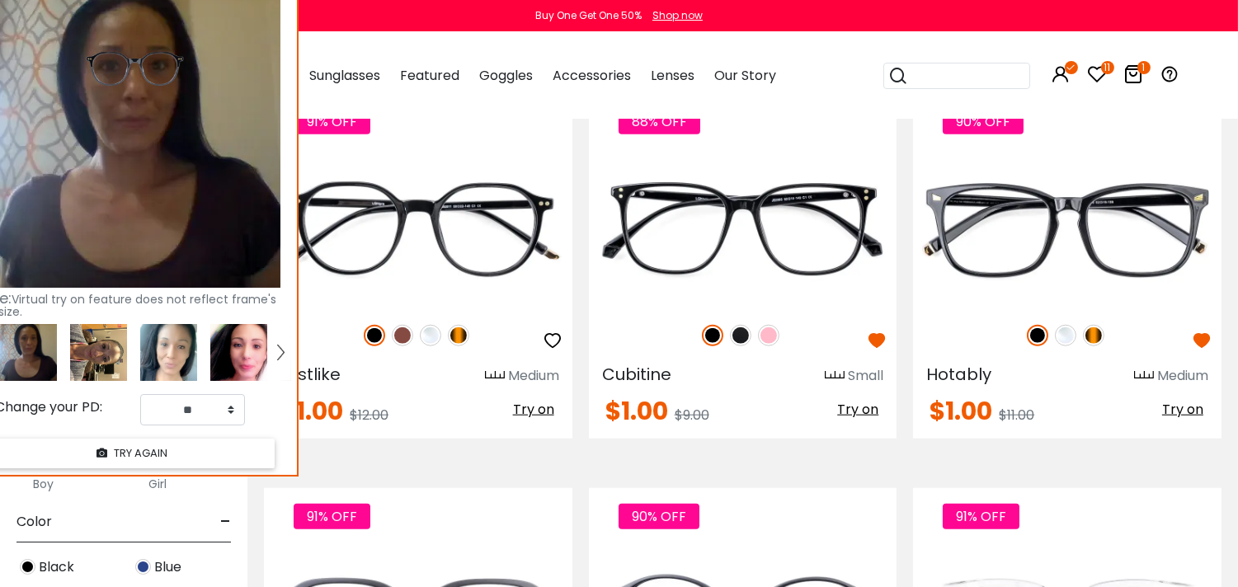
click at [184, 336] on img at bounding box center [168, 352] width 57 height 57
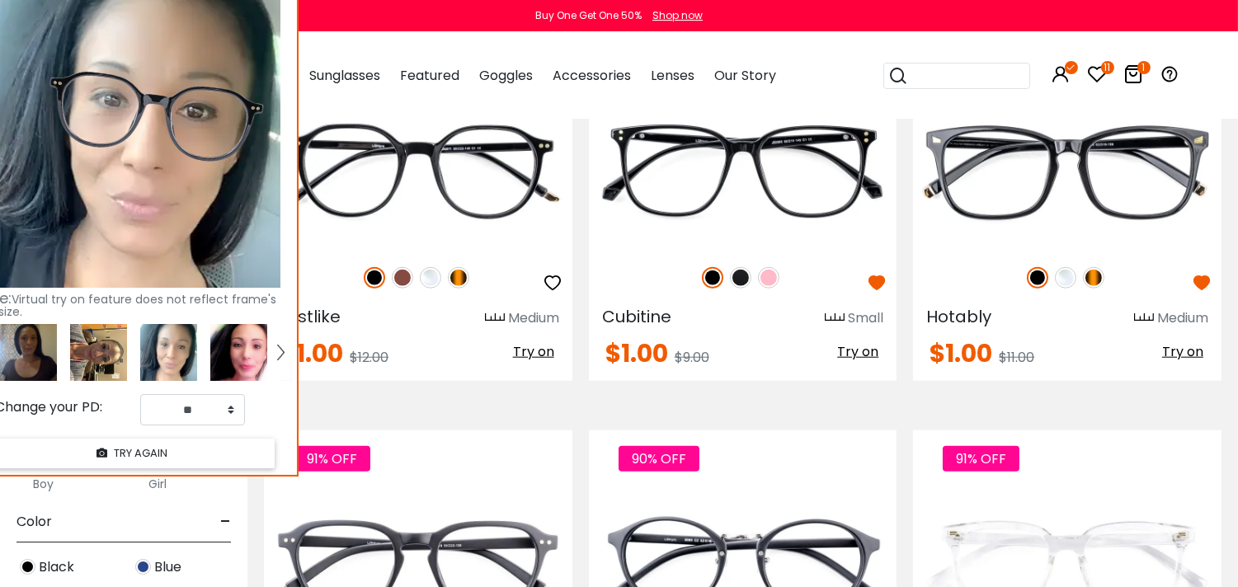
scroll to position [2592, 0]
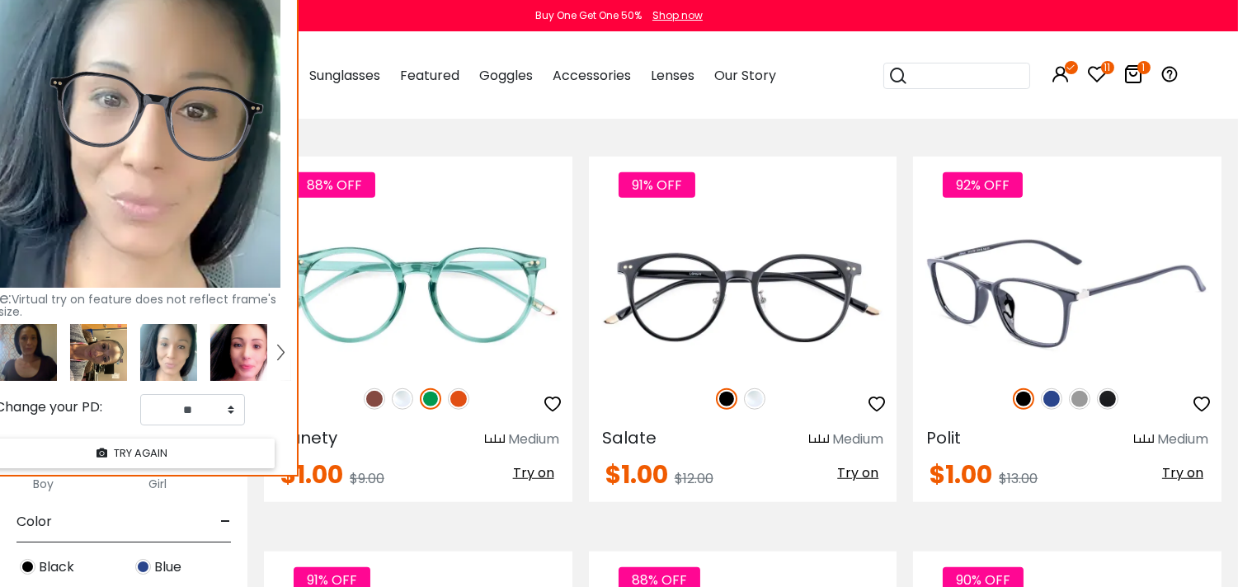
click at [1105, 399] on img at bounding box center [1107, 398] width 21 height 21
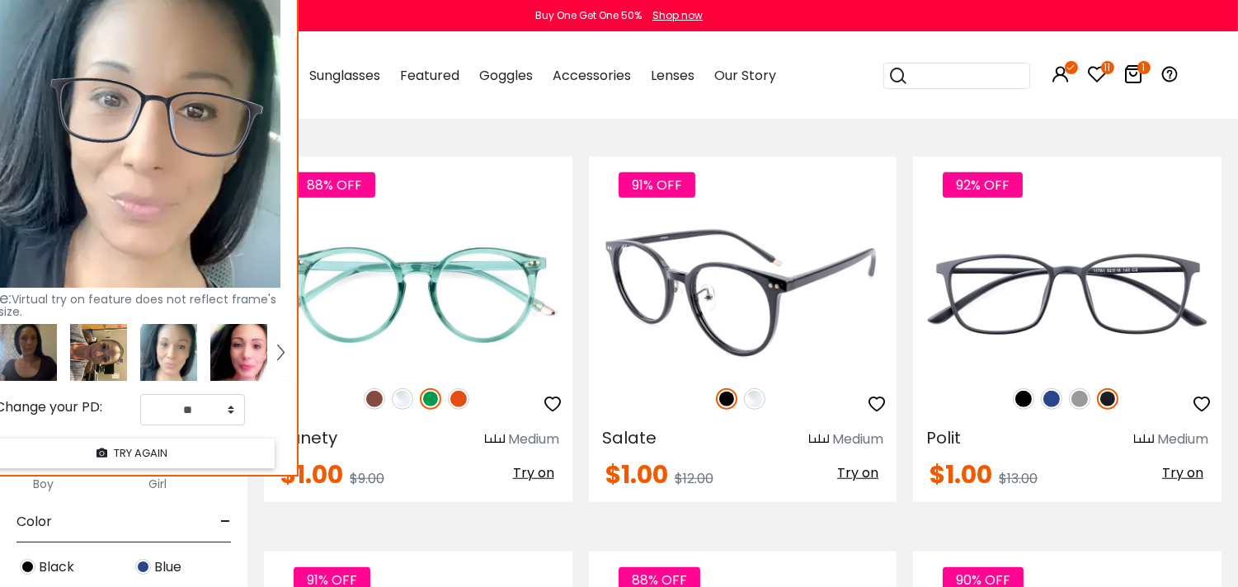
click at [854, 477] on span "Try on" at bounding box center [857, 472] width 41 height 19
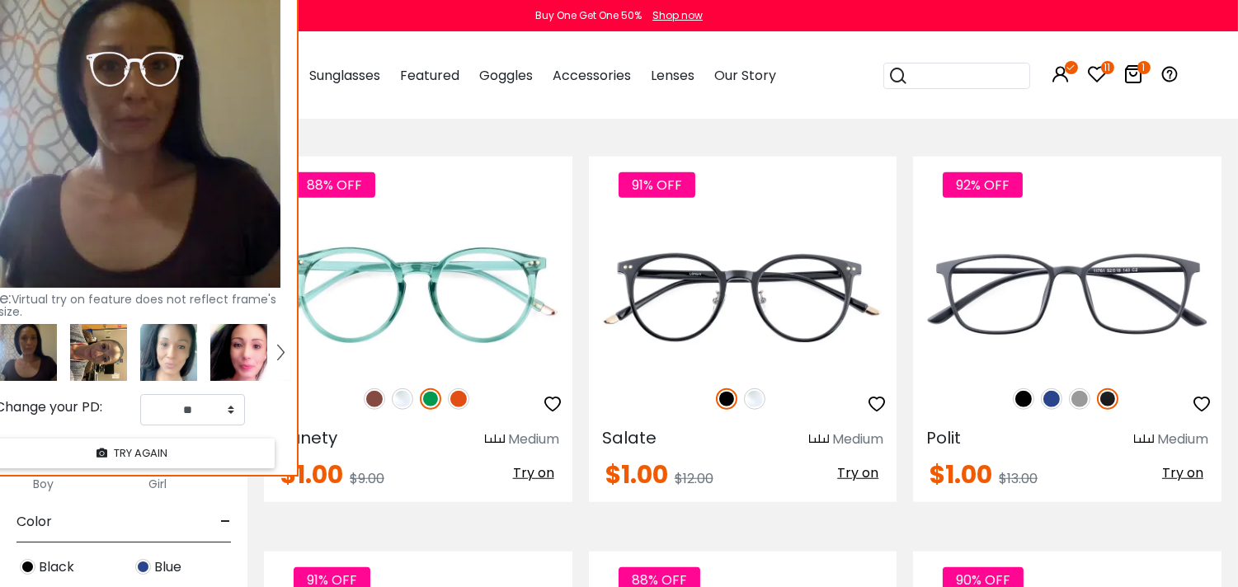
click at [168, 346] on img at bounding box center [168, 352] width 57 height 57
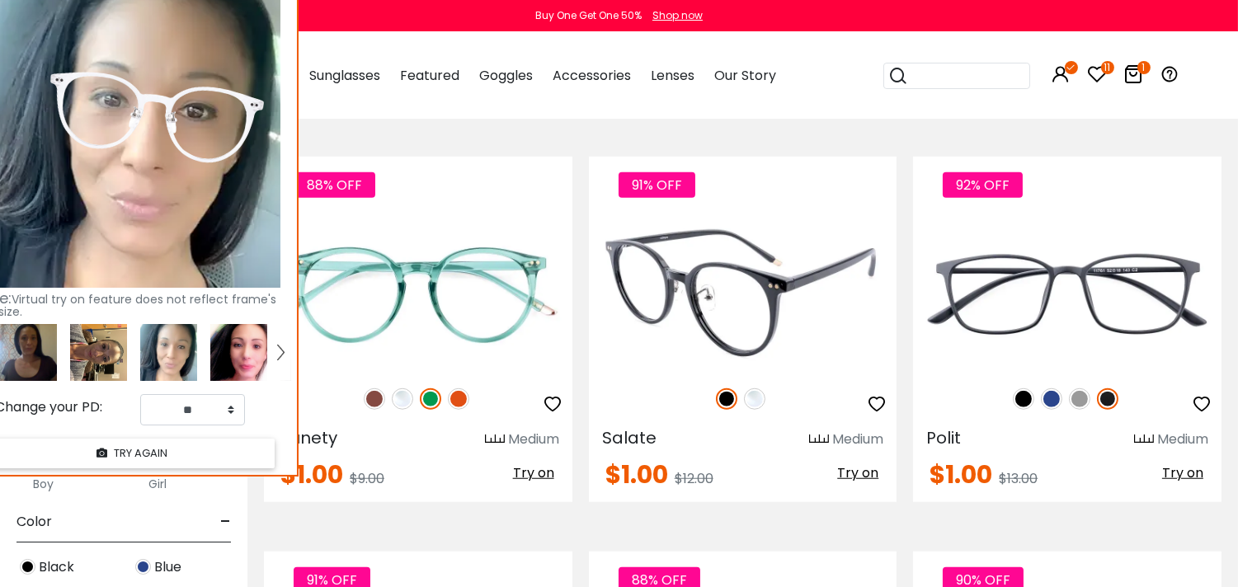
click at [731, 402] on img at bounding box center [726, 398] width 21 height 21
click at [749, 402] on img at bounding box center [754, 398] width 21 height 21
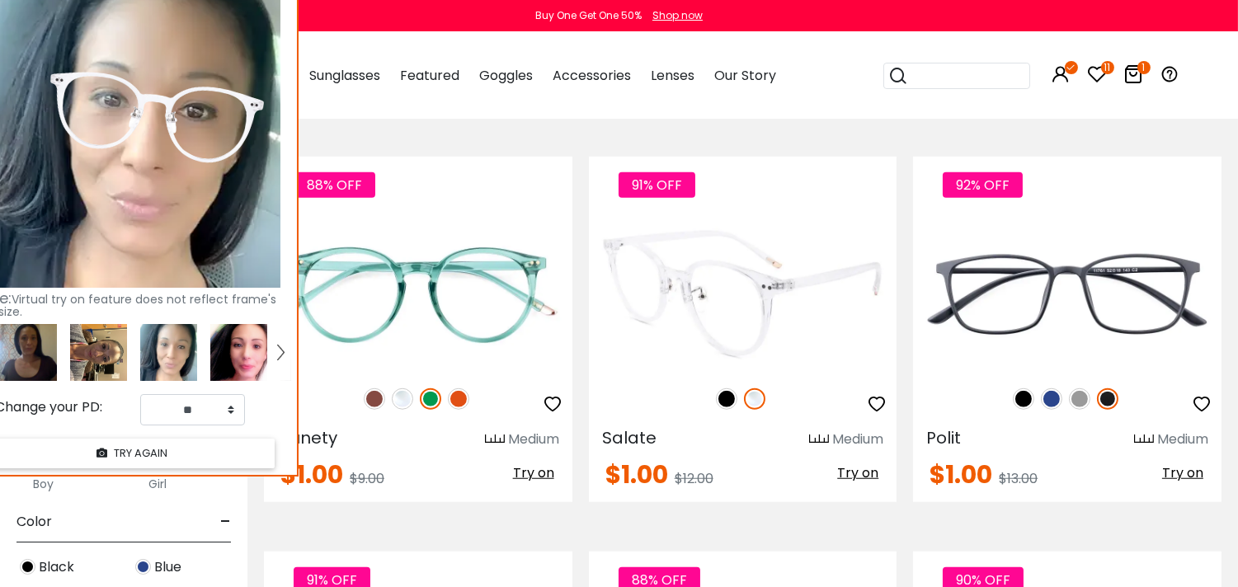
click at [727, 406] on img at bounding box center [726, 398] width 21 height 21
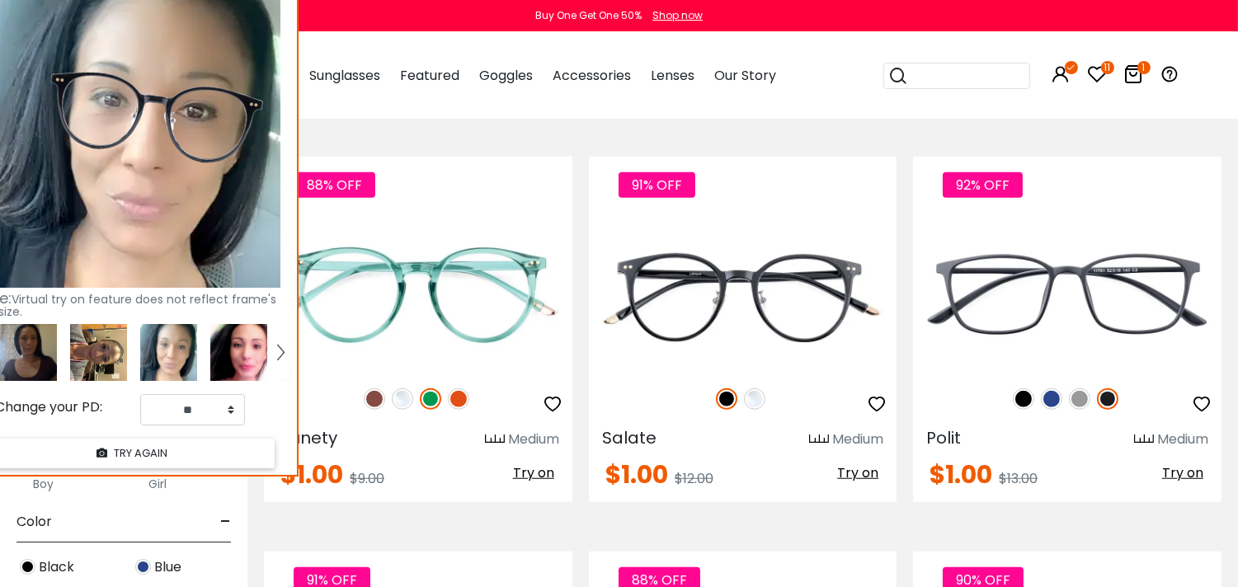
drag, startPoint x: 847, startPoint y: 480, endPoint x: 764, endPoint y: 533, distance: 98.6
click at [235, 338] on img at bounding box center [238, 352] width 57 height 57
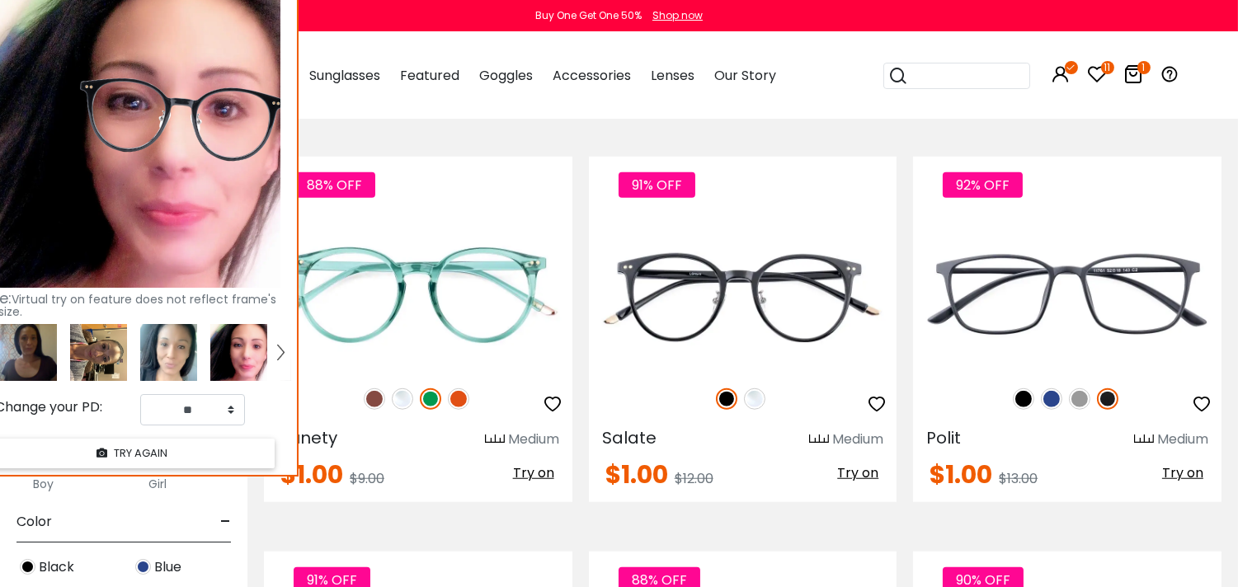
click at [105, 351] on img at bounding box center [98, 352] width 57 height 57
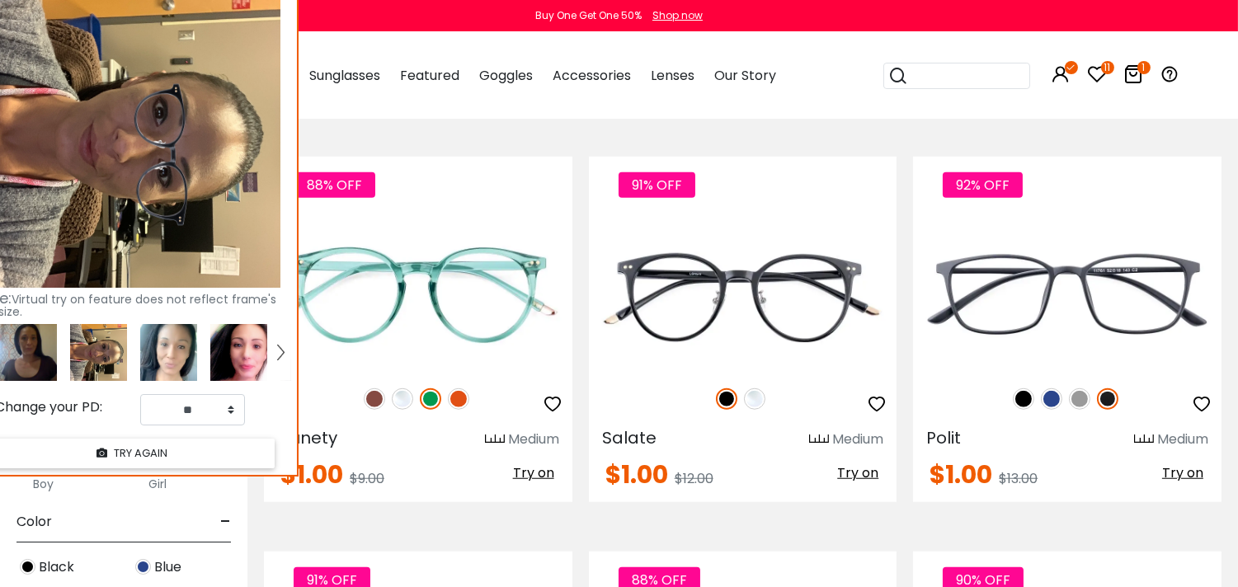
click at [48, 357] on img at bounding box center [28, 352] width 57 height 57
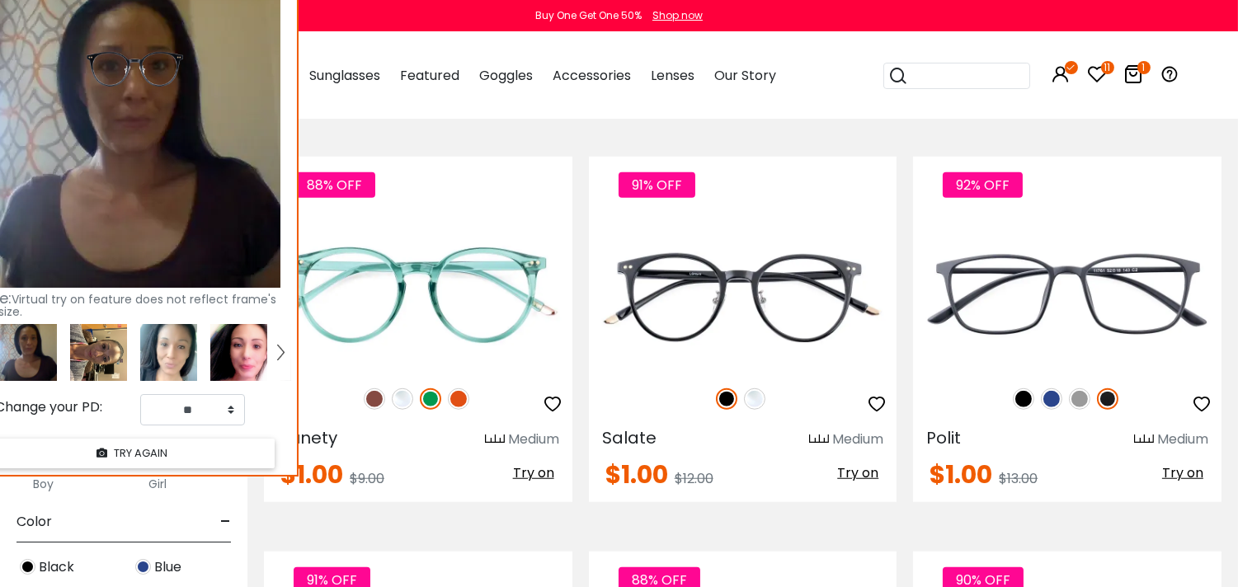
click at [281, 355] on img at bounding box center [280, 352] width 7 height 15
click at [180, 355] on img at bounding box center [168, 352] width 57 height 57
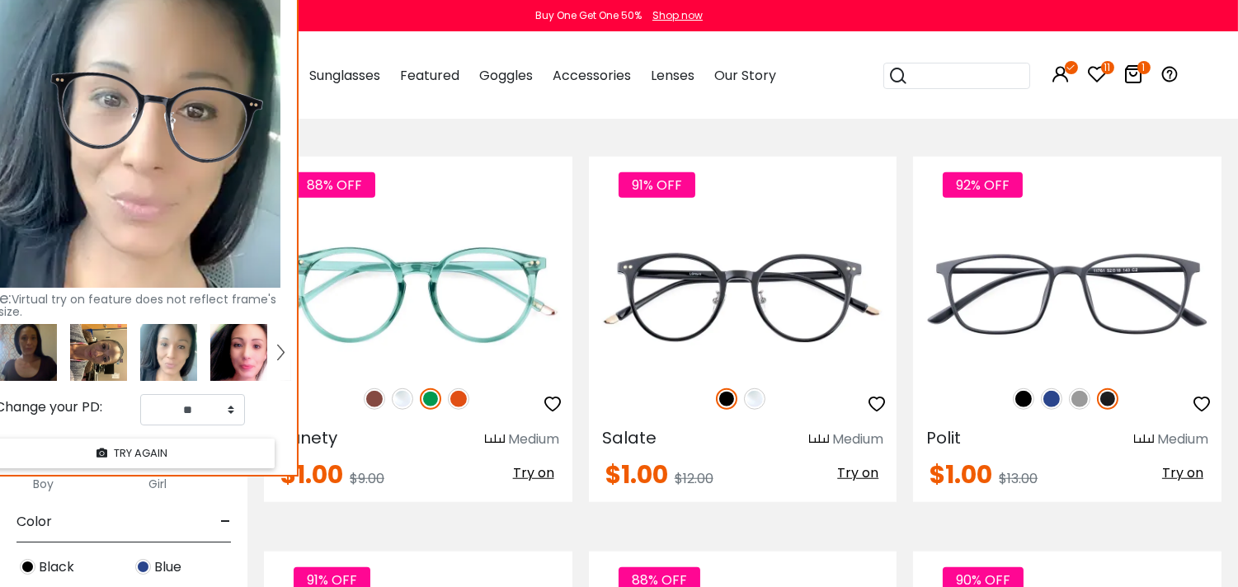
click at [284, 351] on link at bounding box center [280, 352] width 21 height 57
click at [279, 353] on img at bounding box center [280, 352] width 7 height 15
click at [279, 355] on img at bounding box center [280, 352] width 7 height 15
click at [233, 328] on img at bounding box center [238, 352] width 57 height 57
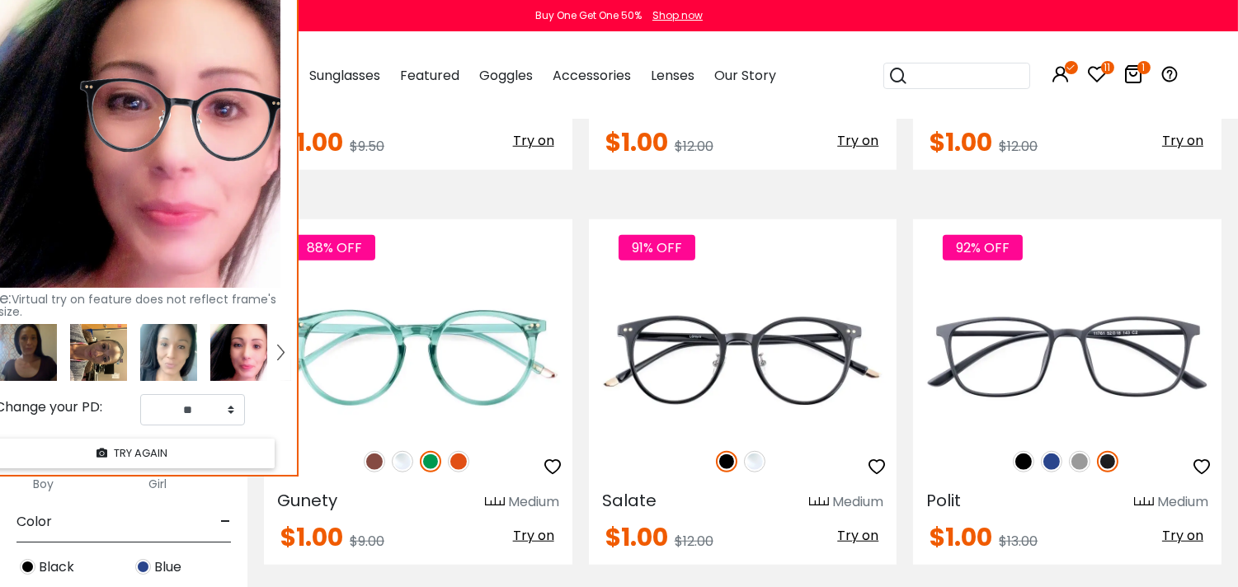
scroll to position [2226, 0]
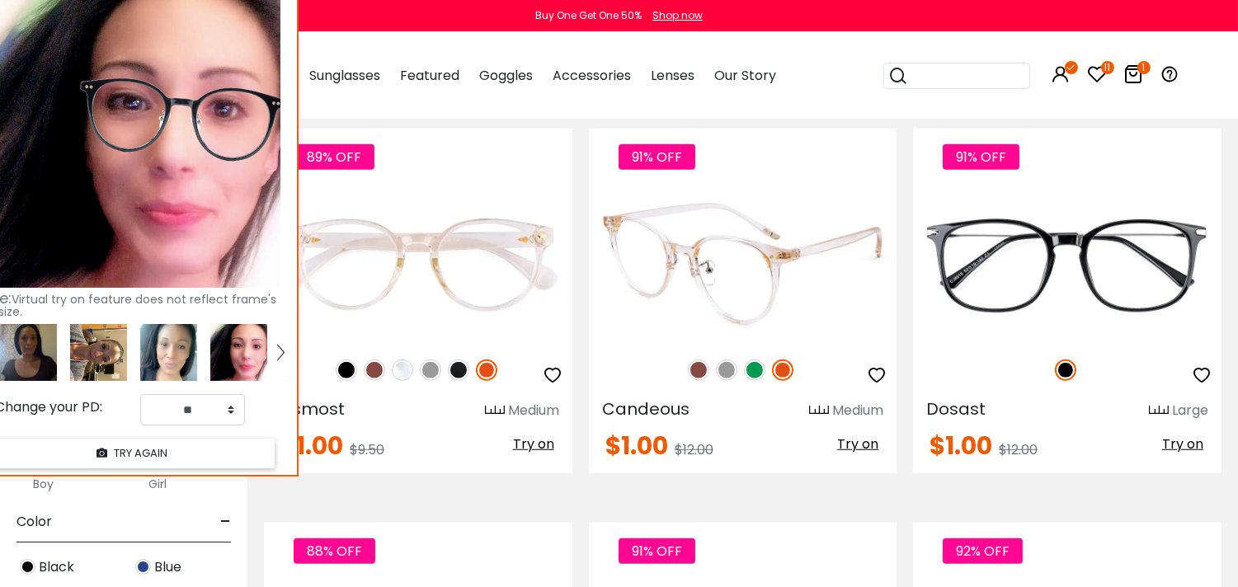
click at [699, 376] on img at bounding box center [698, 370] width 21 height 21
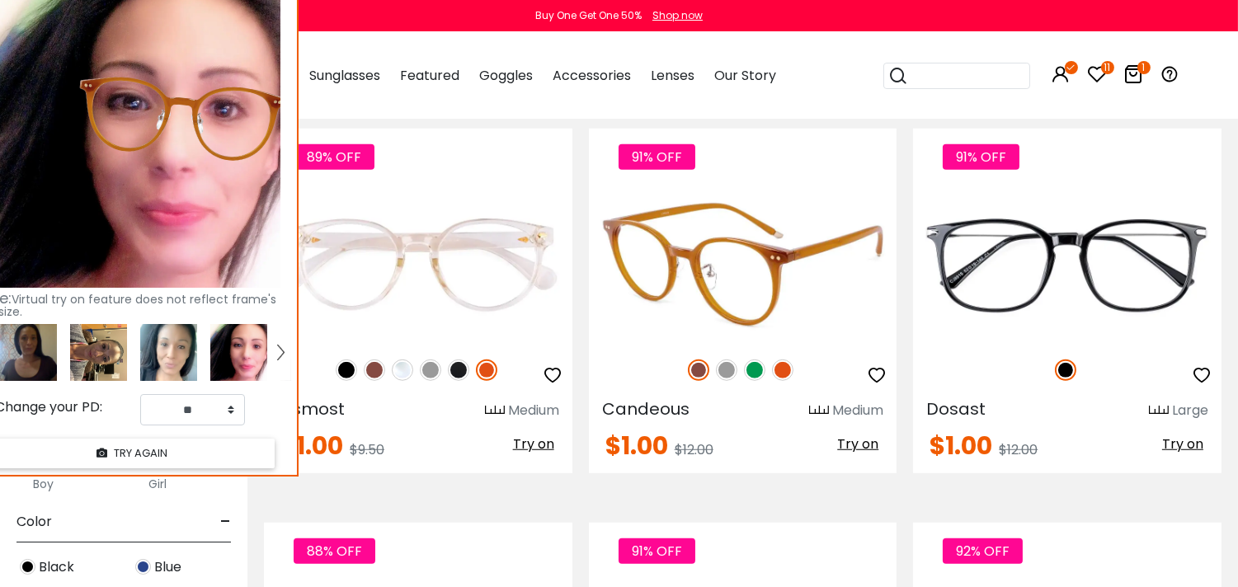
click at [868, 448] on span "Try on" at bounding box center [857, 444] width 41 height 19
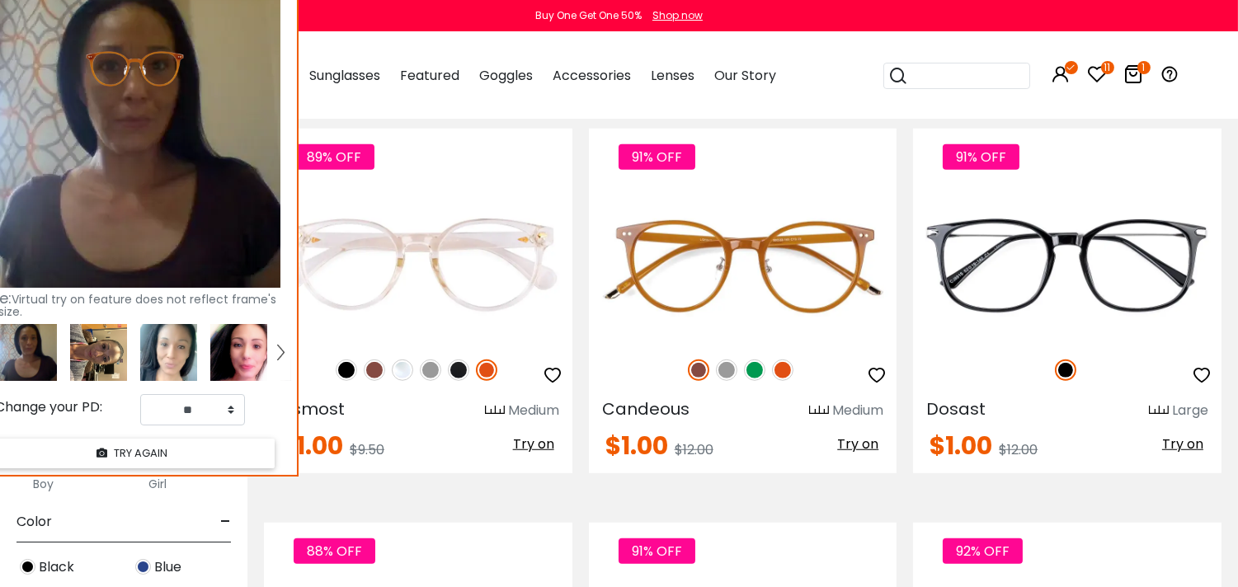
click at [212, 364] on img at bounding box center [238, 352] width 57 height 57
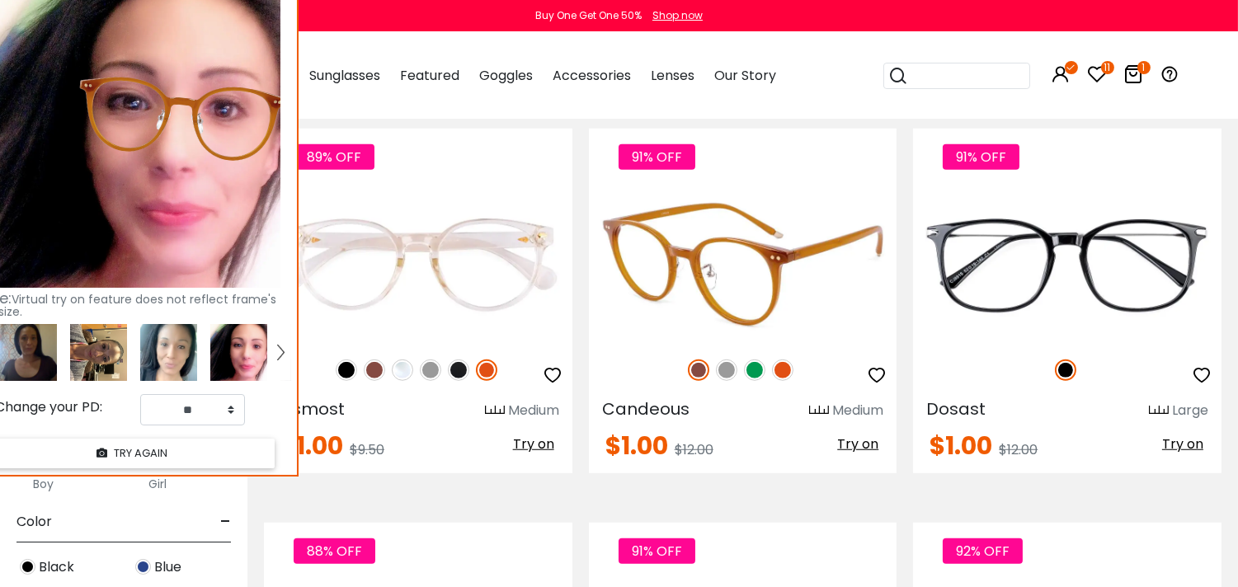
click at [730, 377] on img at bounding box center [726, 370] width 21 height 21
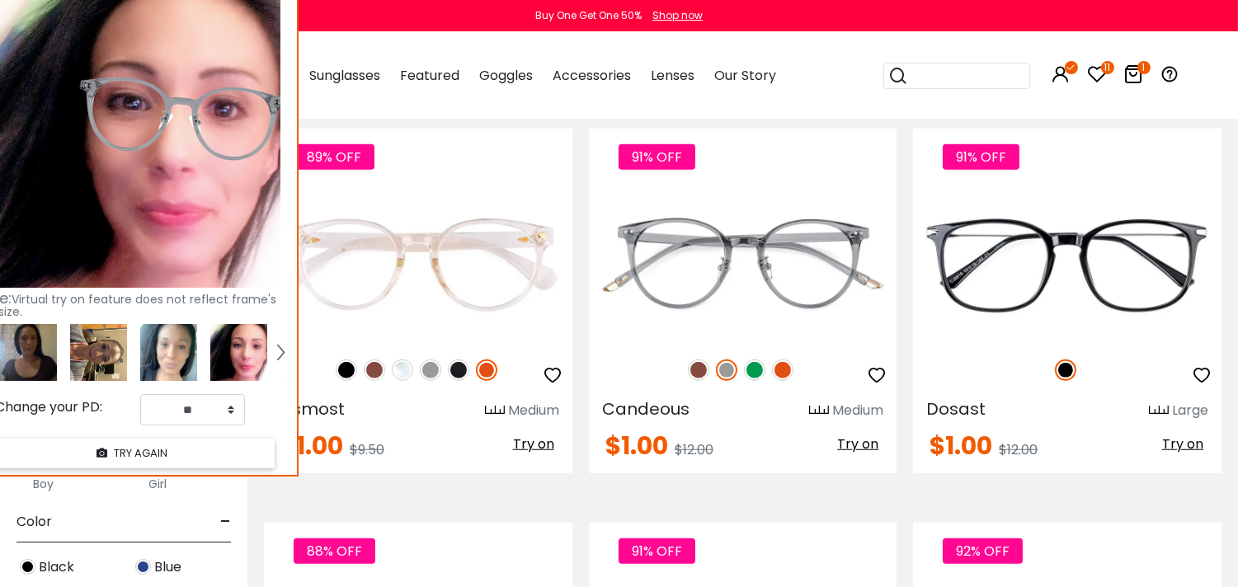
click at [232, 371] on img at bounding box center [238, 352] width 57 height 57
click at [163, 344] on img at bounding box center [168, 352] width 57 height 57
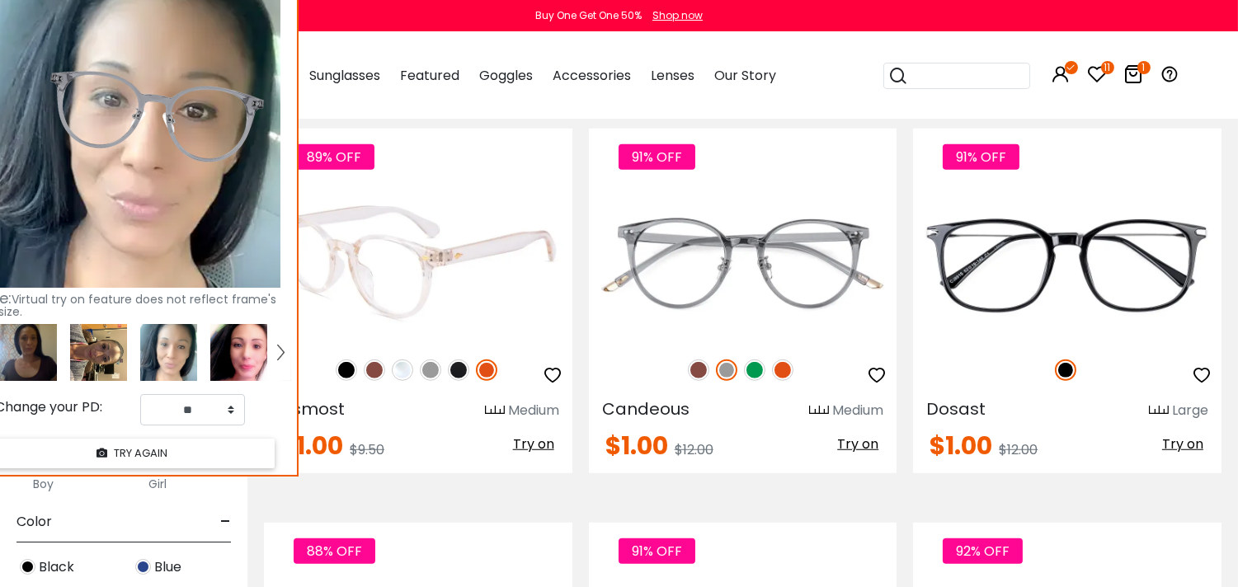
click at [459, 374] on img at bounding box center [458, 370] width 21 height 21
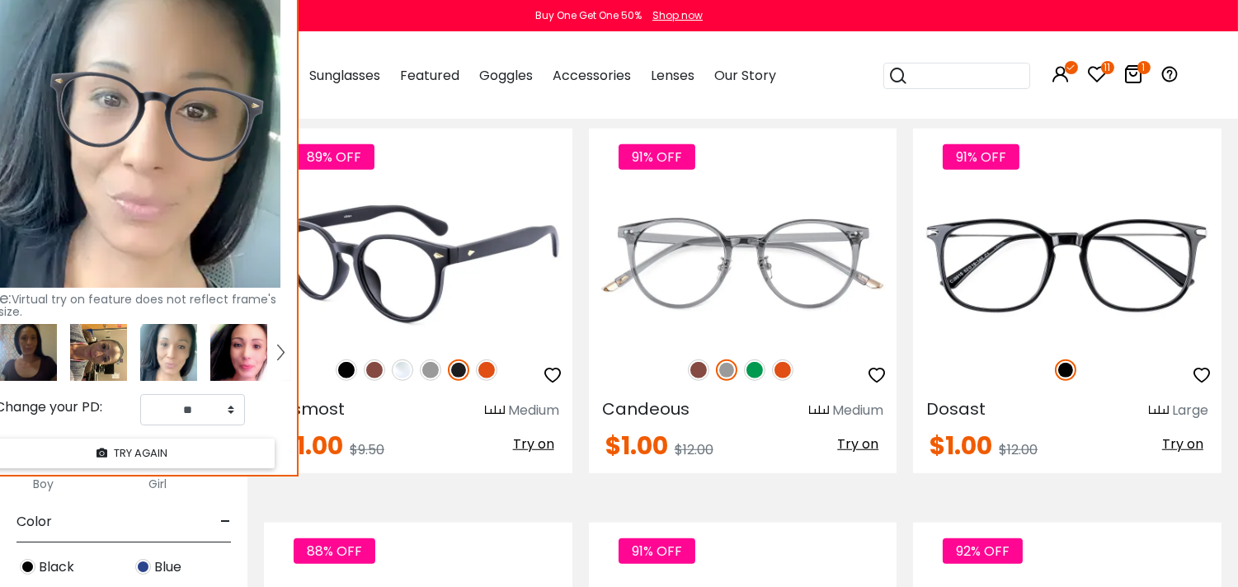
click at [368, 377] on img at bounding box center [374, 370] width 21 height 21
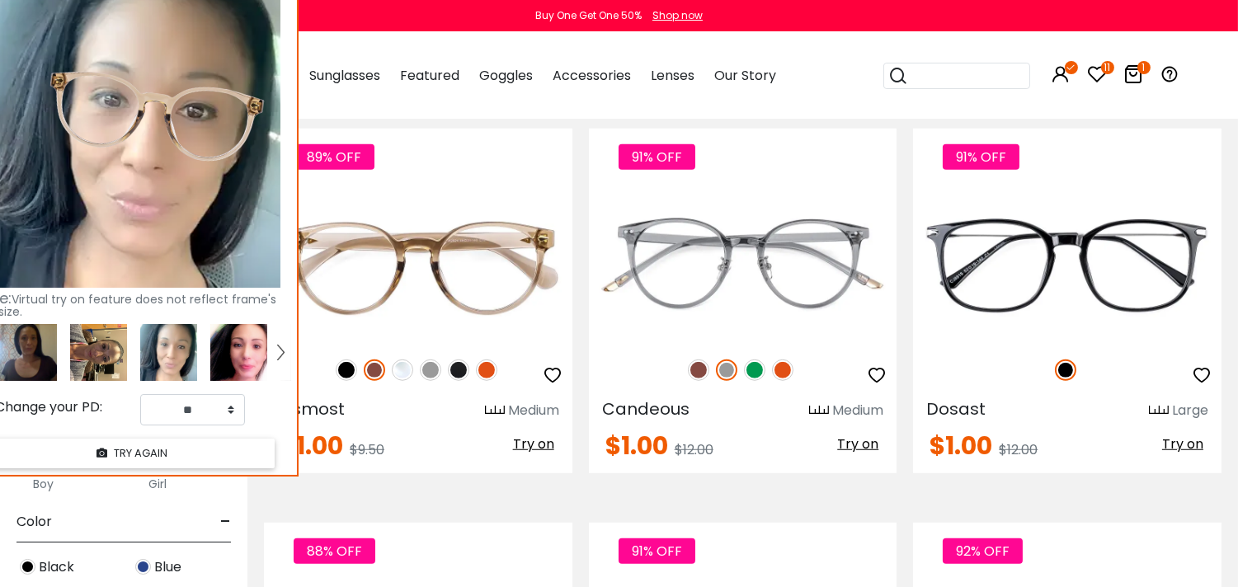
click at [253, 365] on img at bounding box center [238, 352] width 57 height 57
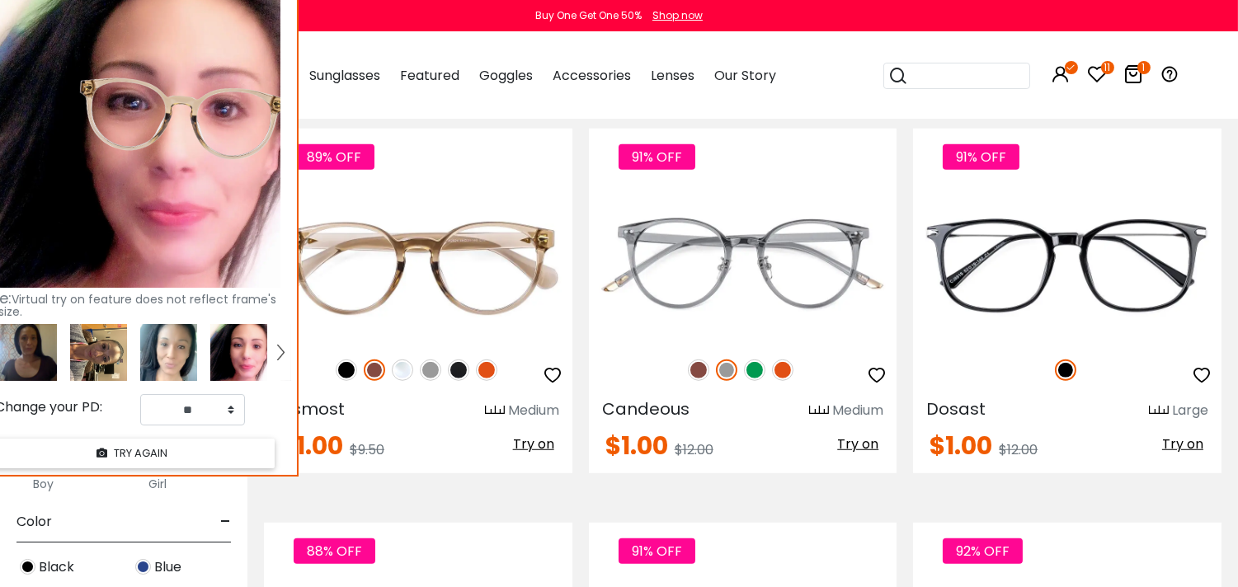
click at [282, 345] on img at bounding box center [280, 352] width 7 height 15
click at [15, 342] on img at bounding box center [28, 352] width 57 height 57
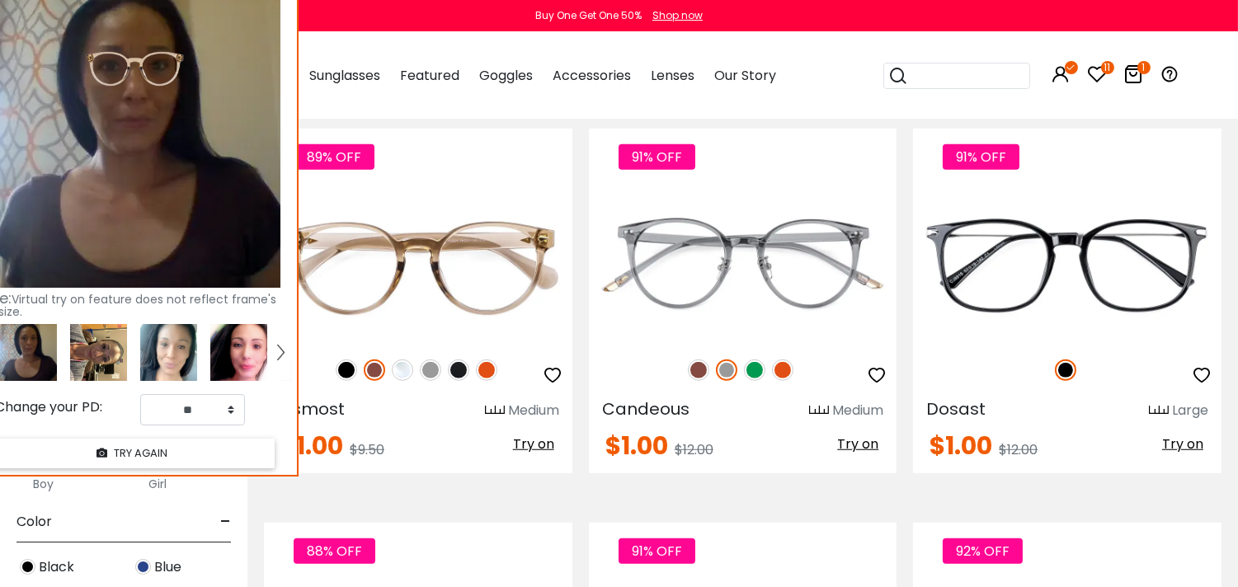
click at [86, 348] on img at bounding box center [98, 352] width 57 height 57
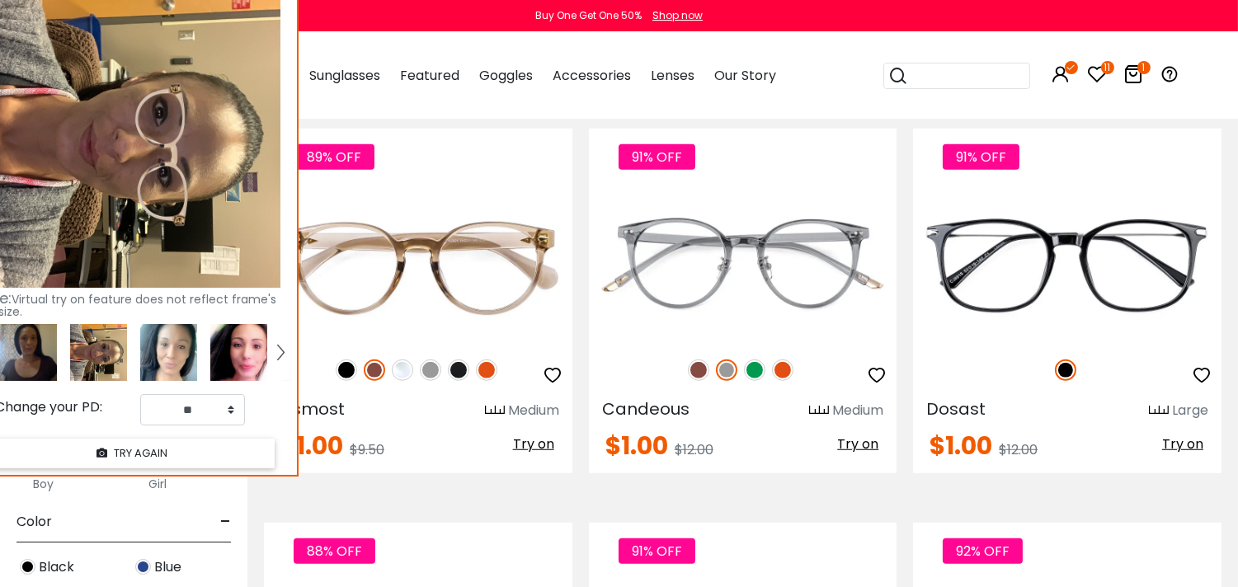
click at [150, 347] on img at bounding box center [168, 352] width 57 height 57
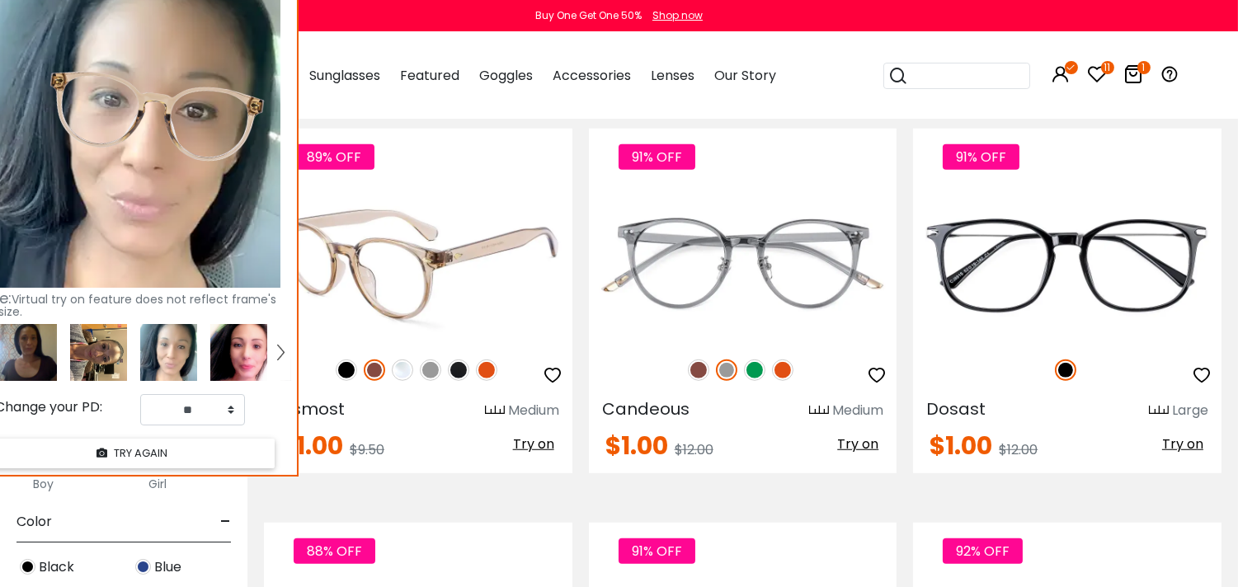
click at [460, 373] on img at bounding box center [458, 370] width 21 height 21
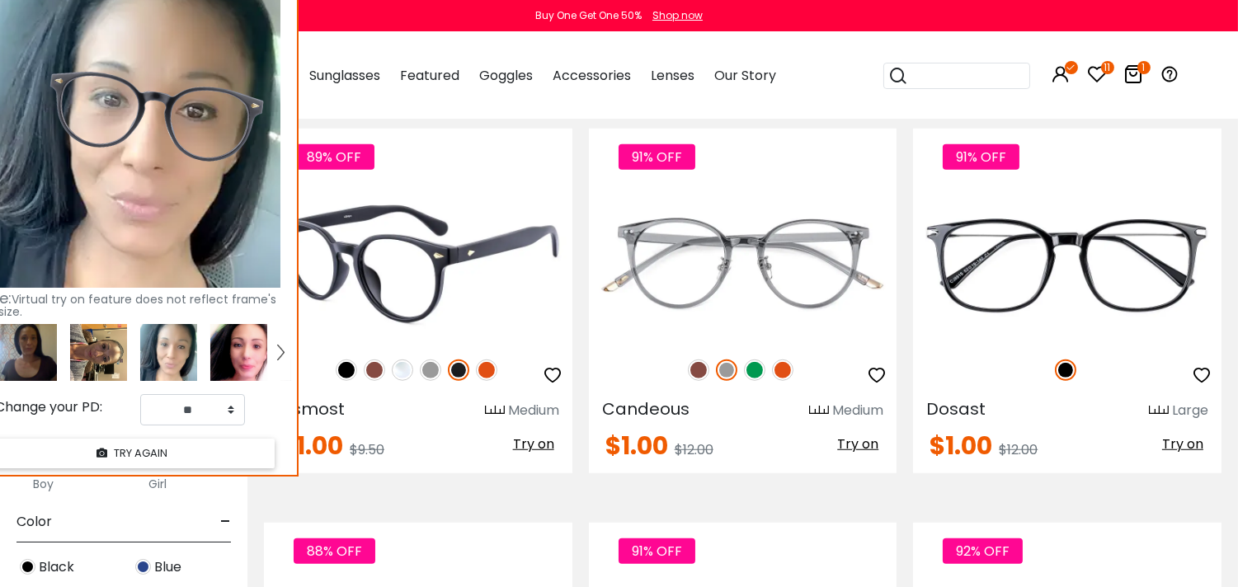
click at [347, 372] on img at bounding box center [346, 370] width 21 height 21
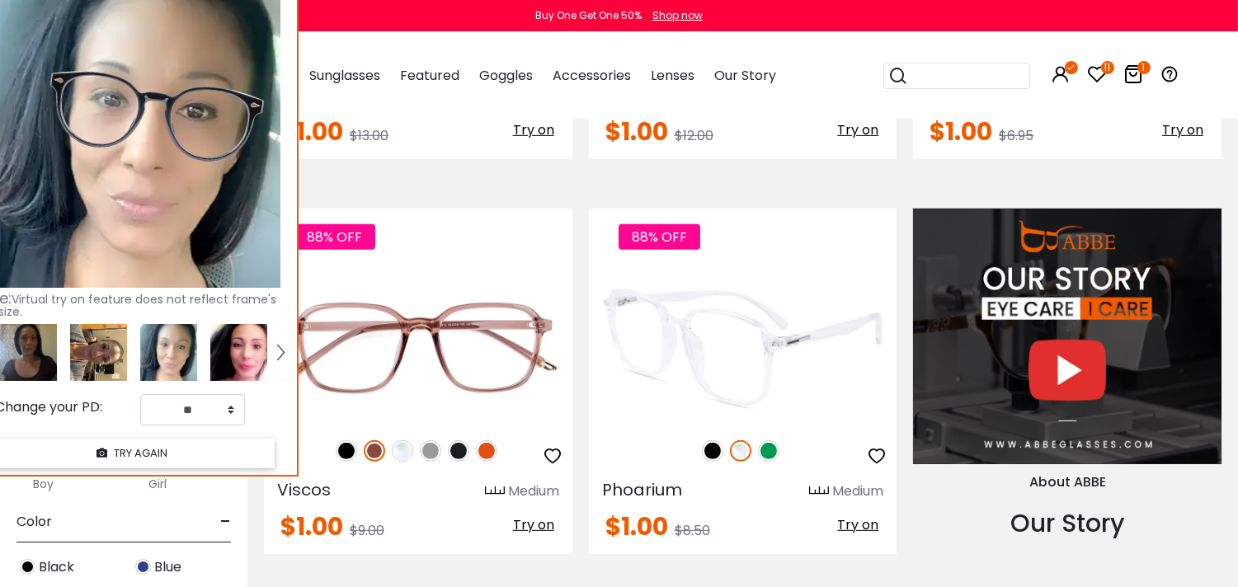
scroll to position [1402, 0]
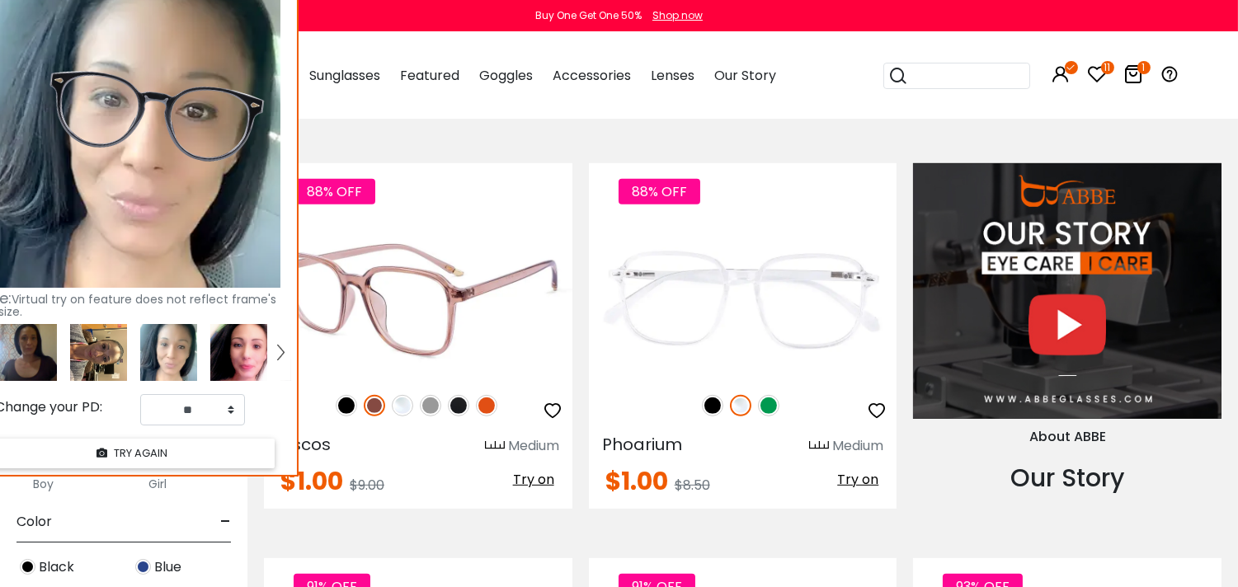
click at [538, 476] on span "Try on" at bounding box center [533, 479] width 41 height 19
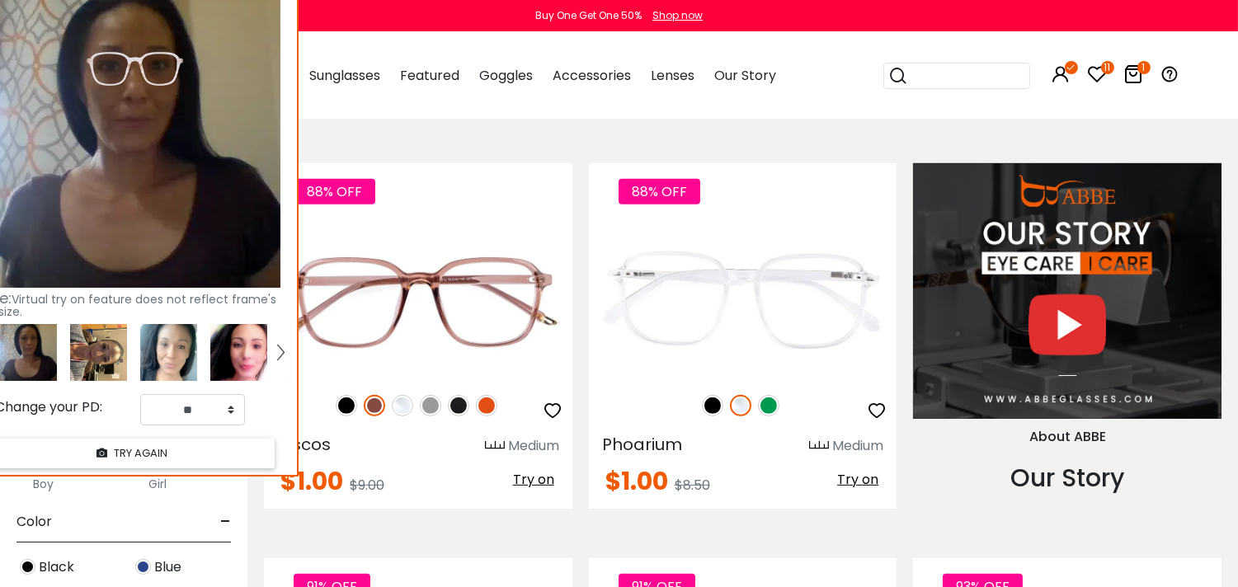
click at [219, 356] on img at bounding box center [238, 352] width 57 height 57
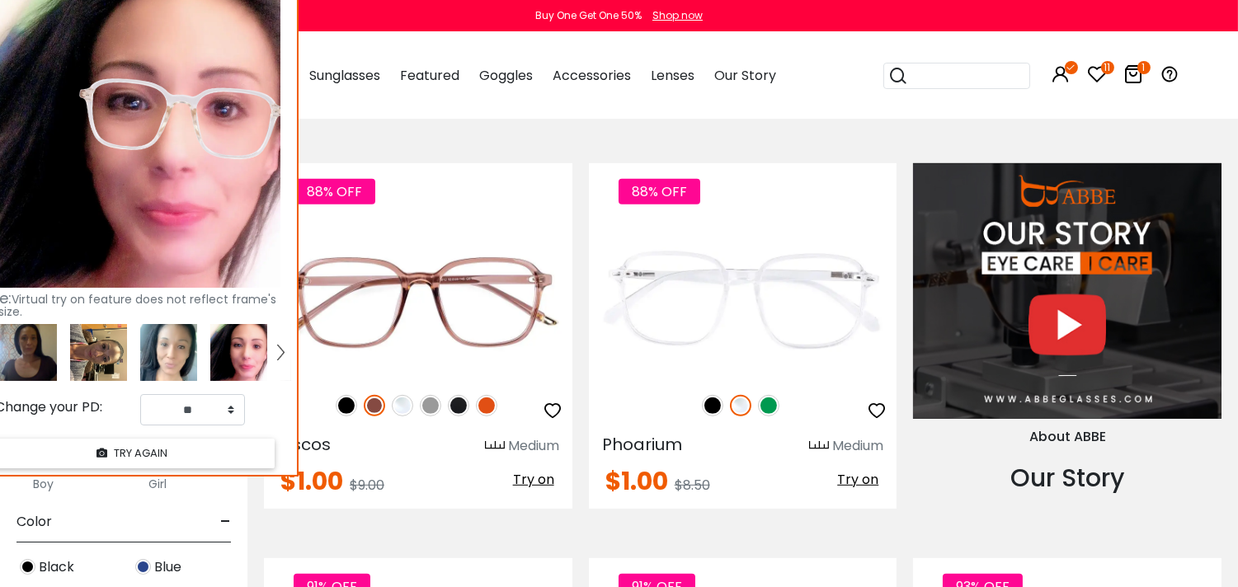
click at [157, 342] on img at bounding box center [168, 352] width 57 height 57
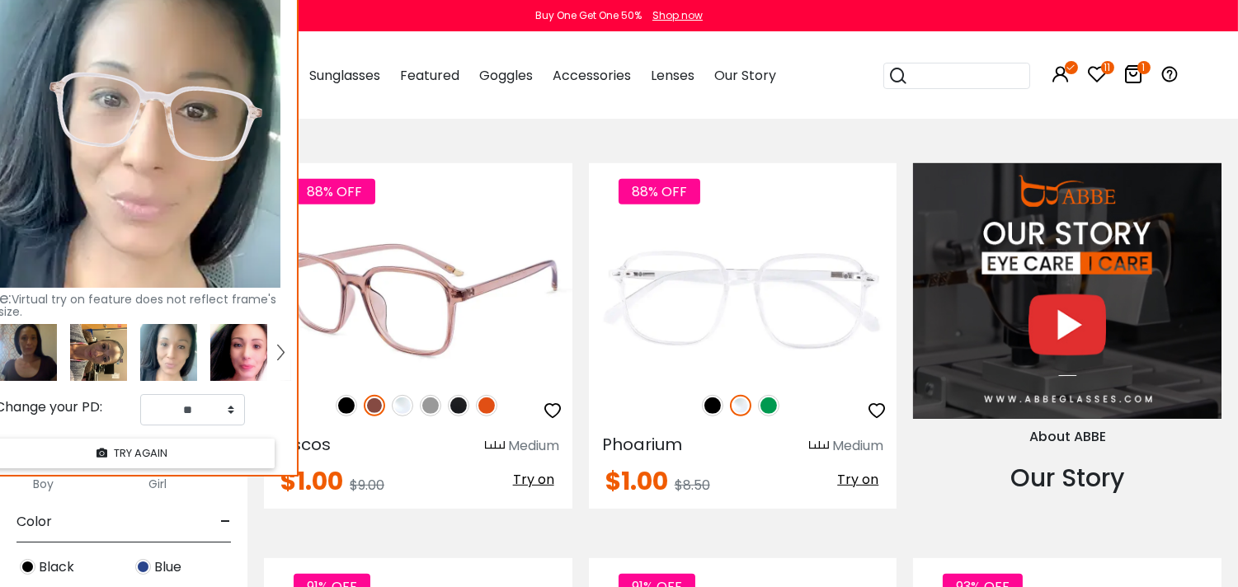
click at [348, 406] on img at bounding box center [346, 405] width 21 height 21
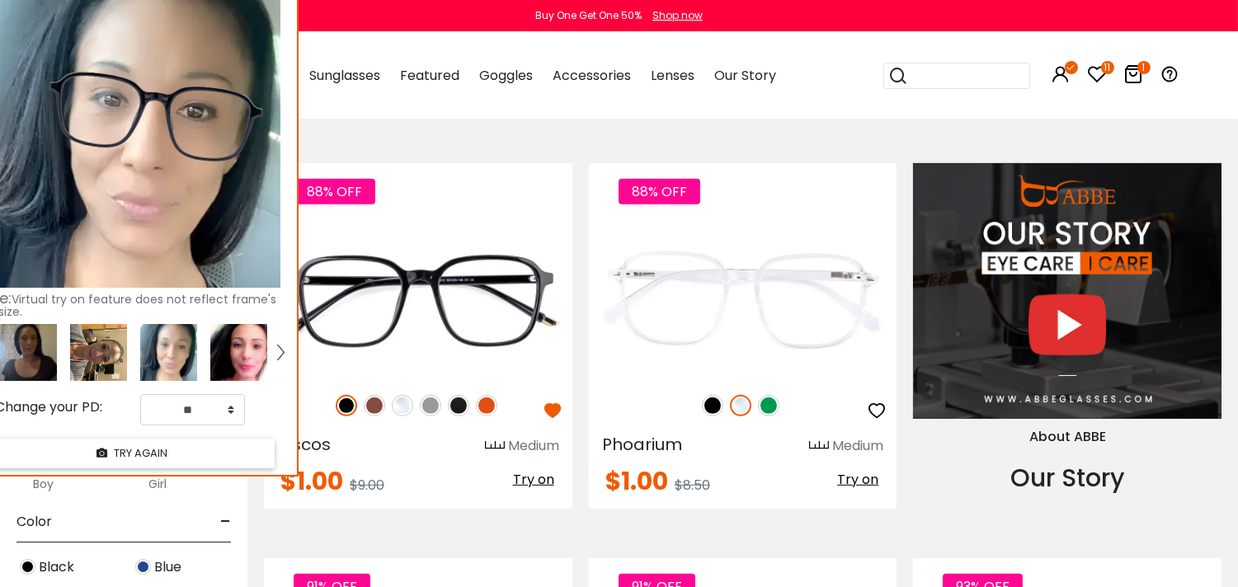
click at [220, 361] on img at bounding box center [238, 352] width 57 height 57
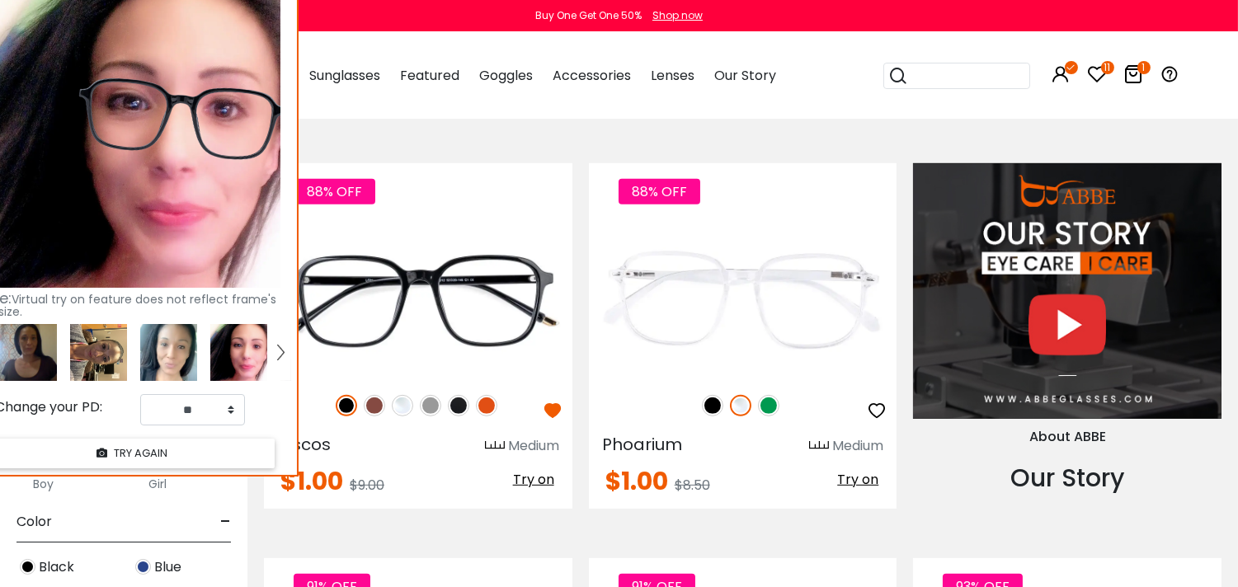
click at [75, 347] on img at bounding box center [98, 352] width 57 height 57
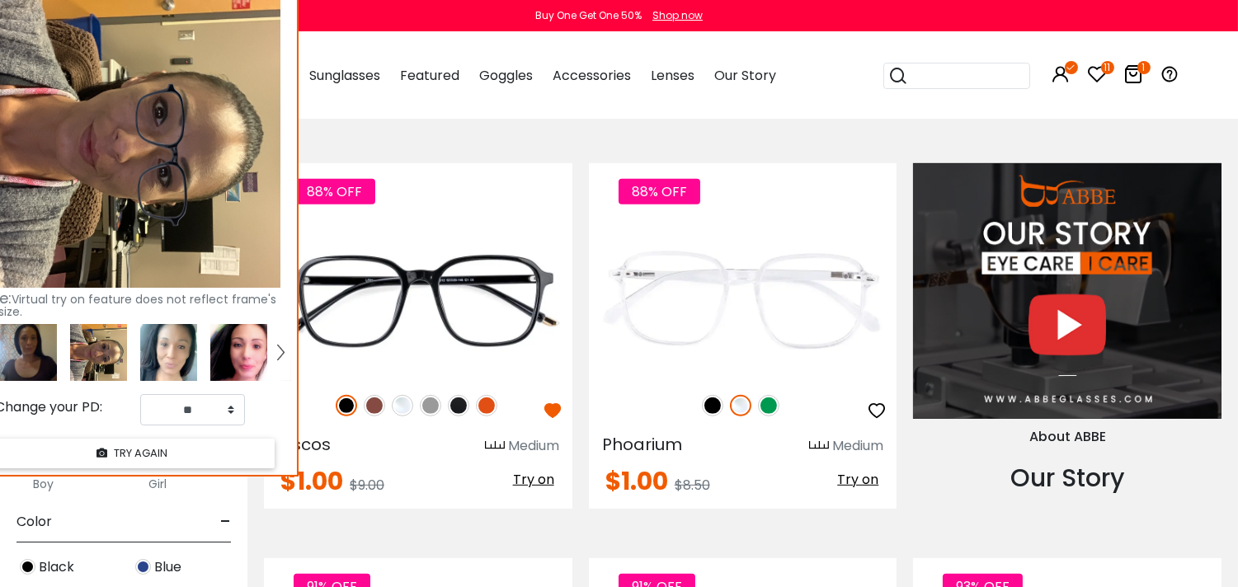
click at [26, 350] on img at bounding box center [28, 352] width 57 height 57
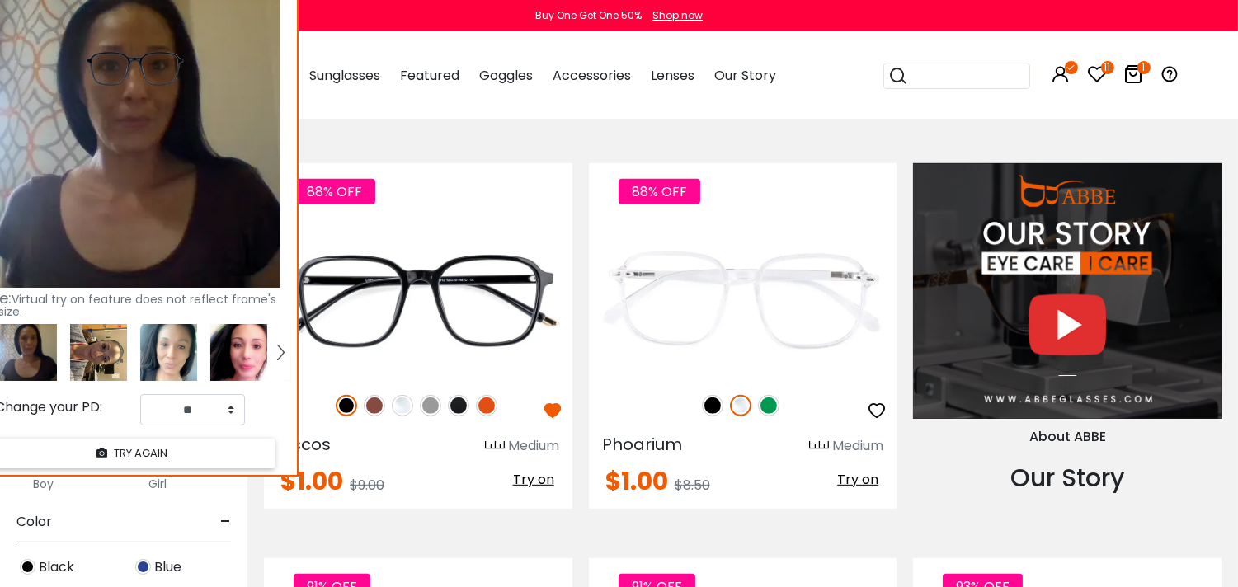
click at [281, 350] on img at bounding box center [280, 352] width 7 height 15
click at [280, 353] on img at bounding box center [280, 352] width 7 height 15
click at [278, 353] on img at bounding box center [280, 352] width 7 height 15
click at [281, 349] on img at bounding box center [280, 352] width 7 height 15
click at [280, 355] on img at bounding box center [280, 352] width 7 height 15
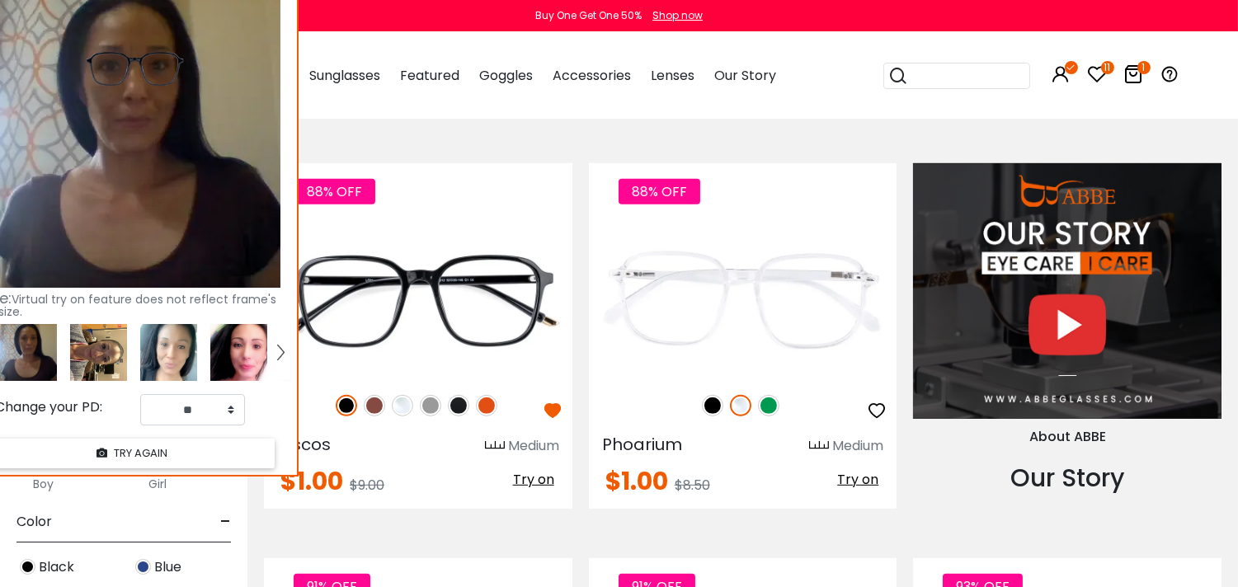
click at [265, 359] on img at bounding box center [238, 352] width 57 height 57
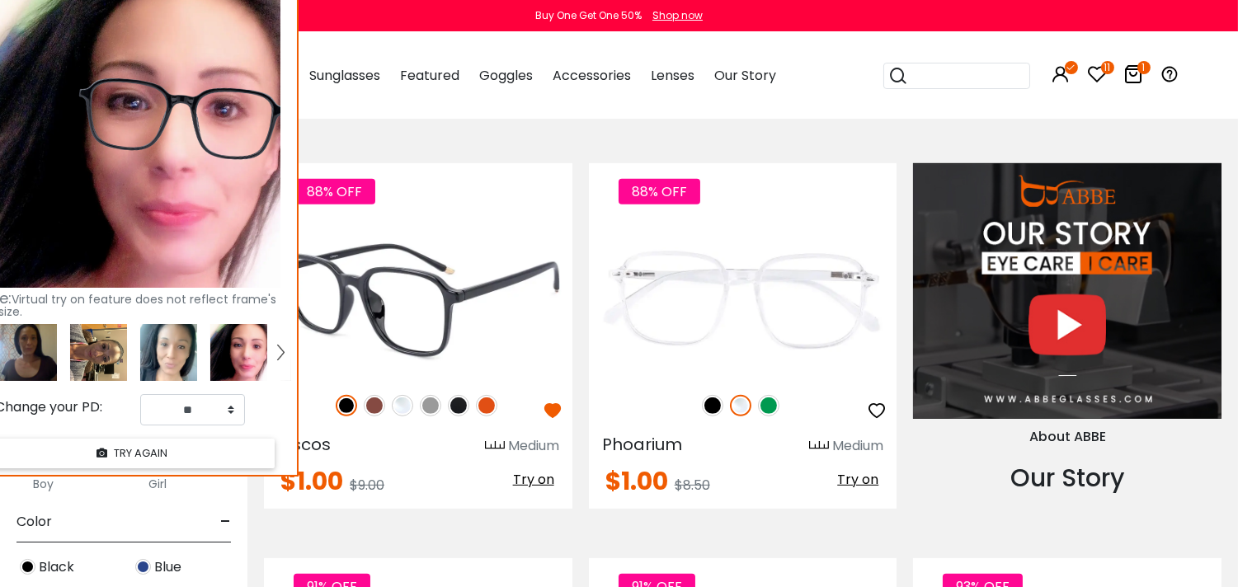
click at [369, 407] on img at bounding box center [374, 405] width 21 height 21
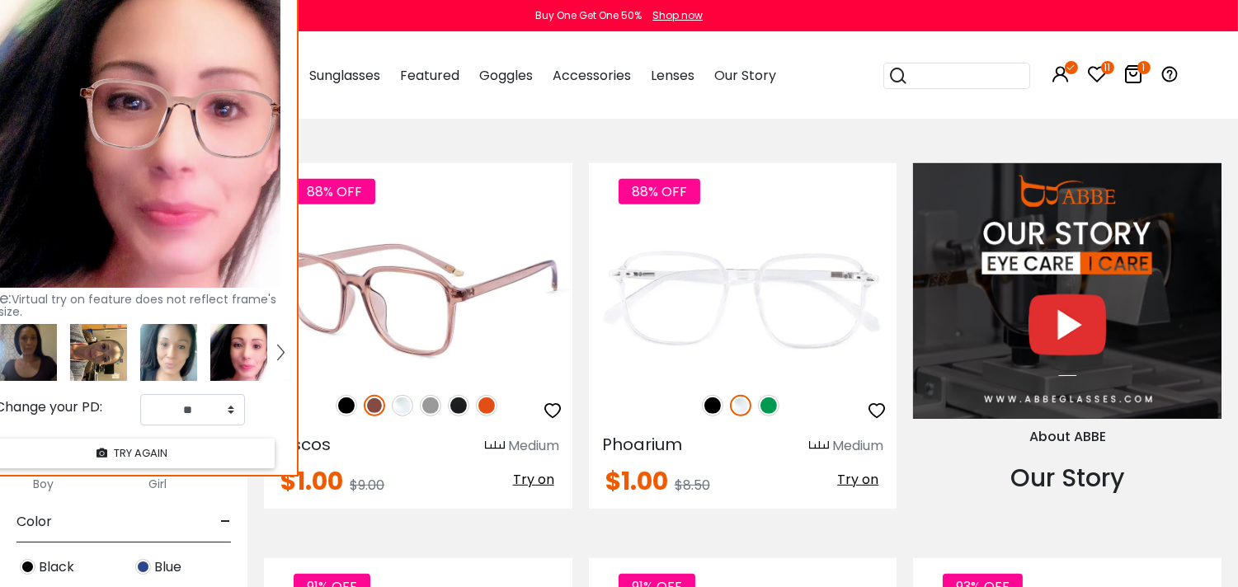
click at [451, 408] on img at bounding box center [458, 405] width 21 height 21
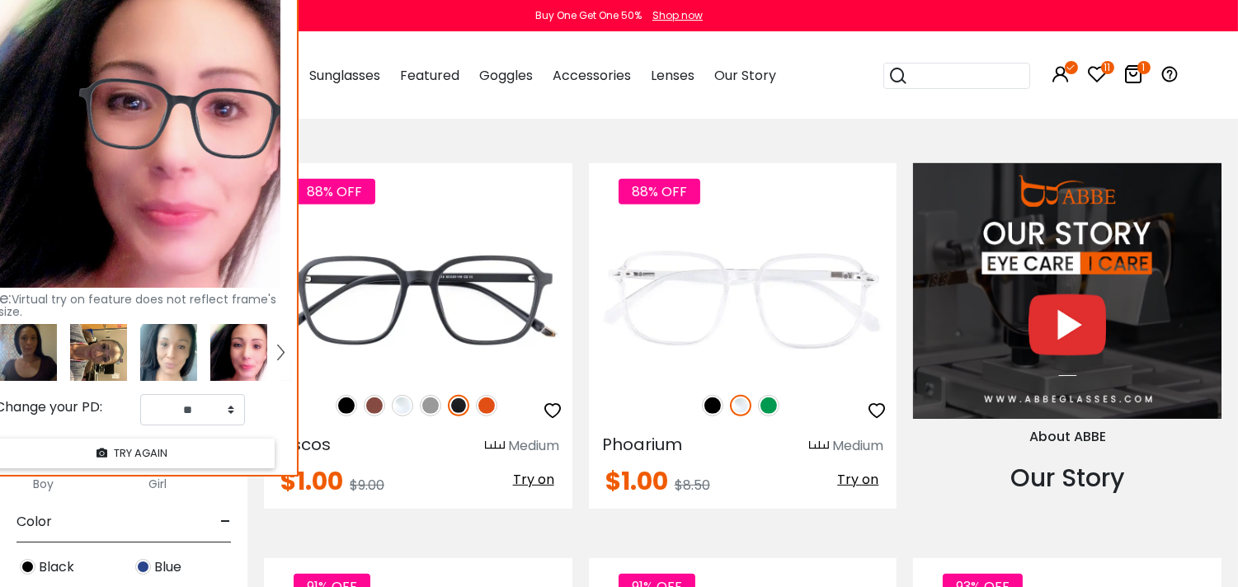
click at [177, 348] on img at bounding box center [168, 352] width 57 height 57
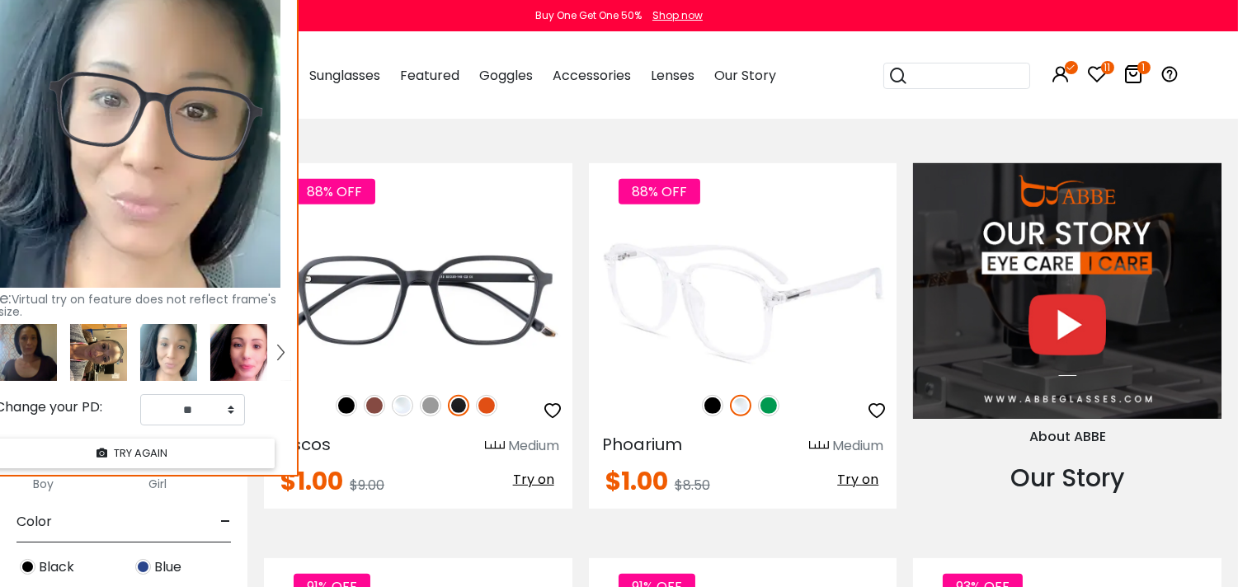
click at [712, 402] on img at bounding box center [712, 405] width 21 height 21
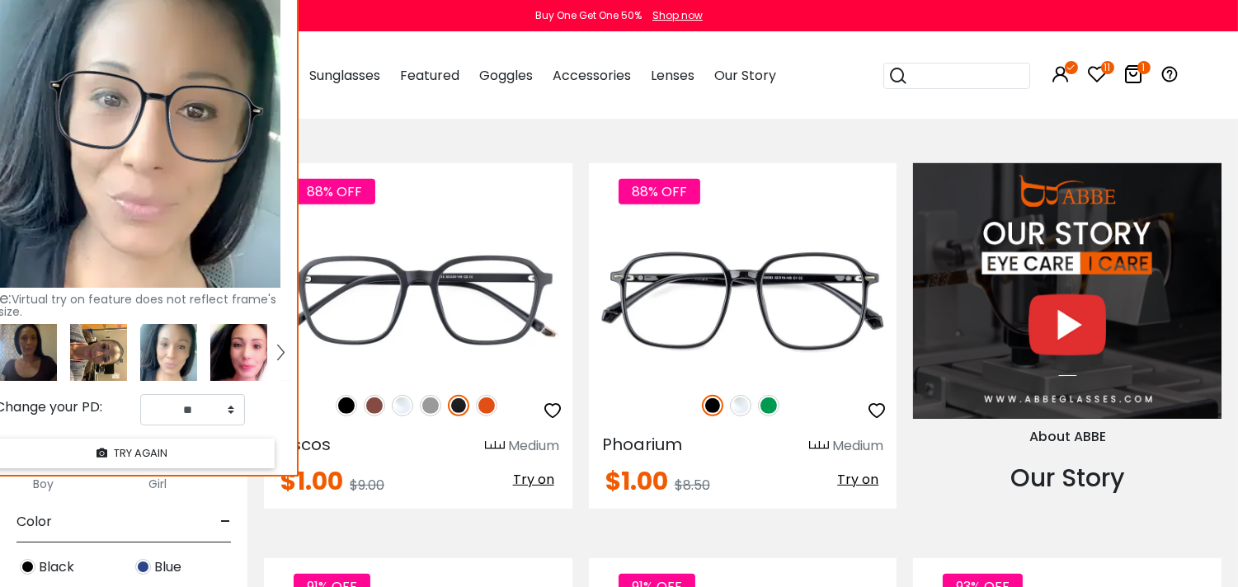
scroll to position [1126, 0]
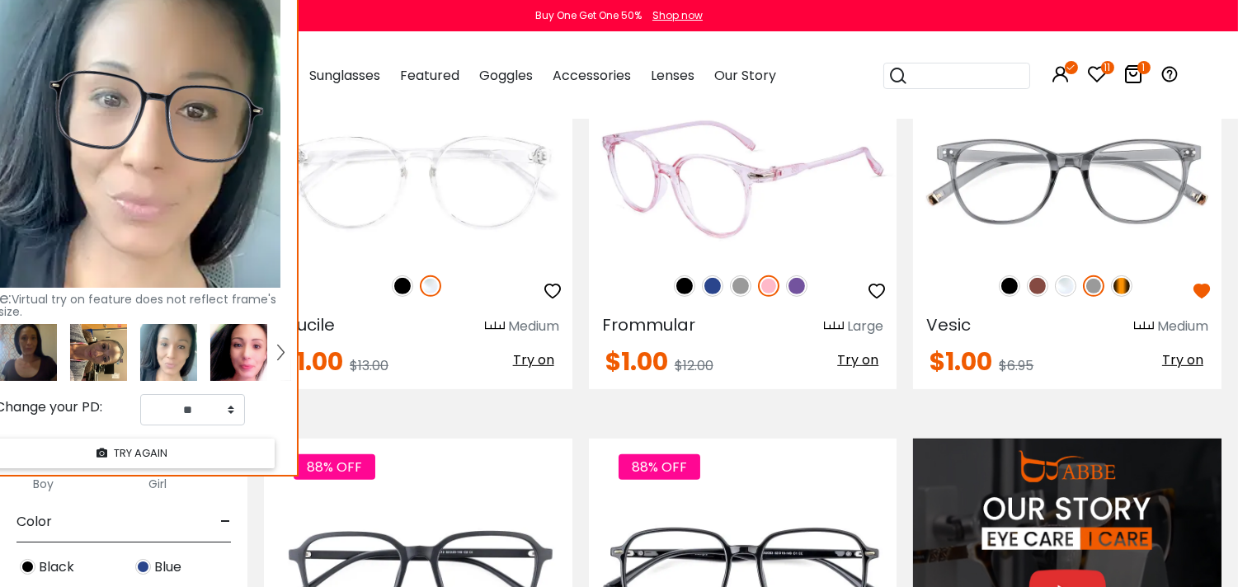
click at [685, 287] on img at bounding box center [684, 285] width 21 height 21
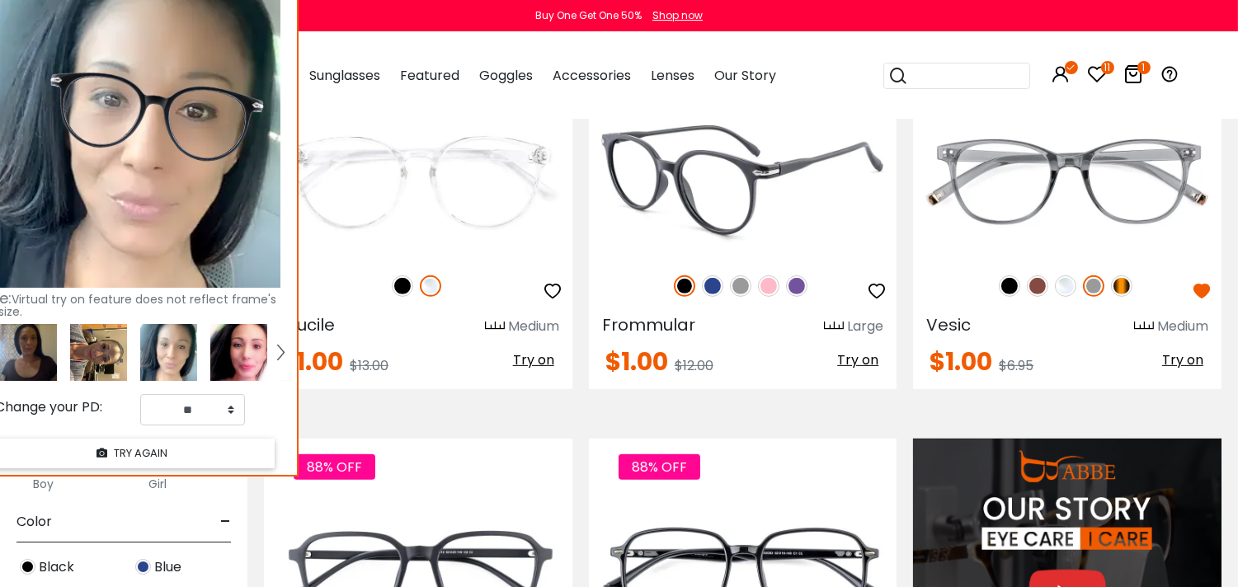
click at [742, 289] on img at bounding box center [740, 285] width 21 height 21
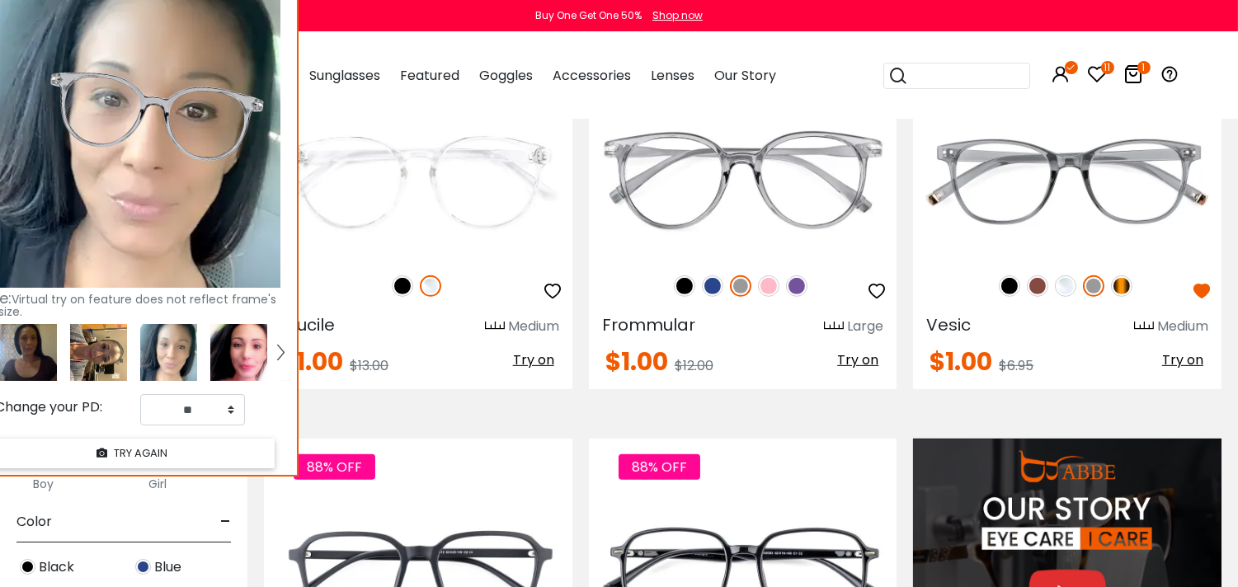
click at [252, 356] on img at bounding box center [238, 352] width 57 height 57
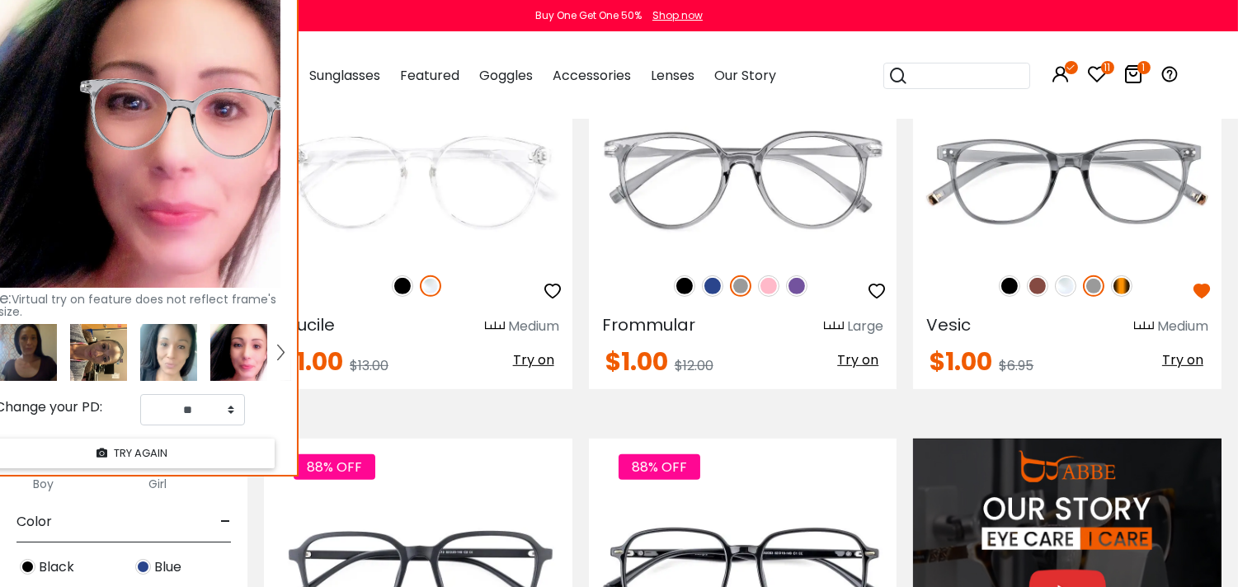
click at [33, 368] on img at bounding box center [28, 352] width 57 height 57
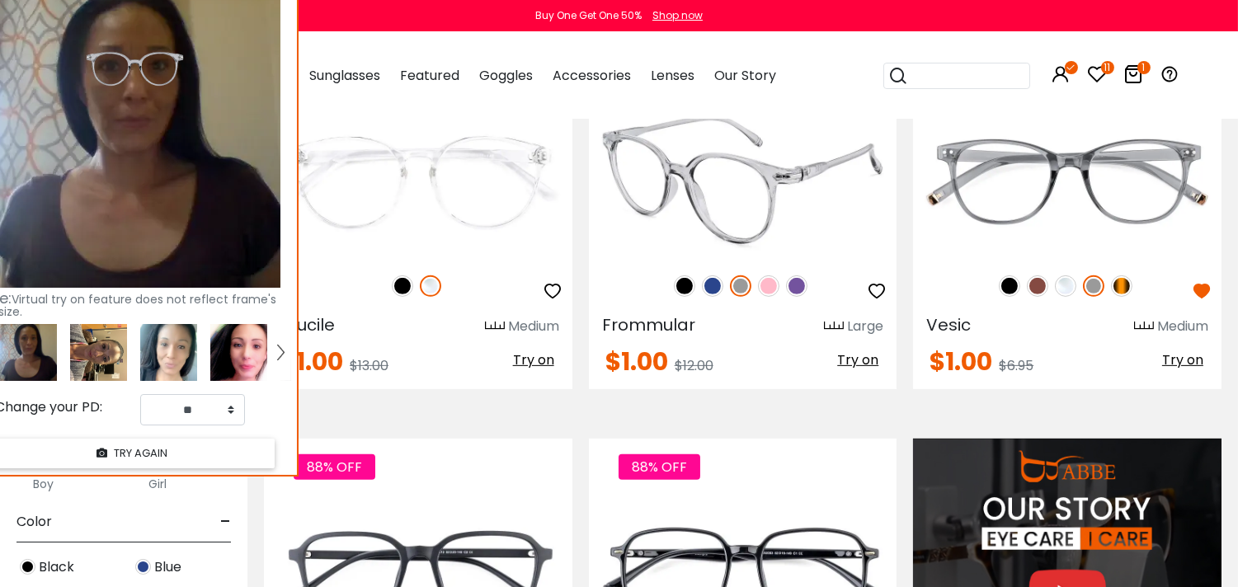
click at [709, 291] on img at bounding box center [712, 285] width 21 height 21
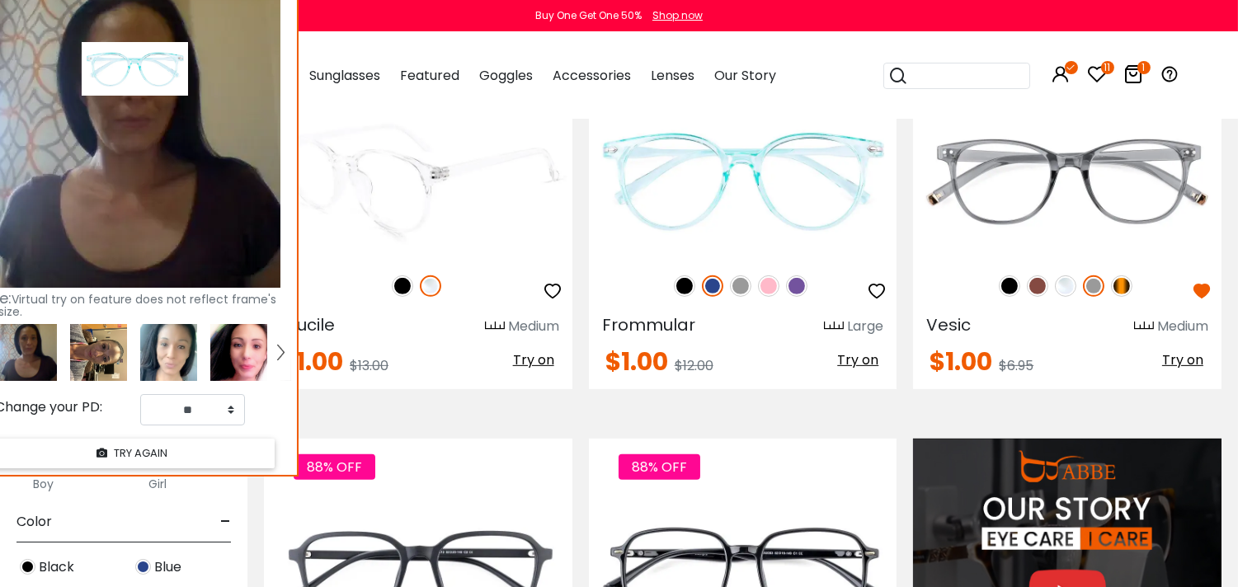
click at [405, 284] on img at bounding box center [402, 285] width 21 height 21
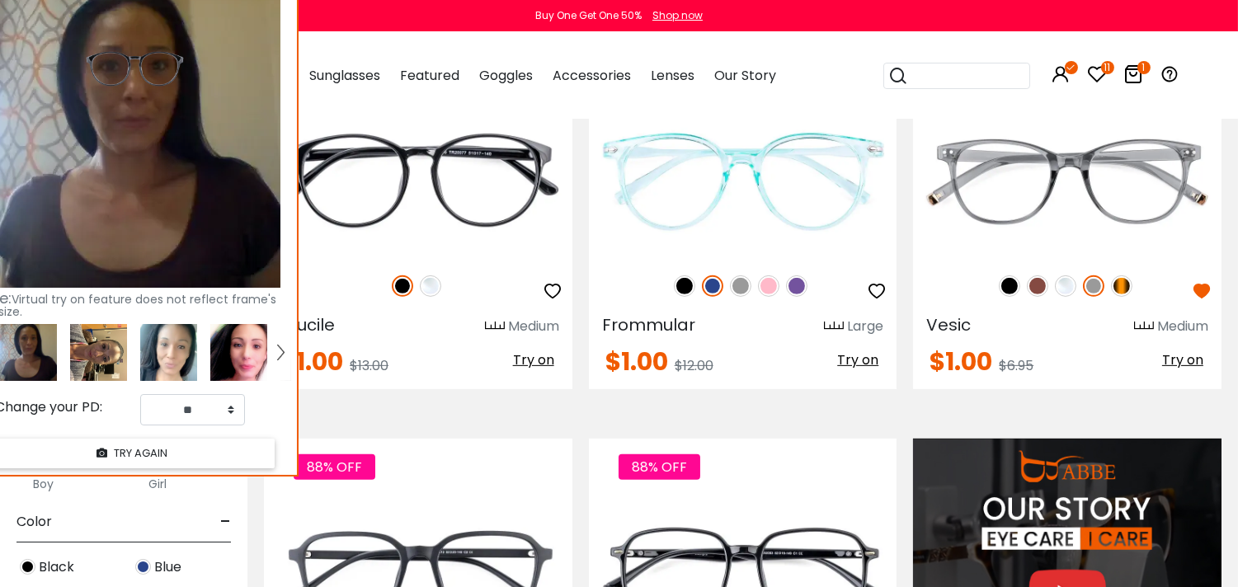
drag, startPoint x: 185, startPoint y: 374, endPoint x: 227, endPoint y: 397, distance: 48.4
click at [186, 374] on img at bounding box center [168, 352] width 57 height 57
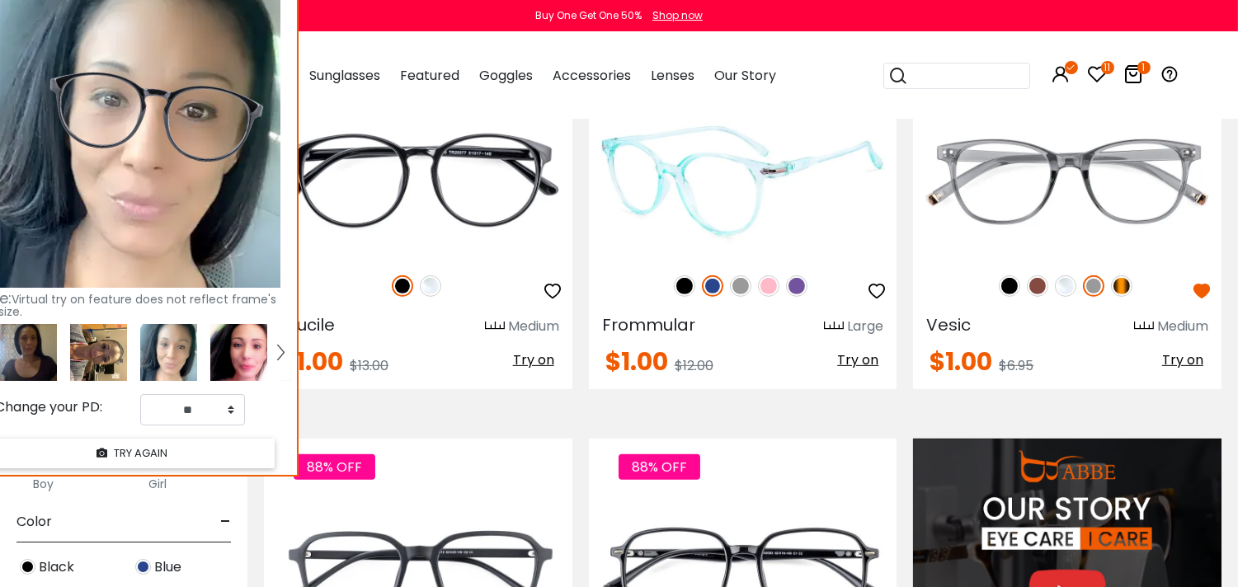
scroll to position [852, 0]
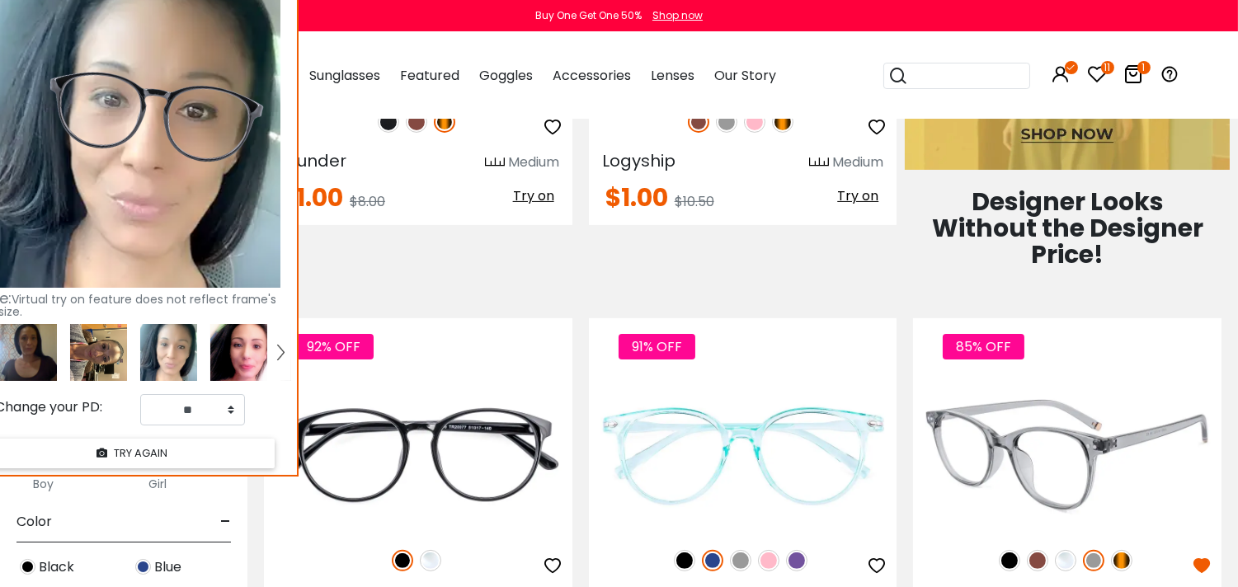
click at [1126, 566] on img at bounding box center [1121, 560] width 21 height 21
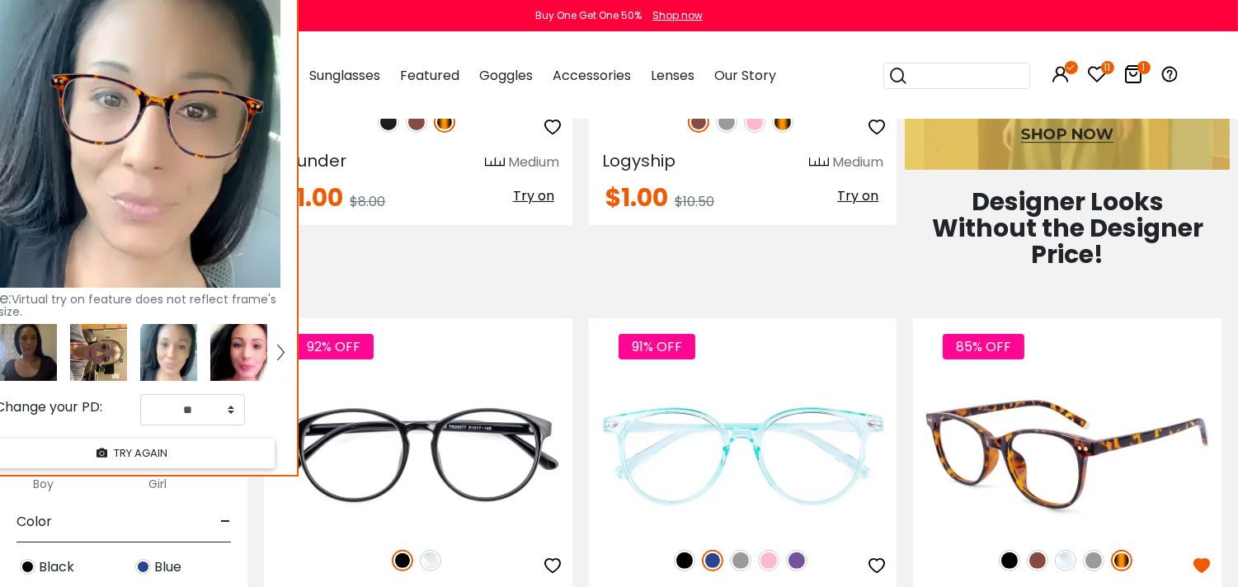
click at [1035, 565] on img at bounding box center [1037, 560] width 21 height 21
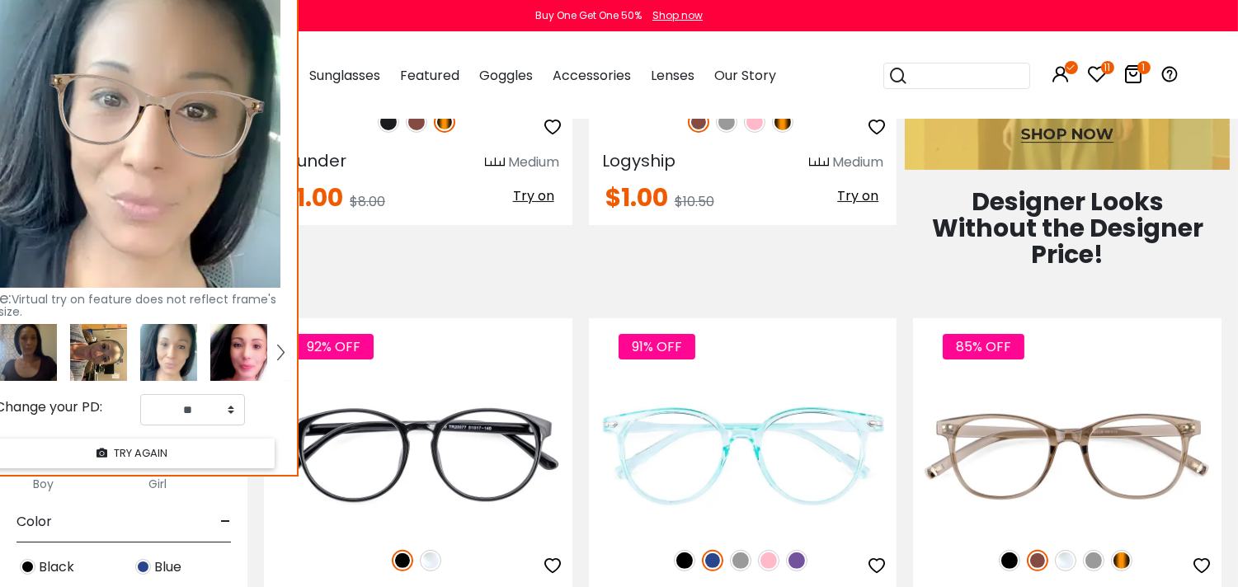
click at [256, 360] on img at bounding box center [238, 352] width 57 height 57
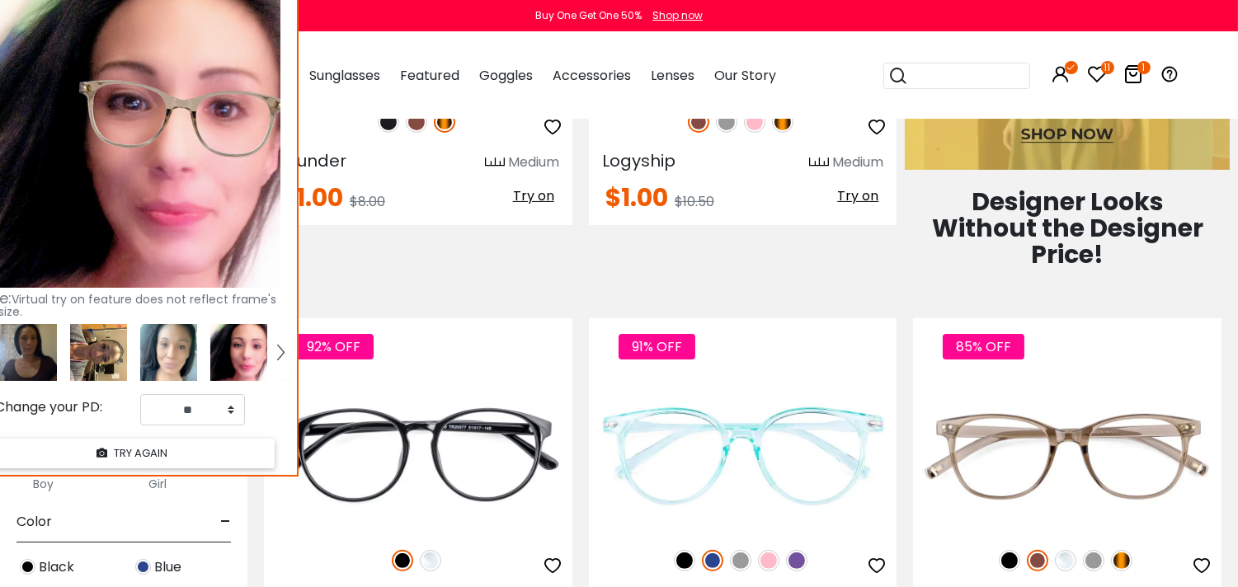
click at [31, 356] on img at bounding box center [28, 352] width 57 height 57
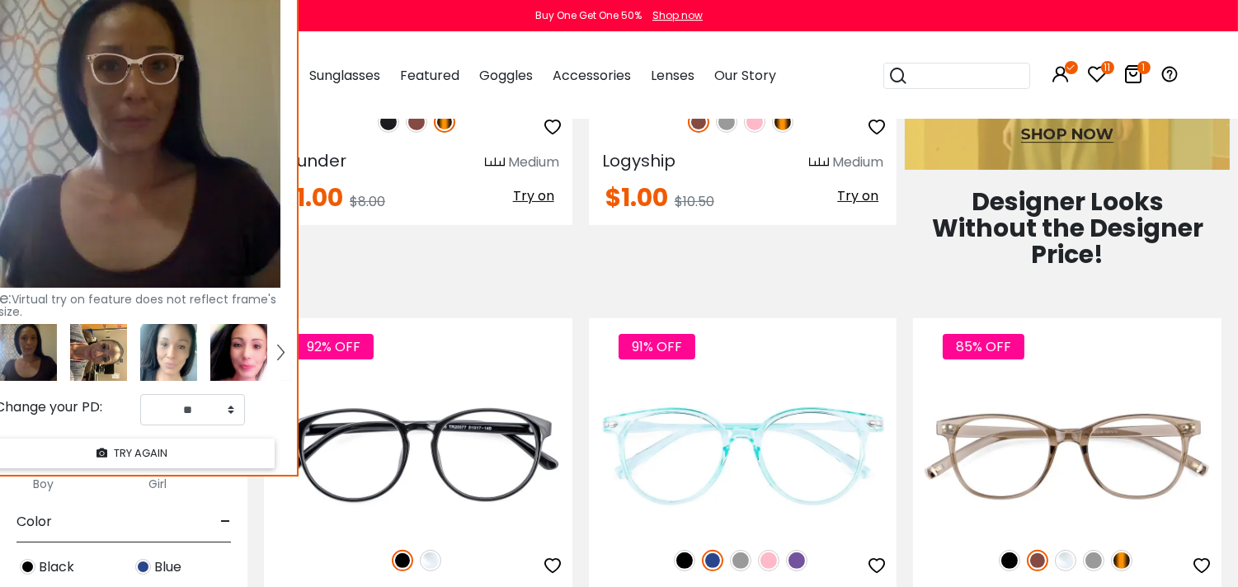
click at [116, 353] on img at bounding box center [98, 352] width 57 height 57
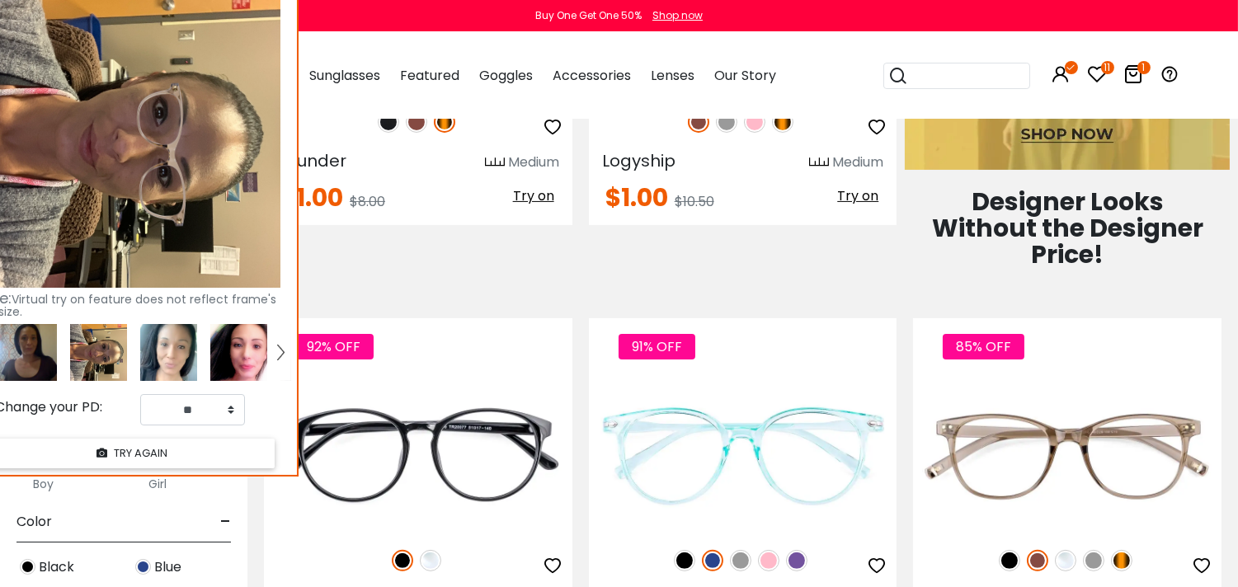
click at [246, 366] on img at bounding box center [238, 352] width 57 height 57
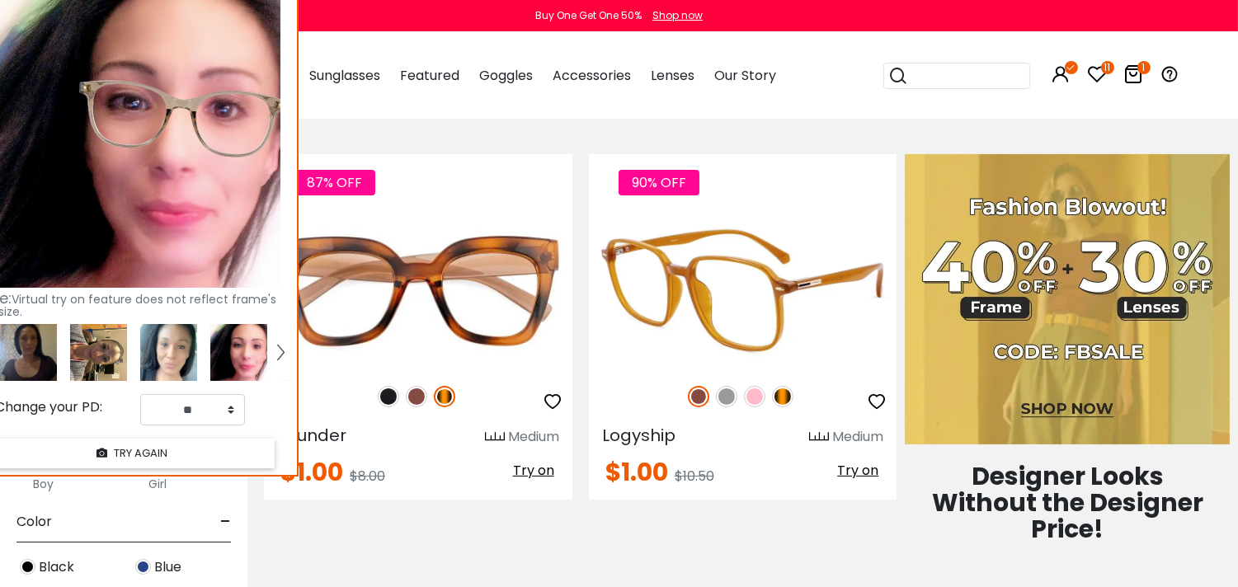
scroll to position [302, 0]
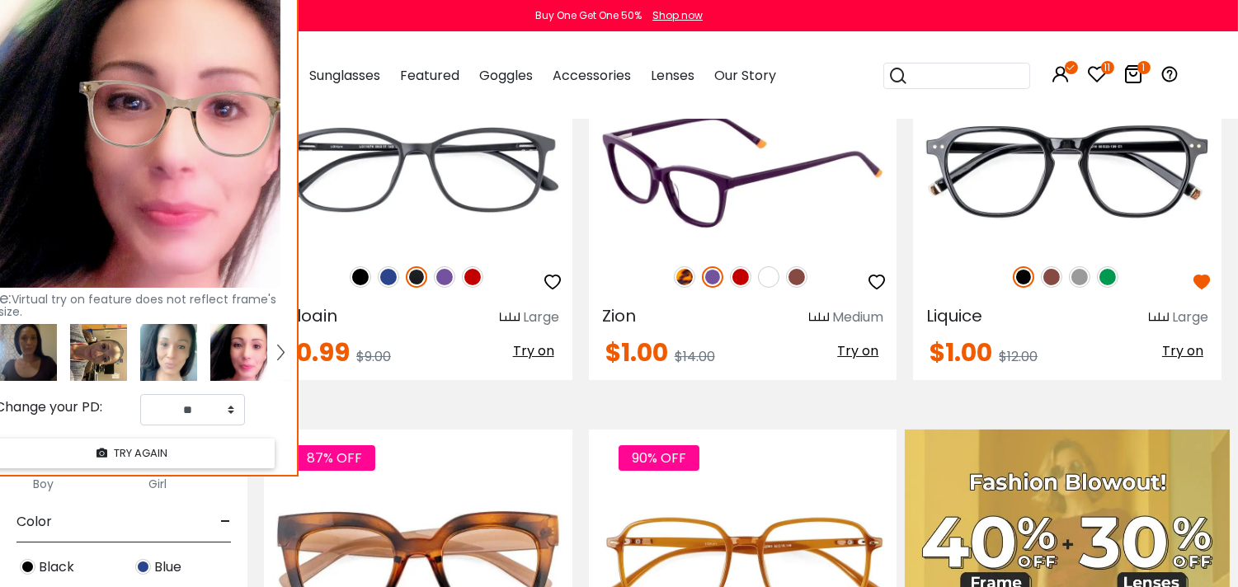
click at [788, 277] on img at bounding box center [796, 276] width 21 height 21
